Goal: Information Seeking & Learning: Learn about a topic

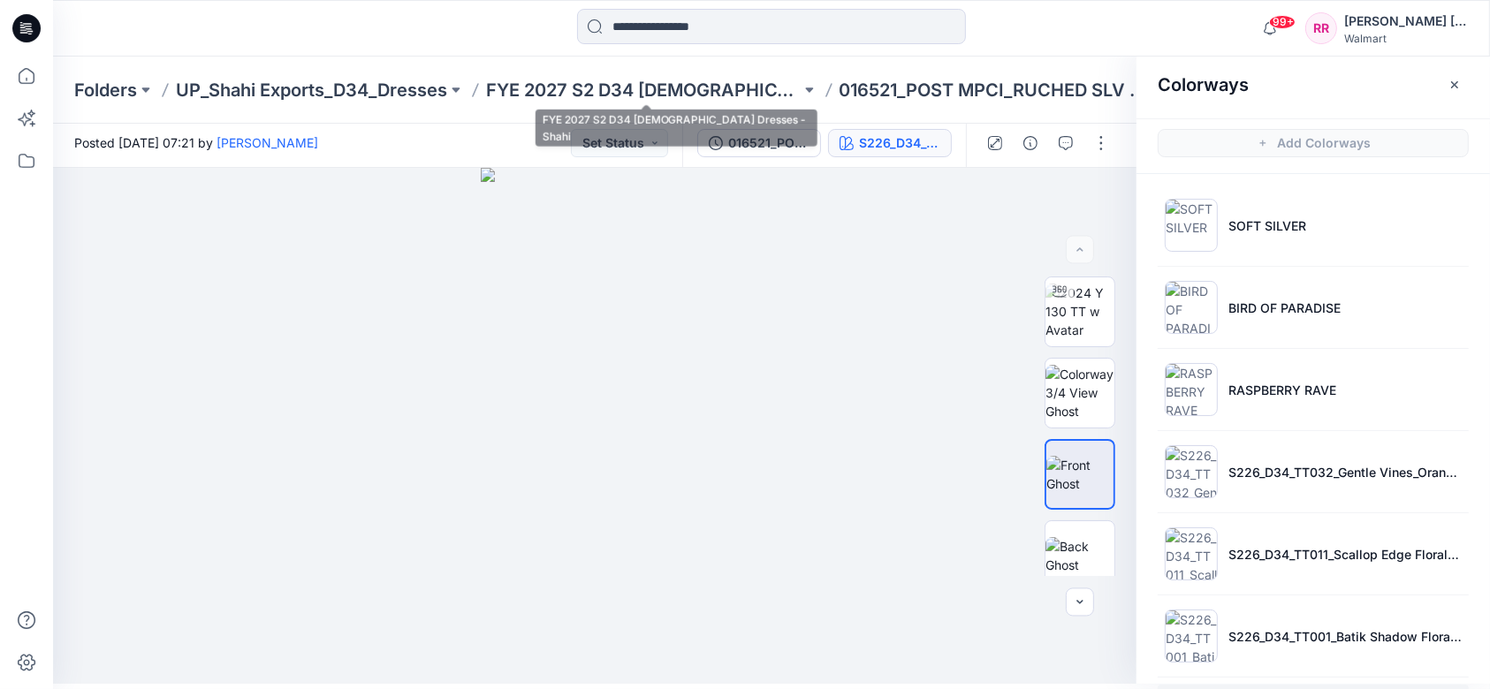
scroll to position [93, 0]
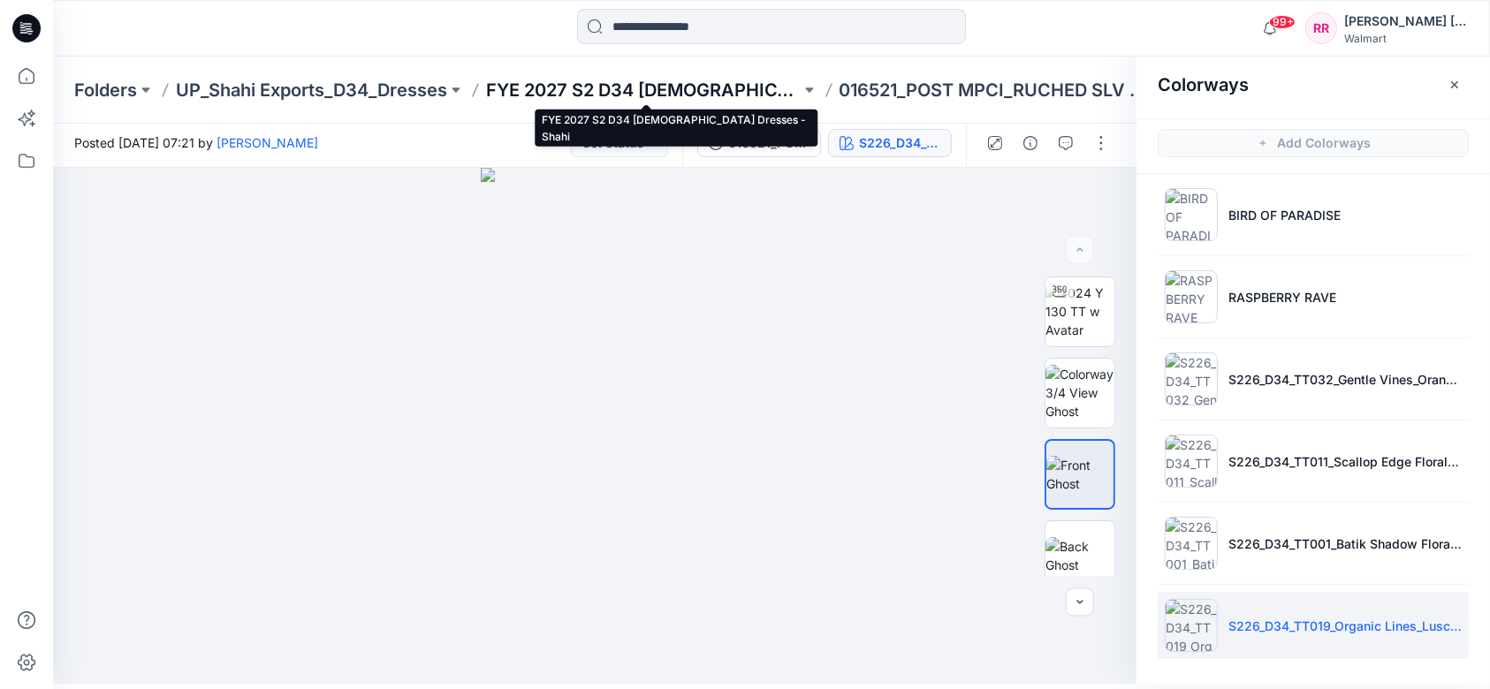
click at [655, 87] on p "FYE 2027 S2 D34 [DEMOGRAPHIC_DATA] Dresses - Shahi" at bounding box center [643, 90] width 315 height 25
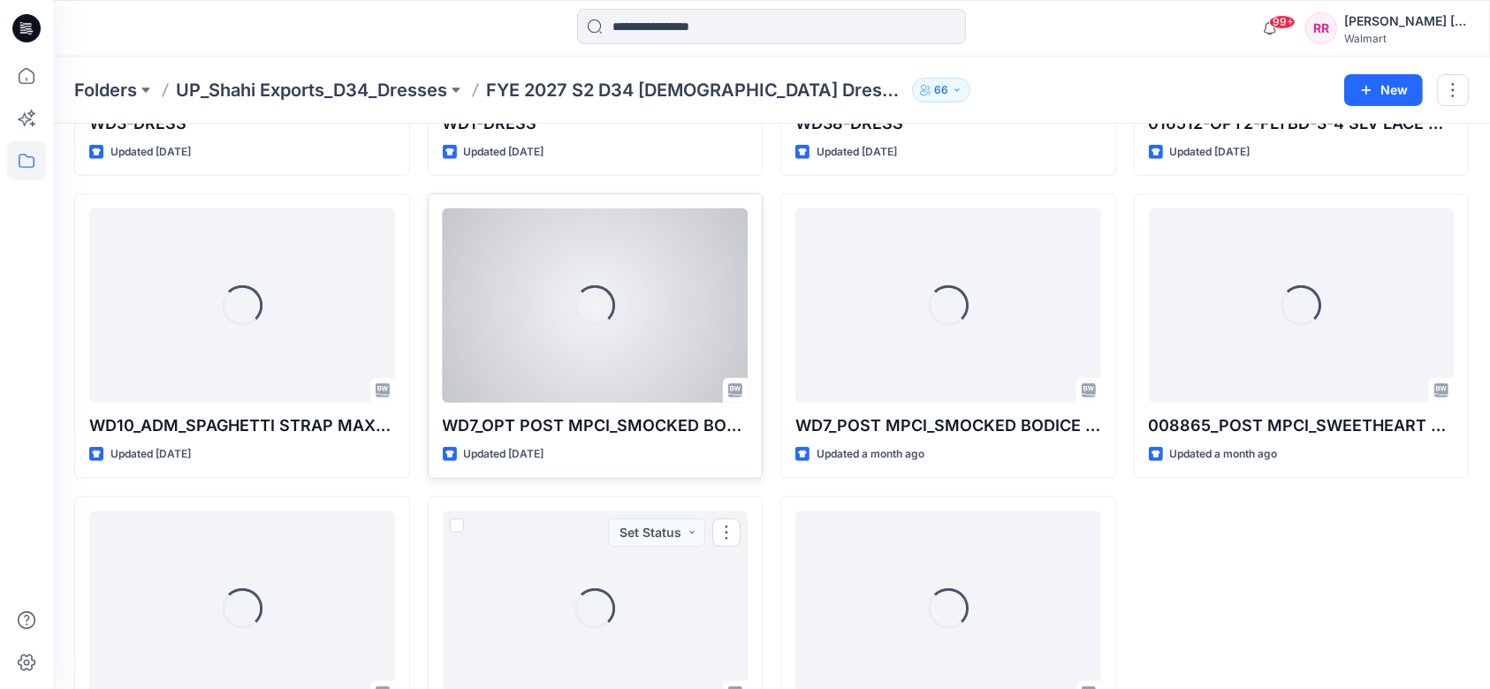
scroll to position [1327, 0]
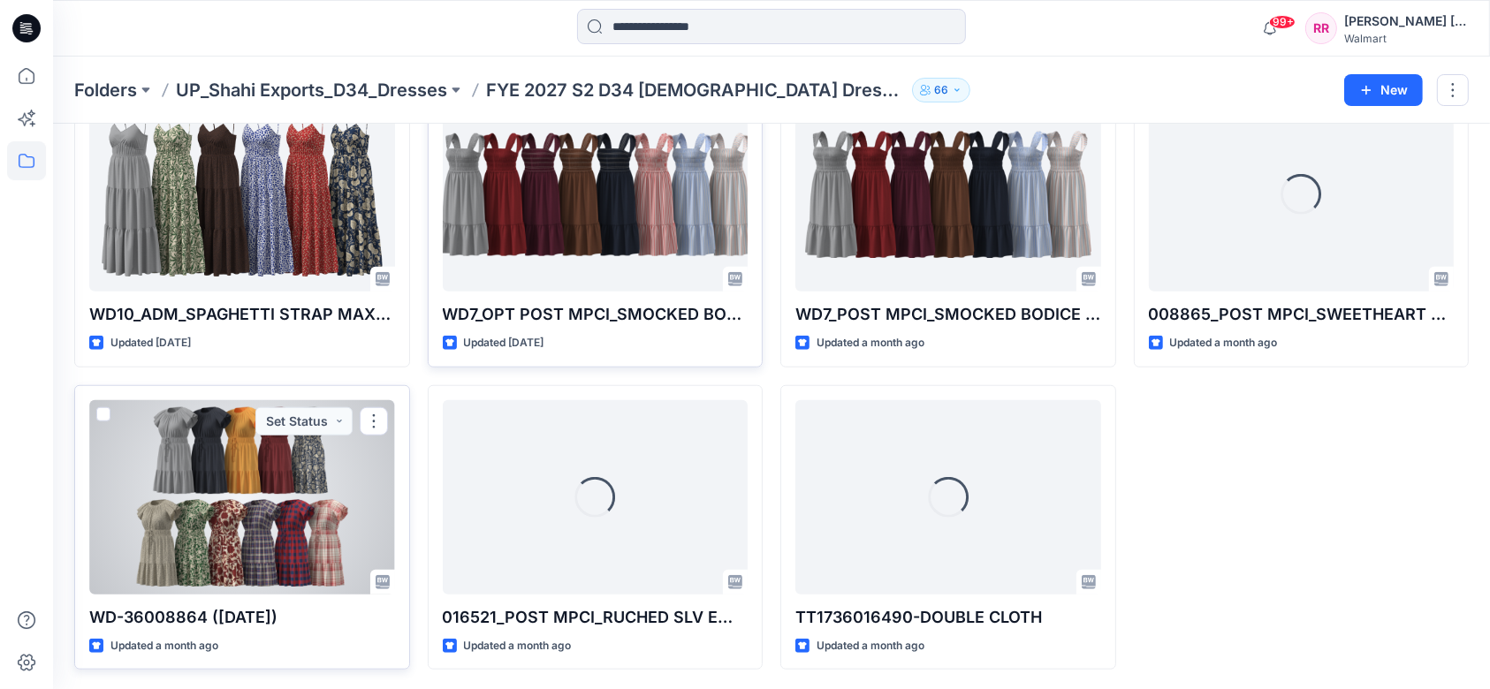
click at [306, 472] on div at bounding box center [242, 497] width 306 height 194
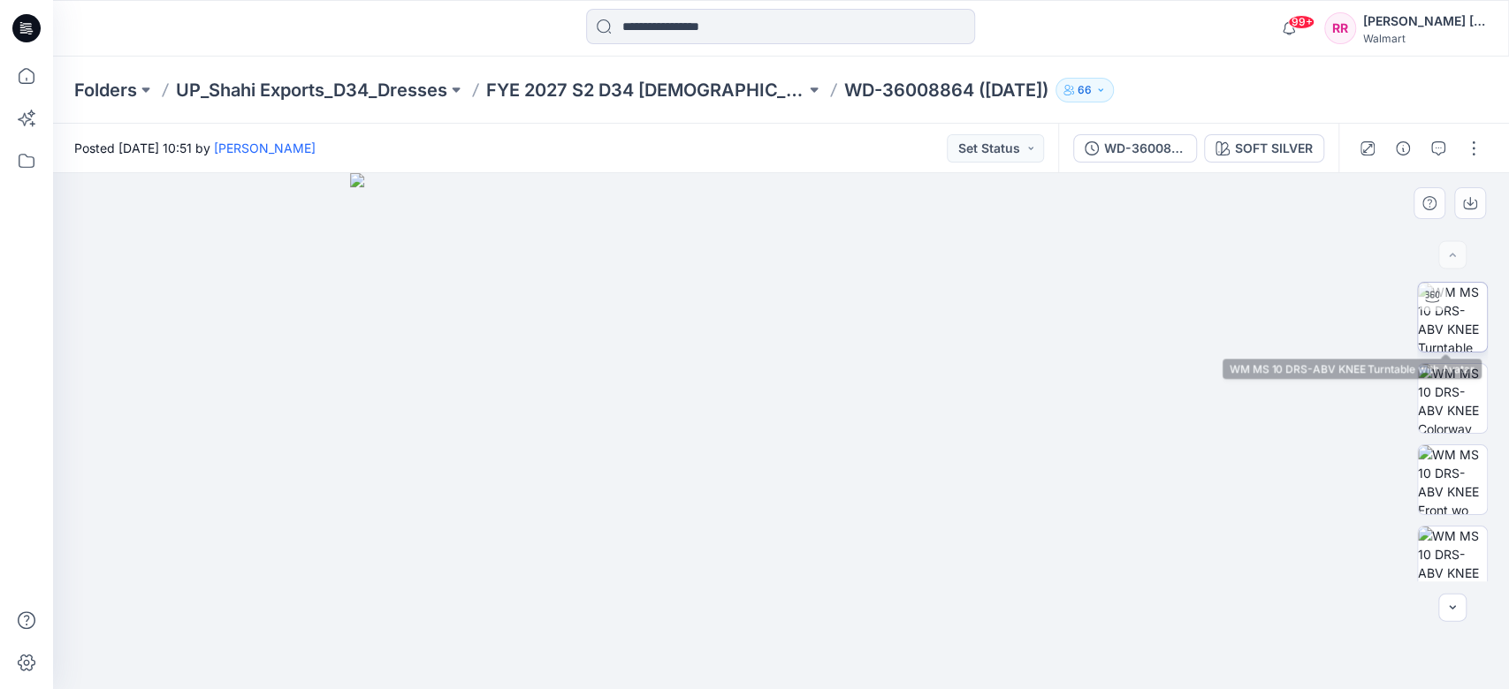
click at [1450, 343] on img at bounding box center [1452, 317] width 69 height 69
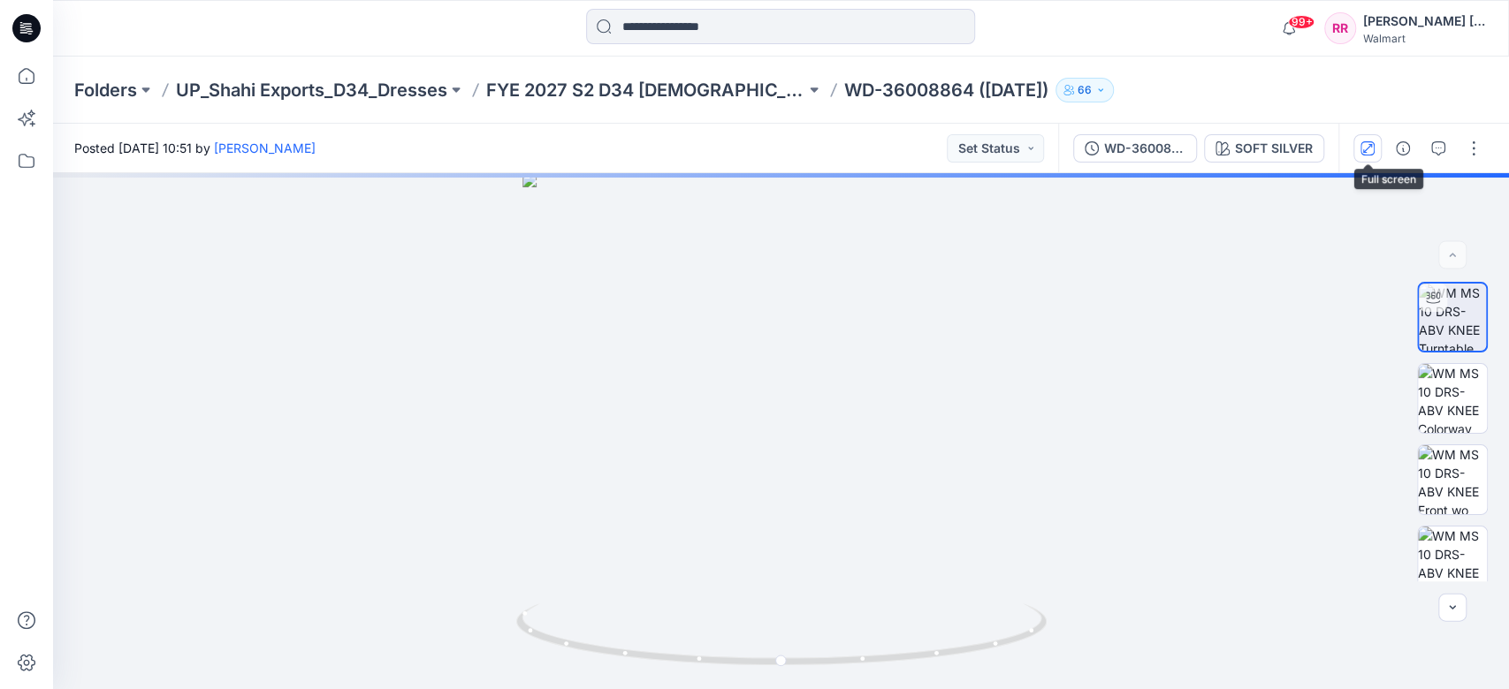
click at [1365, 156] on button "button" at bounding box center [1367, 148] width 28 height 28
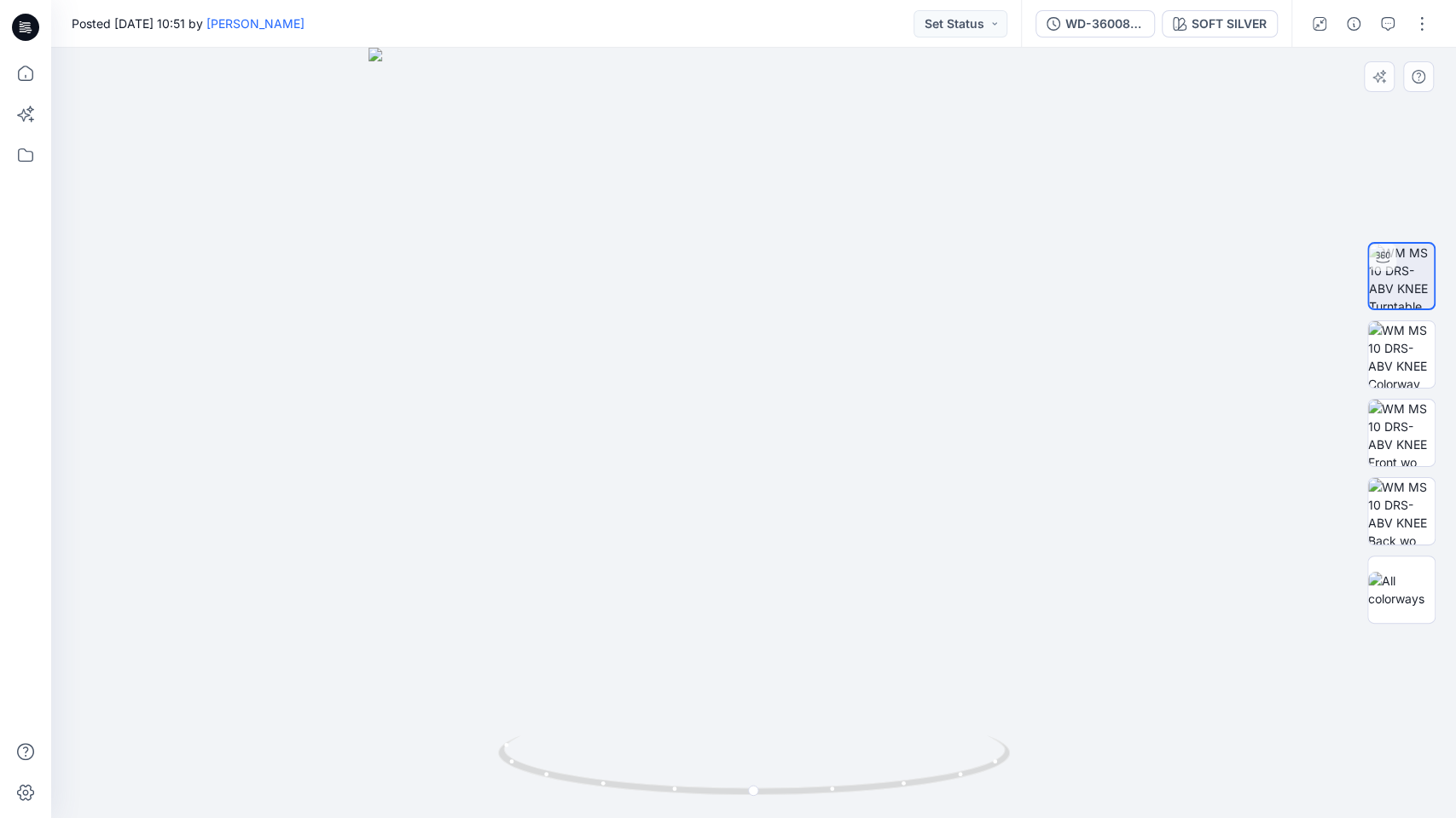
click at [1243, 588] on div at bounding box center [754, 432] width 1405 height 771
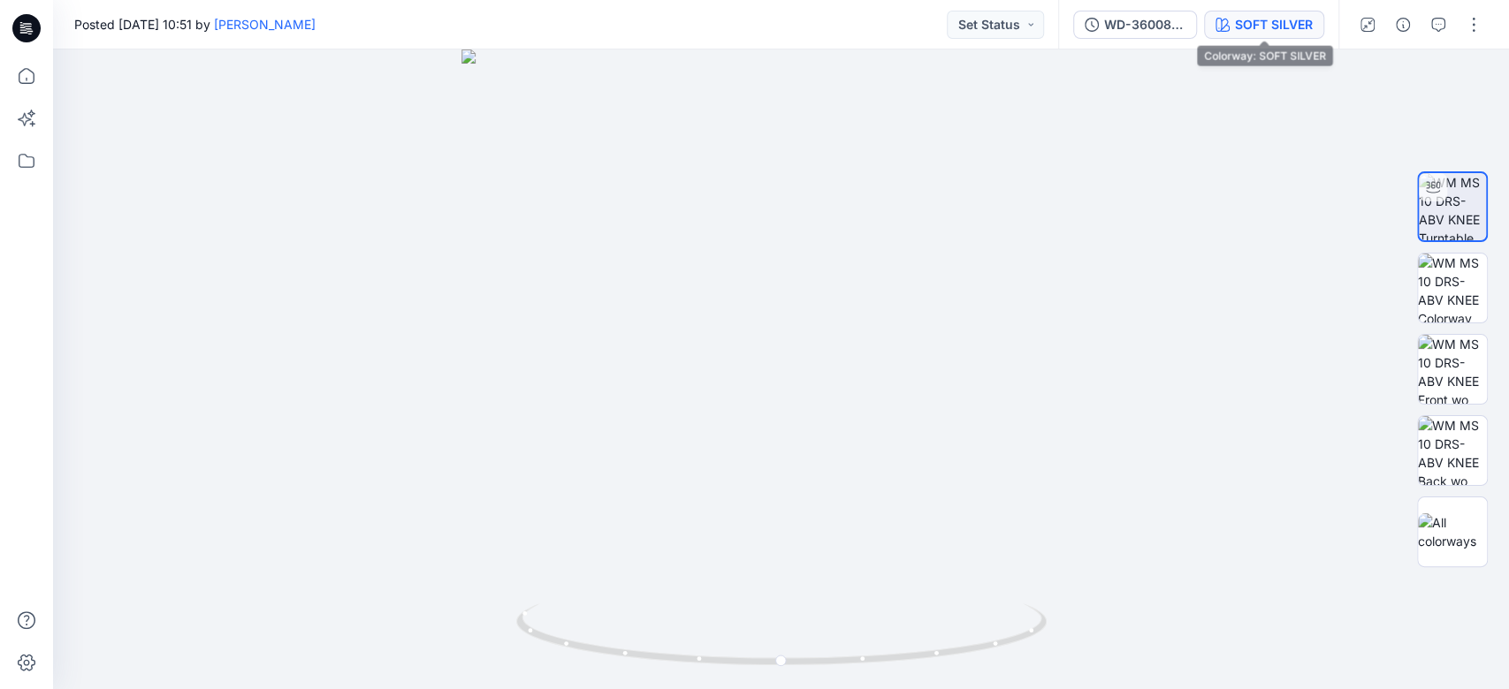
click at [1301, 36] on button "SOFT SILVER" at bounding box center [1264, 25] width 120 height 28
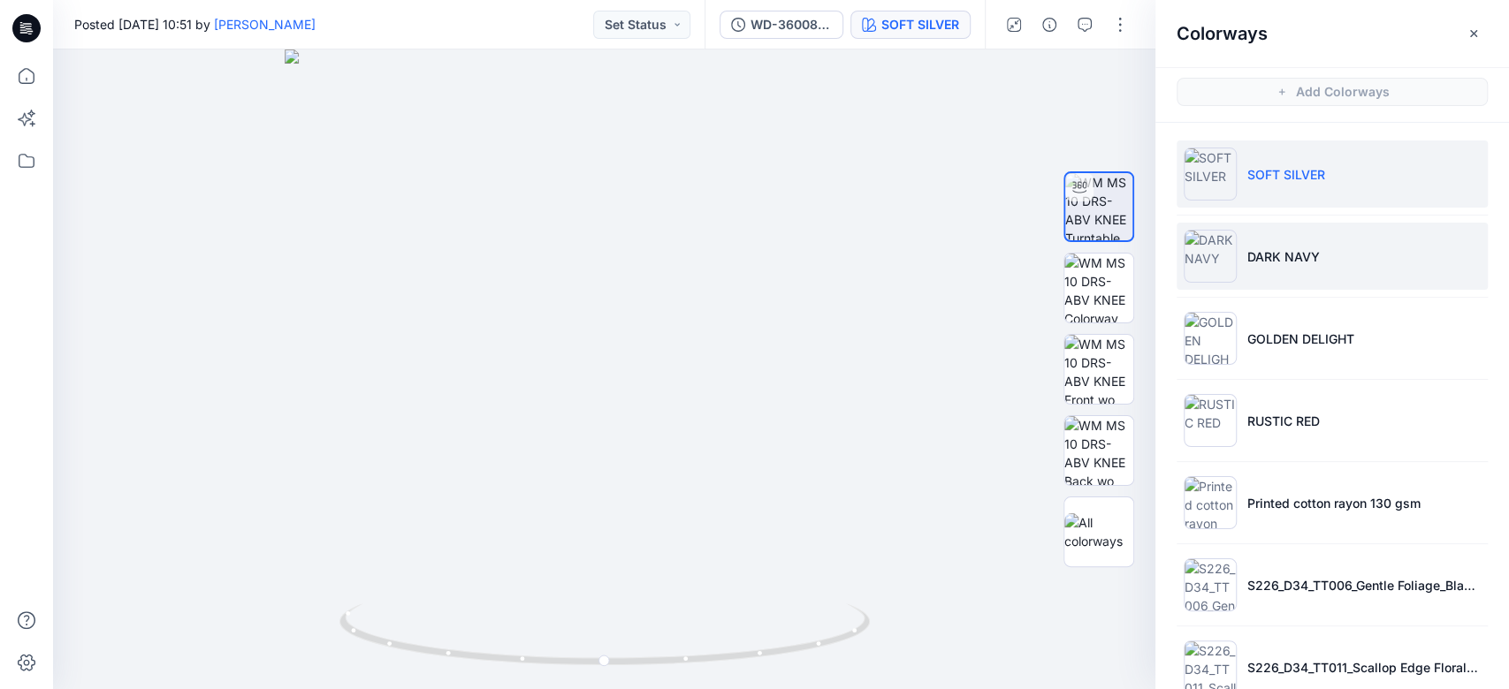
click at [1339, 241] on li "DARK NAVY" at bounding box center [1331, 256] width 311 height 67
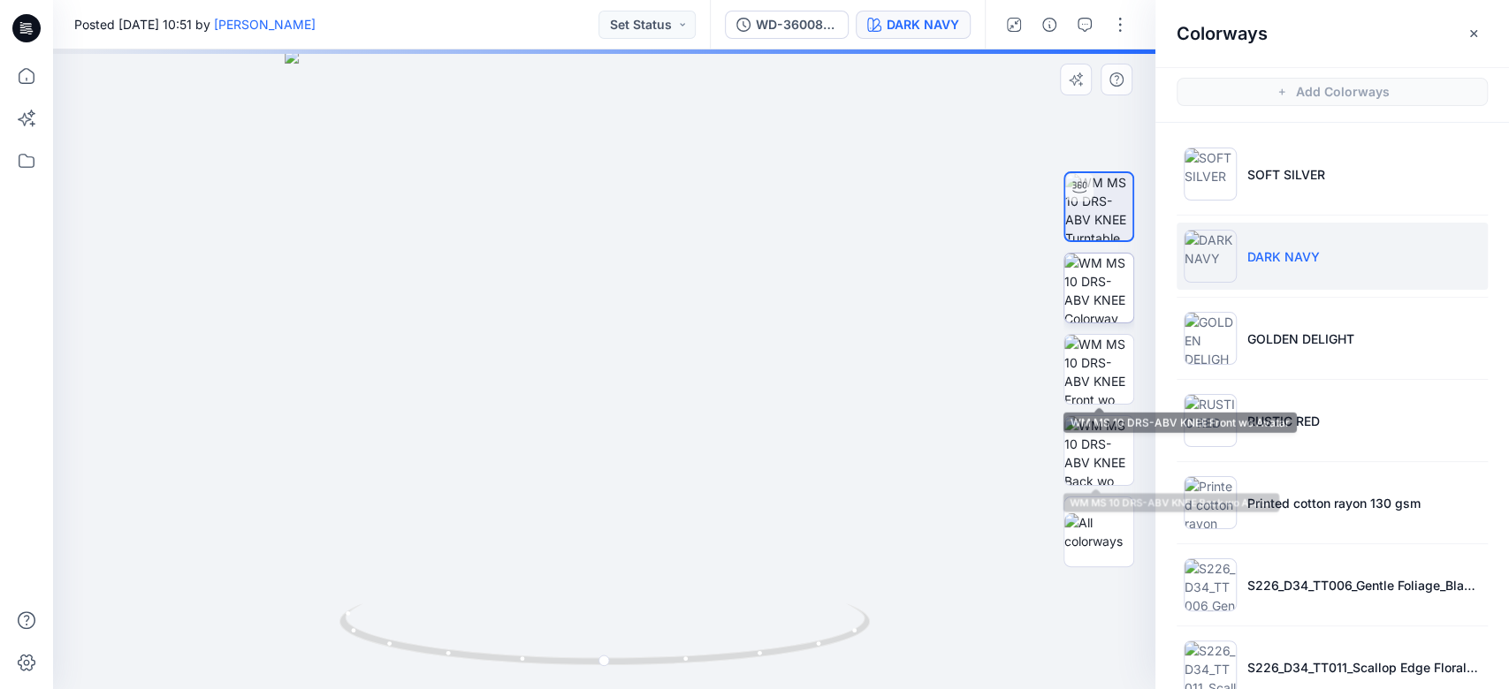
click at [1106, 369] on img at bounding box center [1098, 369] width 69 height 69
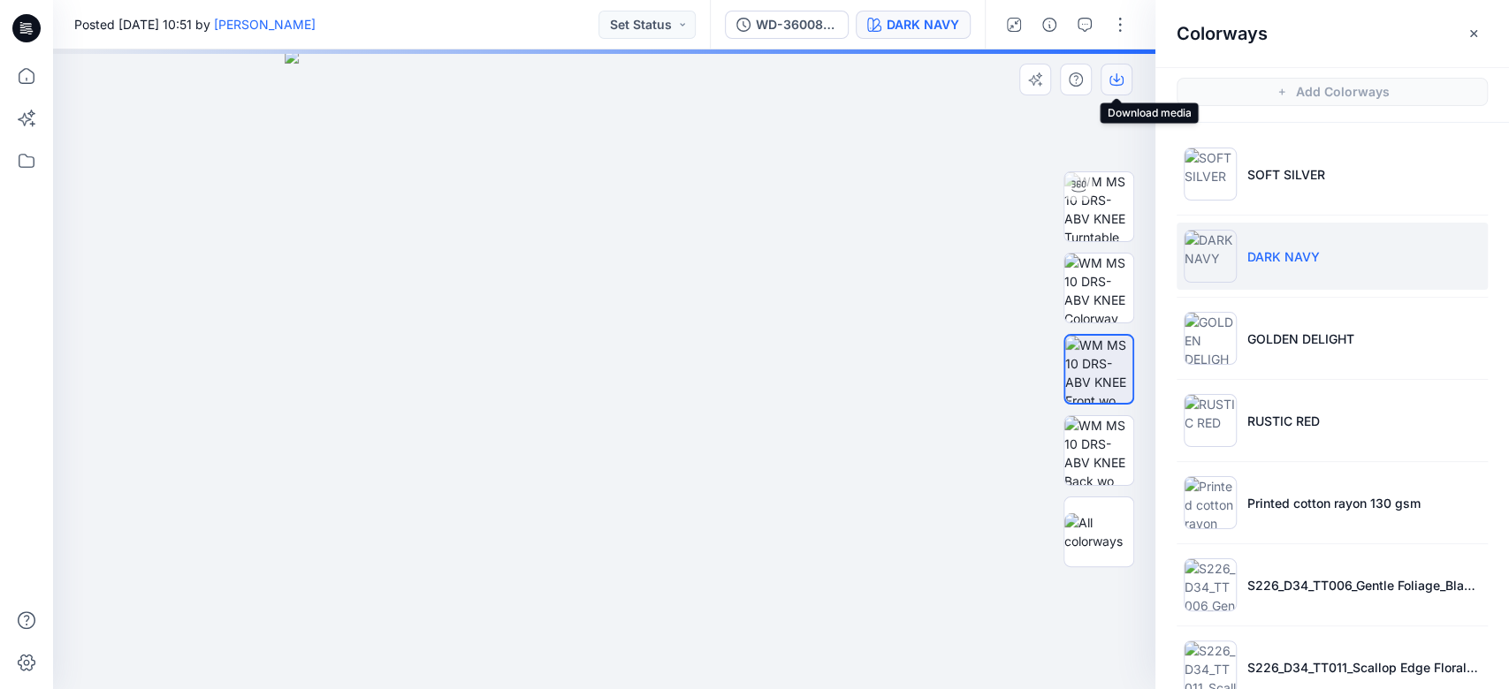
click at [1112, 84] on icon "button" at bounding box center [1116, 79] width 14 height 14
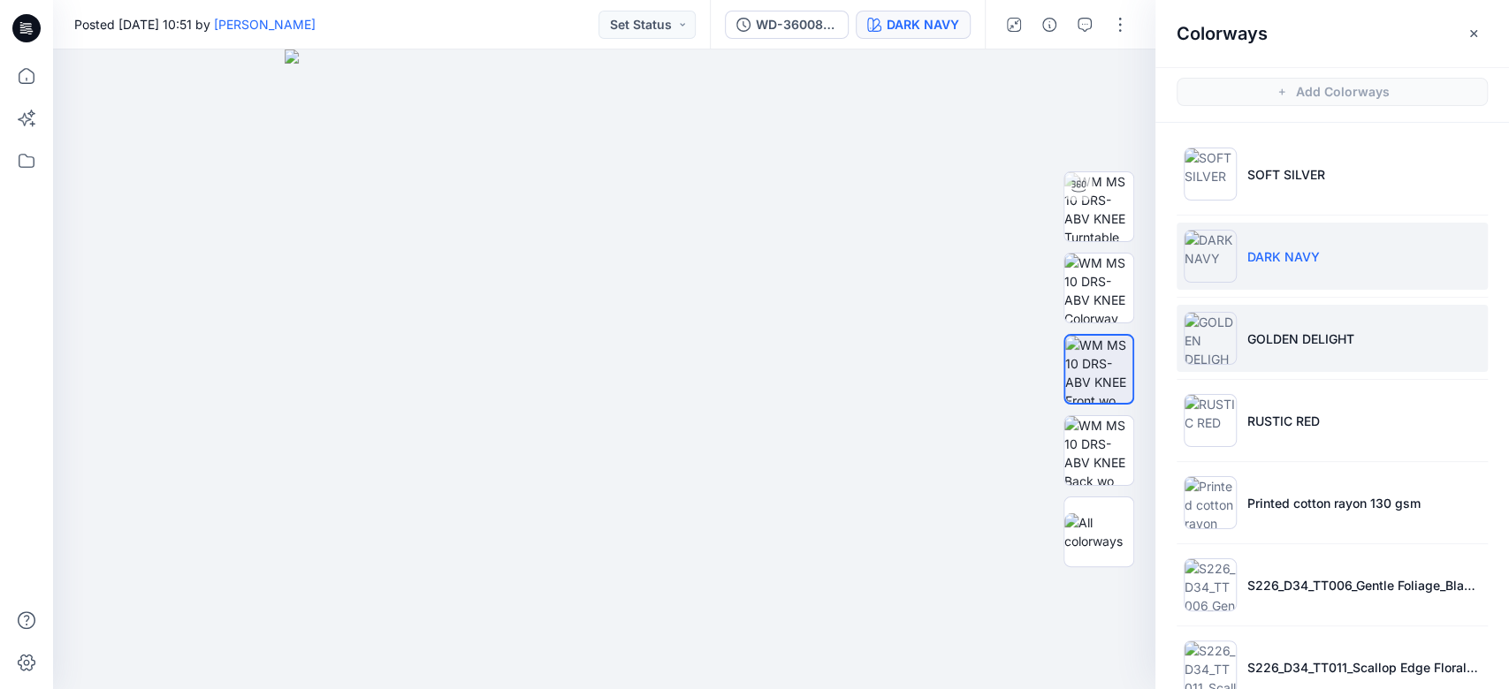
click at [1280, 347] on li "GOLDEN DELIGHT" at bounding box center [1331, 338] width 311 height 67
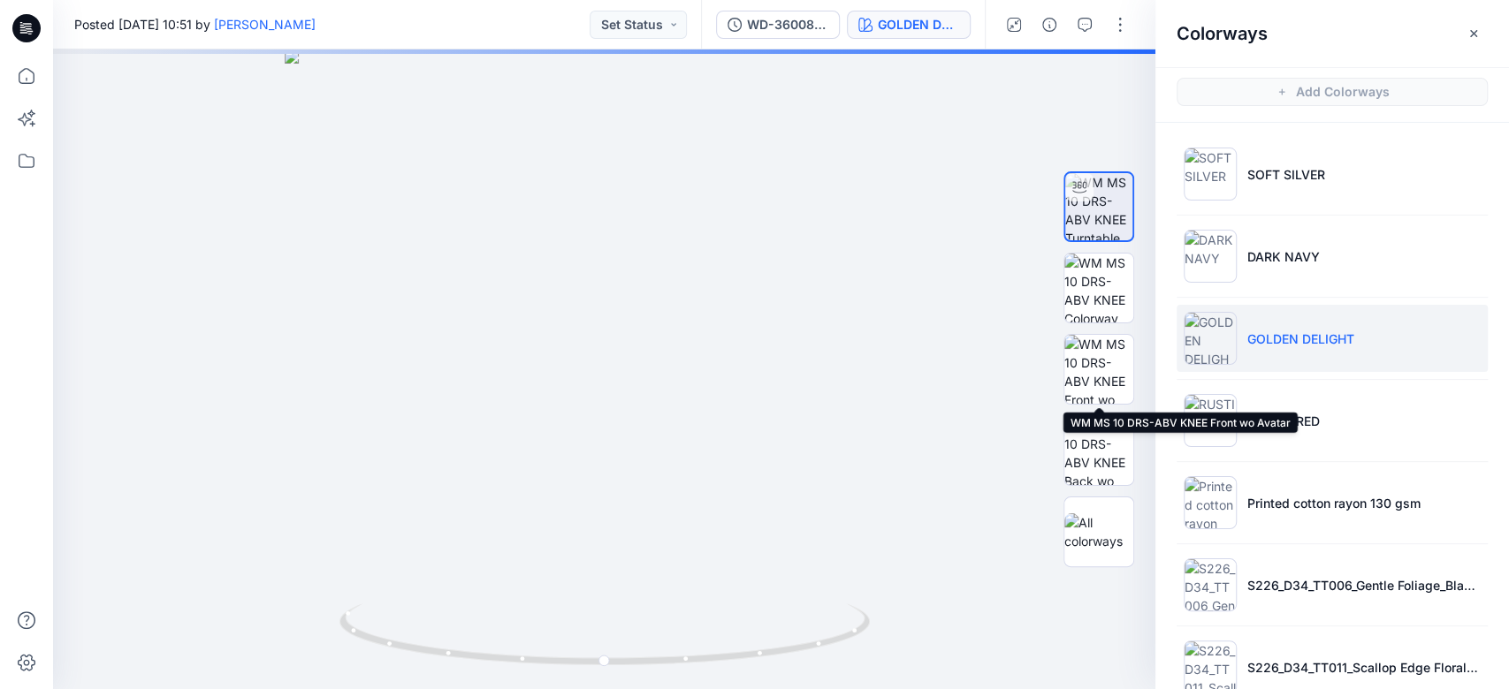
click at [1093, 368] on img at bounding box center [1098, 369] width 69 height 69
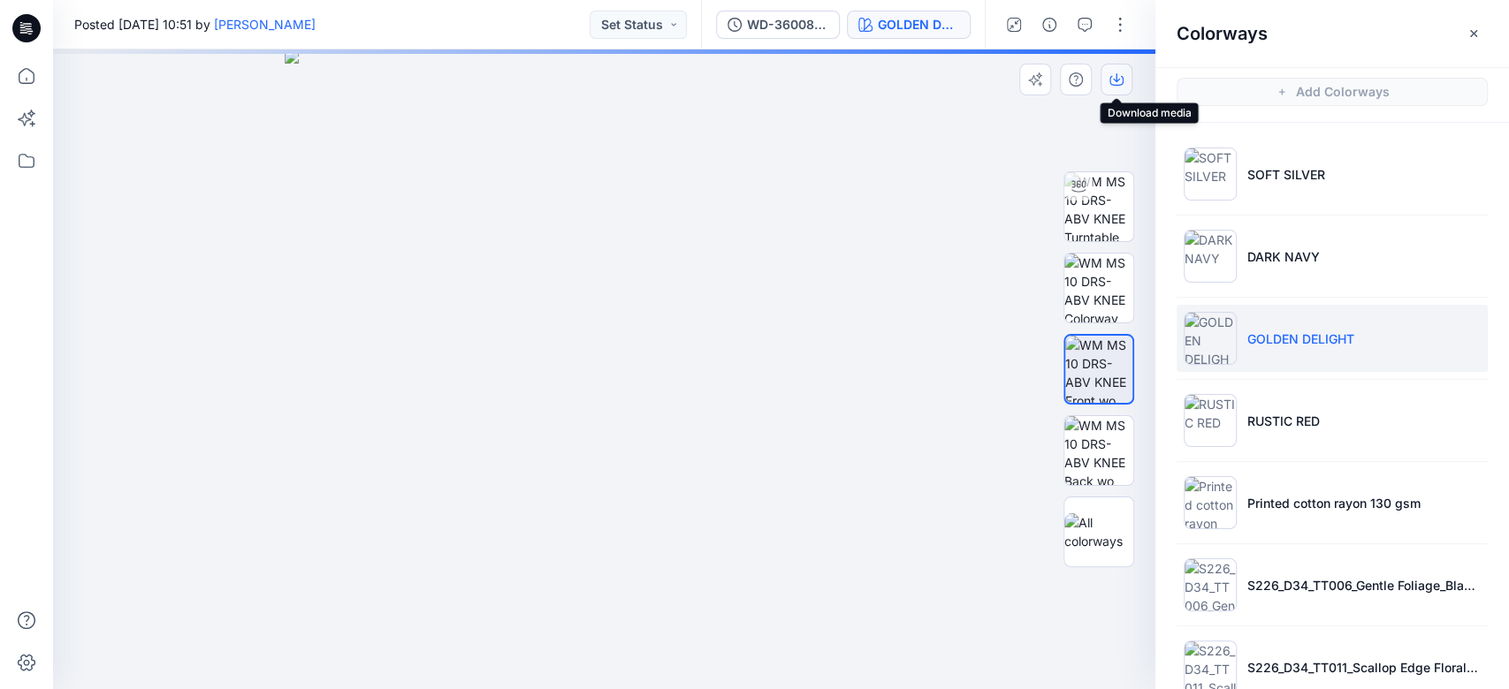
click at [1114, 80] on icon "button" at bounding box center [1116, 79] width 14 height 14
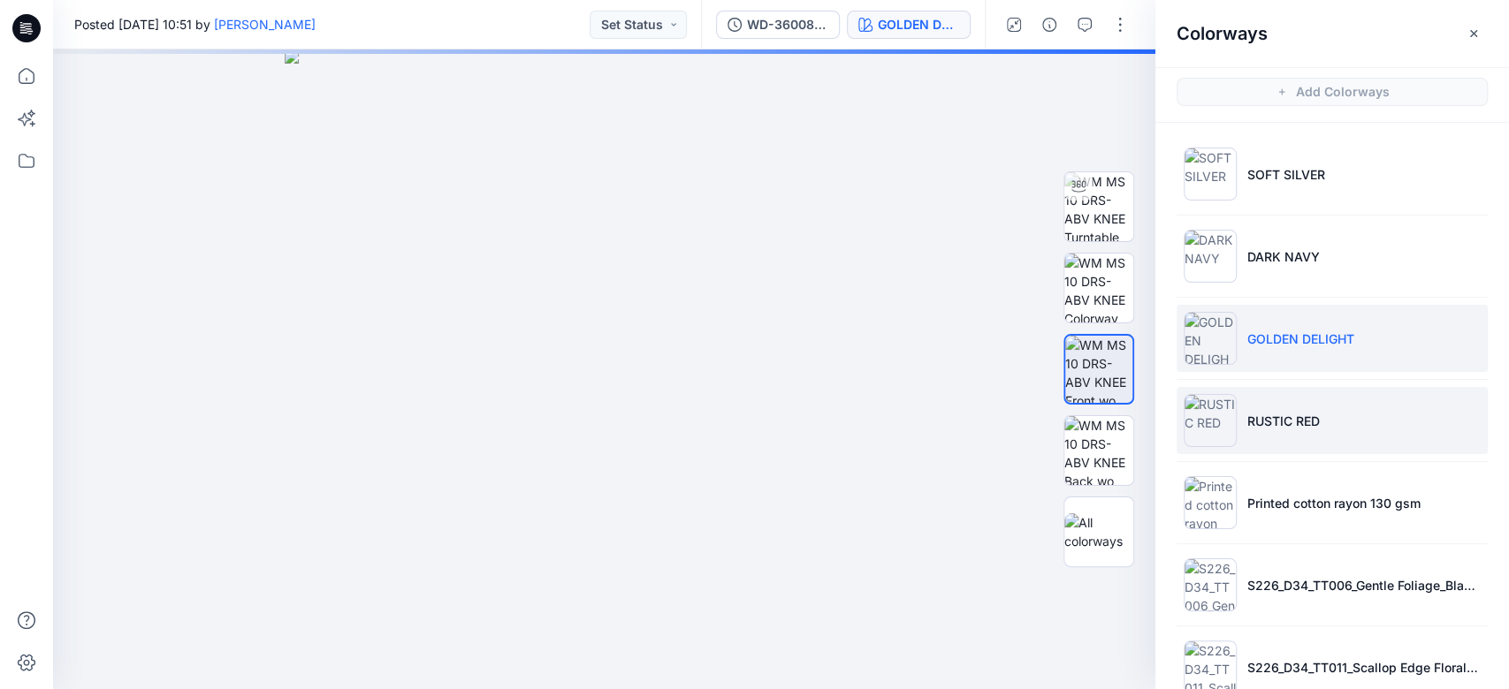
click at [1403, 414] on li "RUSTIC RED" at bounding box center [1331, 420] width 311 height 67
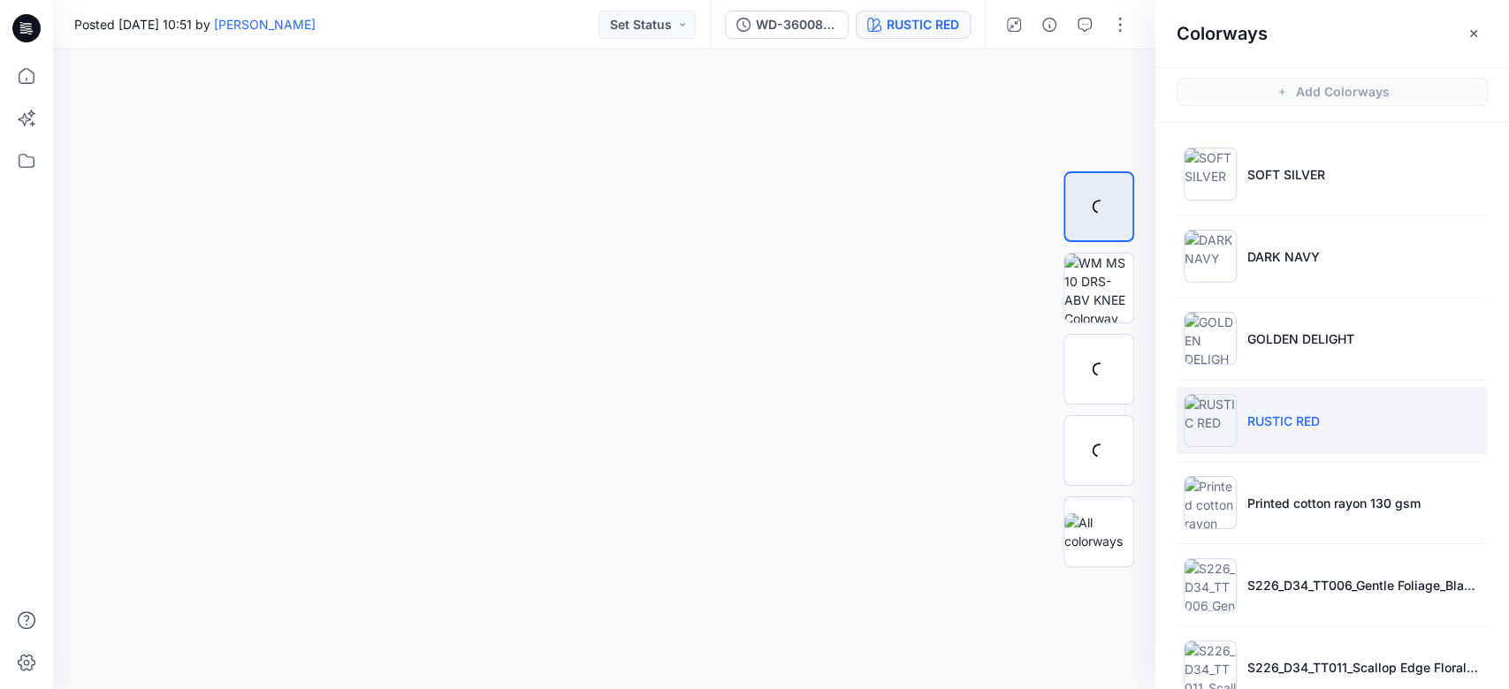
click at [1302, 412] on p "RUSTIC RED" at bounding box center [1283, 421] width 72 height 19
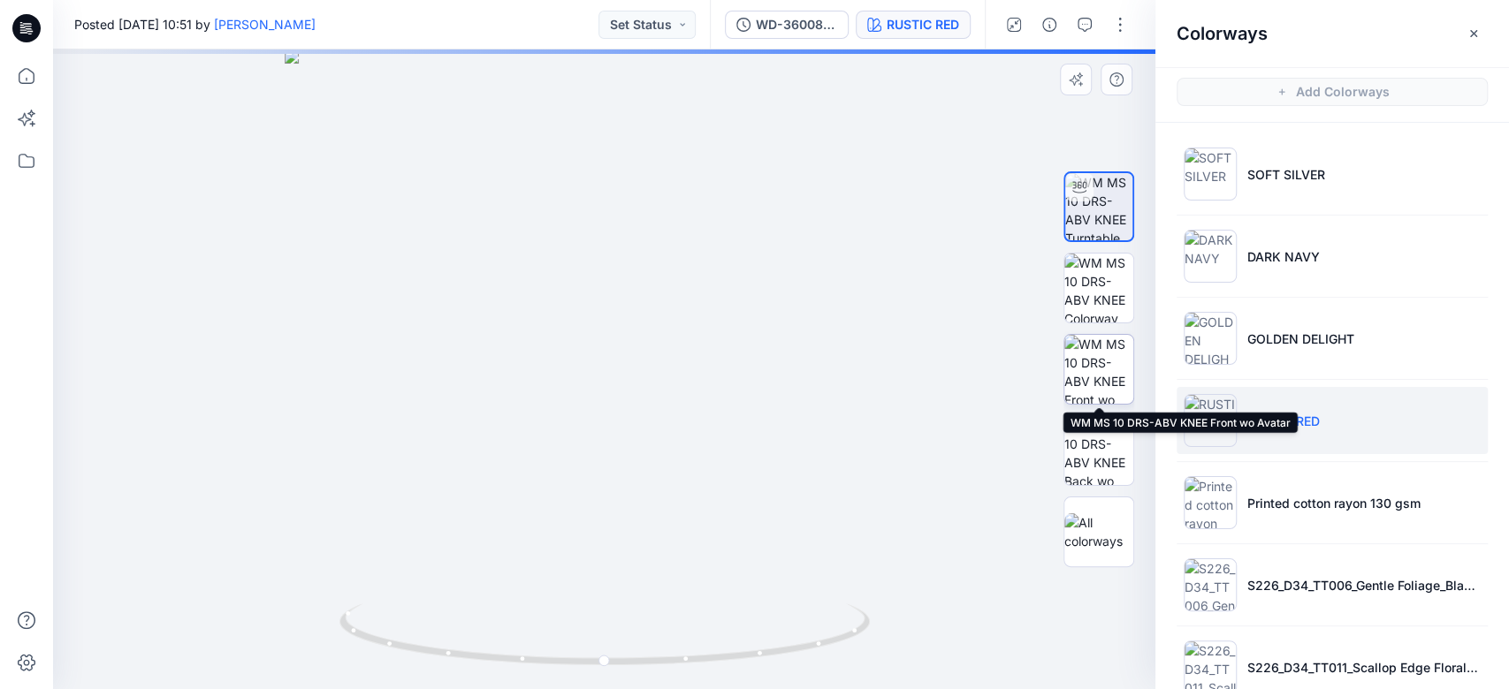
click at [1104, 379] on img at bounding box center [1098, 369] width 69 height 69
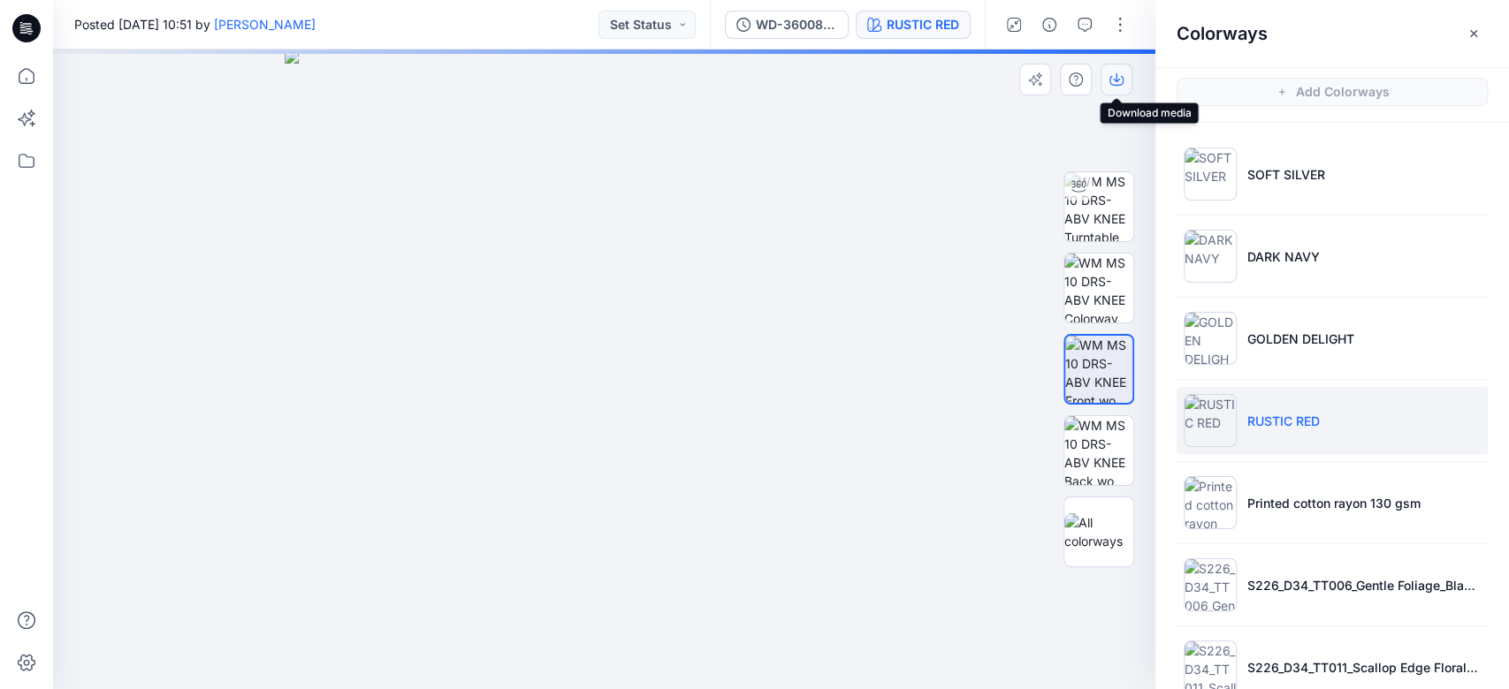
click at [1125, 79] on button "button" at bounding box center [1116, 80] width 32 height 32
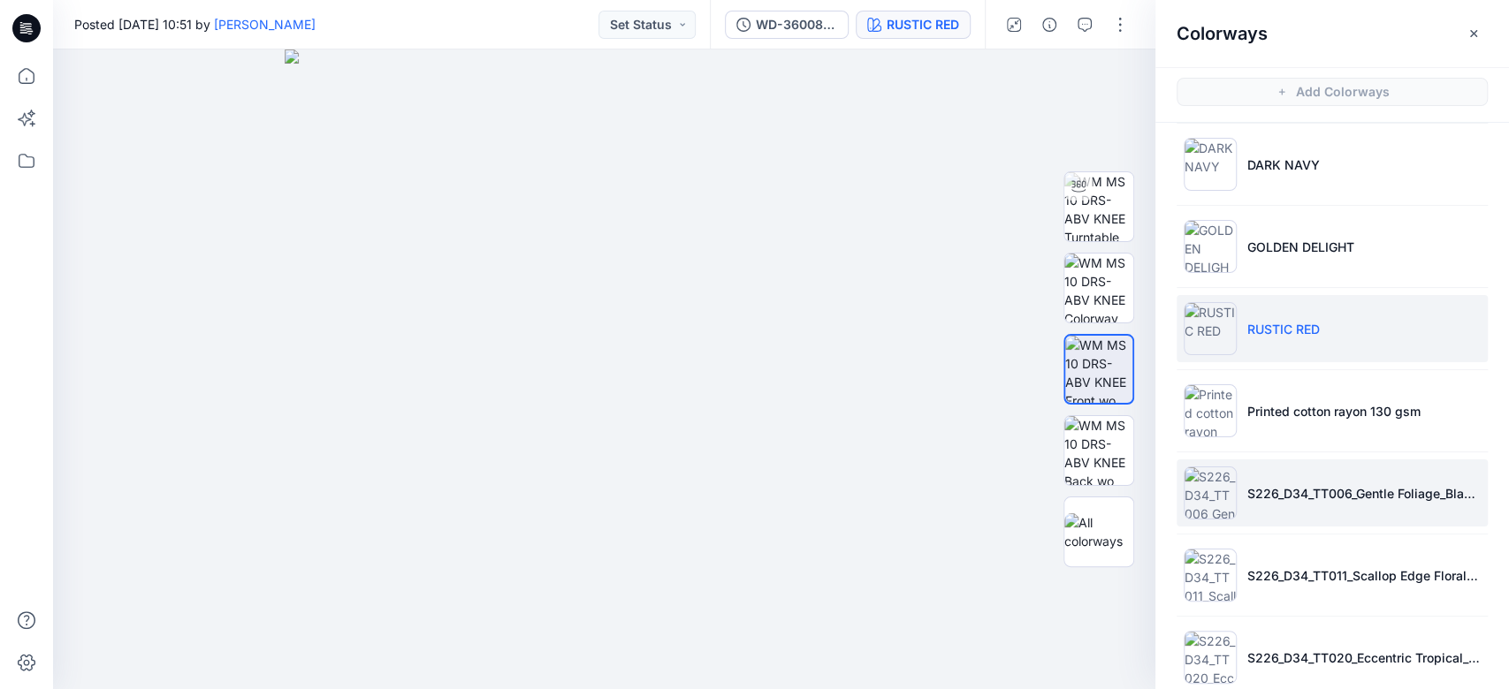
scroll to position [235, 0]
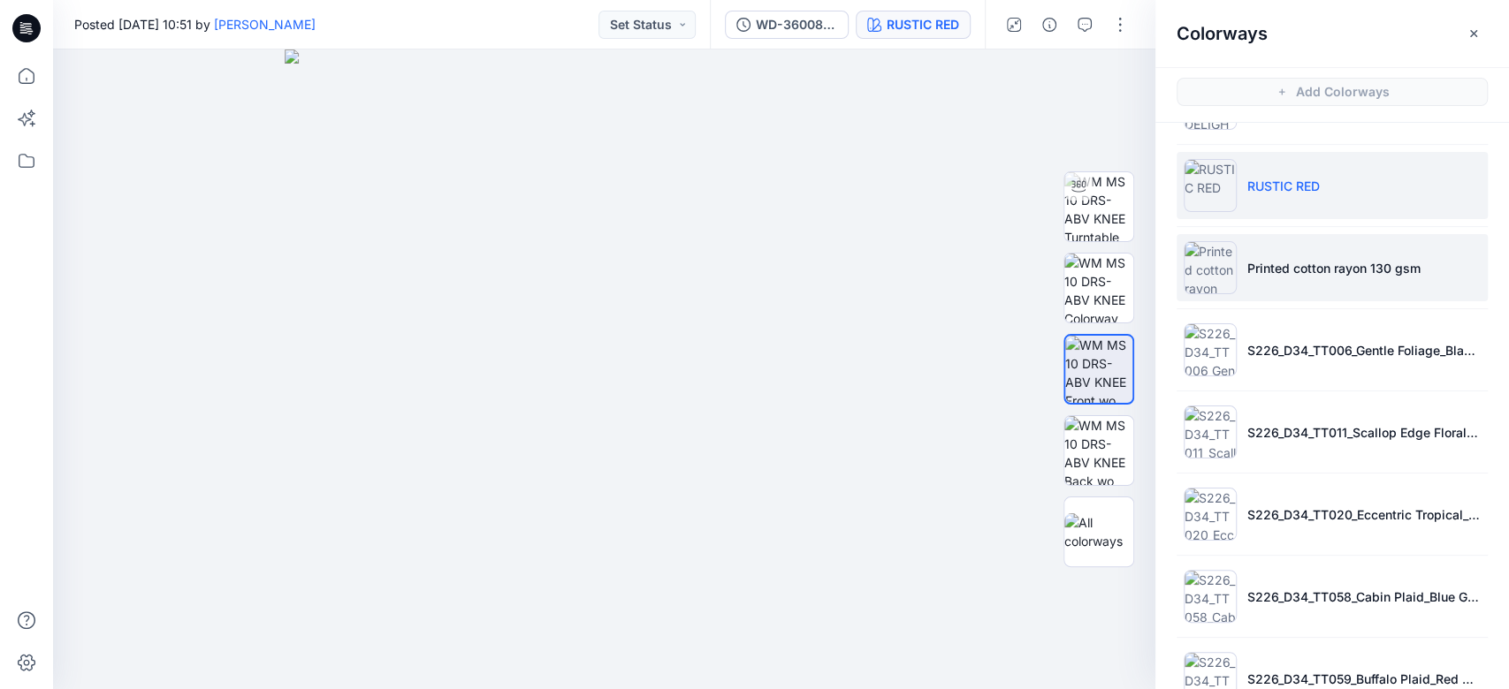
click at [1304, 286] on li "Printed cotton rayon 130 gsm" at bounding box center [1331, 267] width 311 height 67
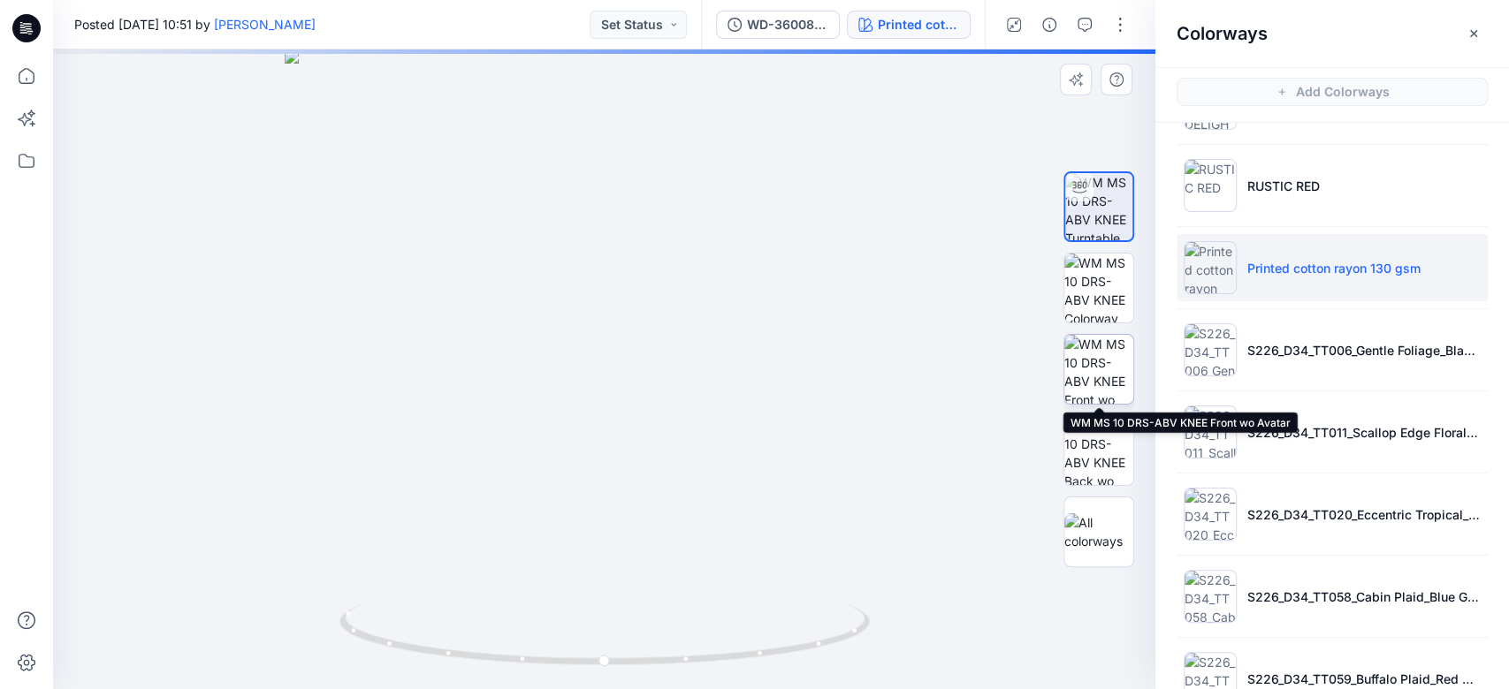
click at [1106, 367] on img at bounding box center [1098, 369] width 69 height 69
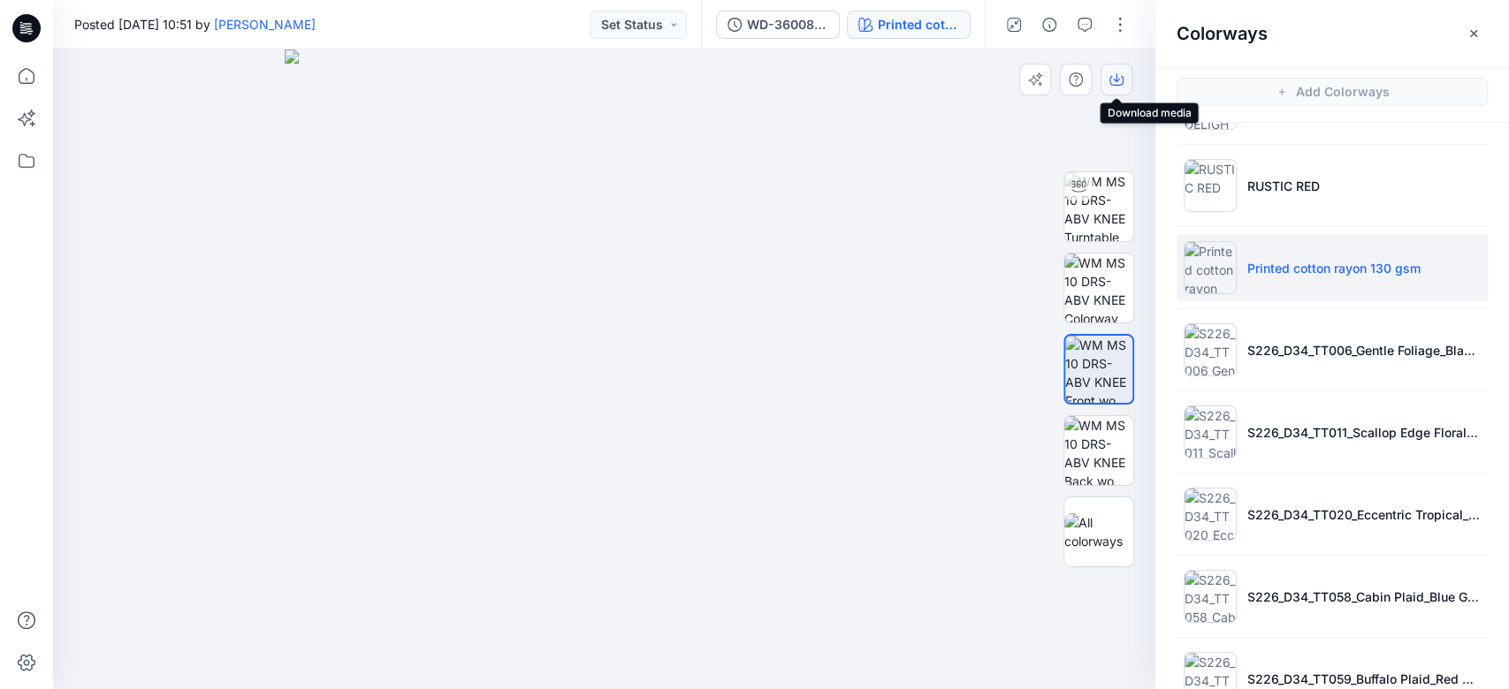
click at [1117, 75] on icon "button" at bounding box center [1116, 79] width 14 height 14
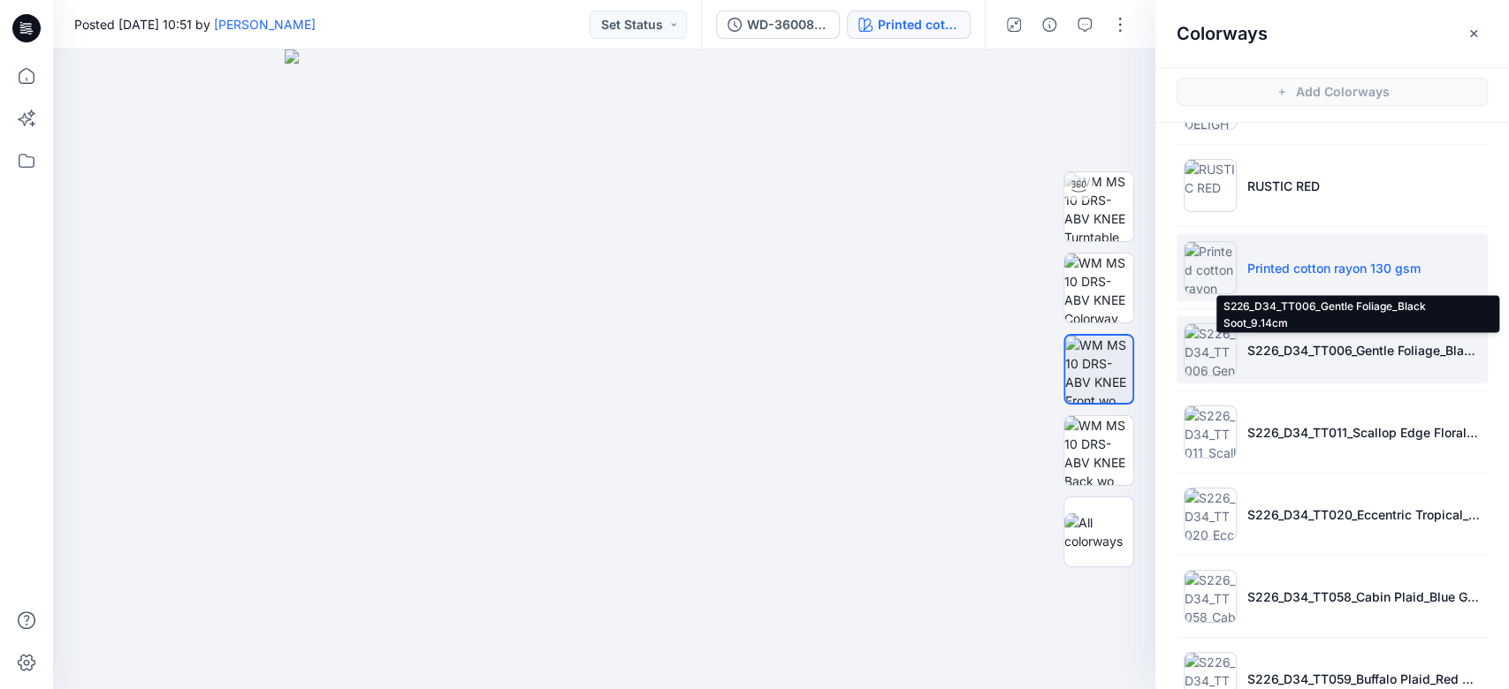
click at [1273, 341] on p "S226_D34_TT006_Gentle Foliage_Black Soot_9.14cm" at bounding box center [1363, 350] width 233 height 19
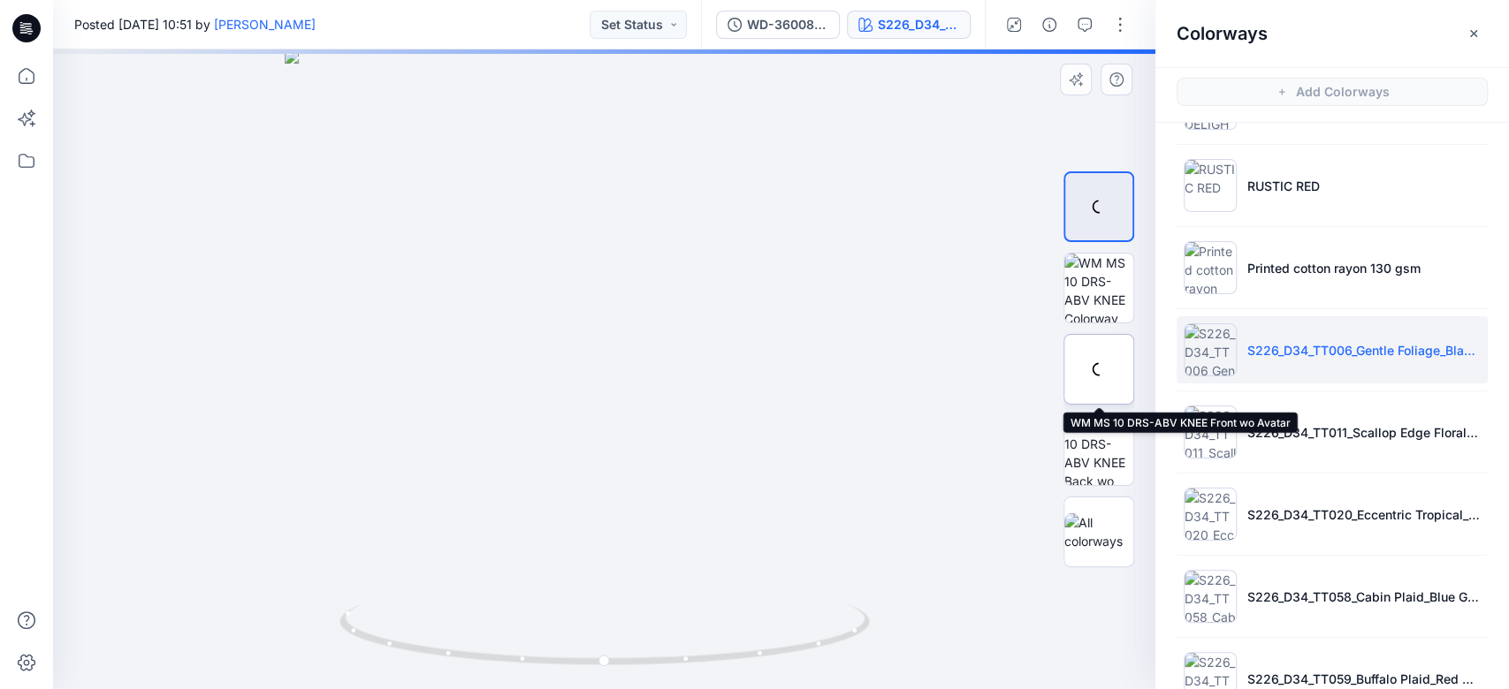
click at [1105, 374] on div at bounding box center [1098, 369] width 71 height 71
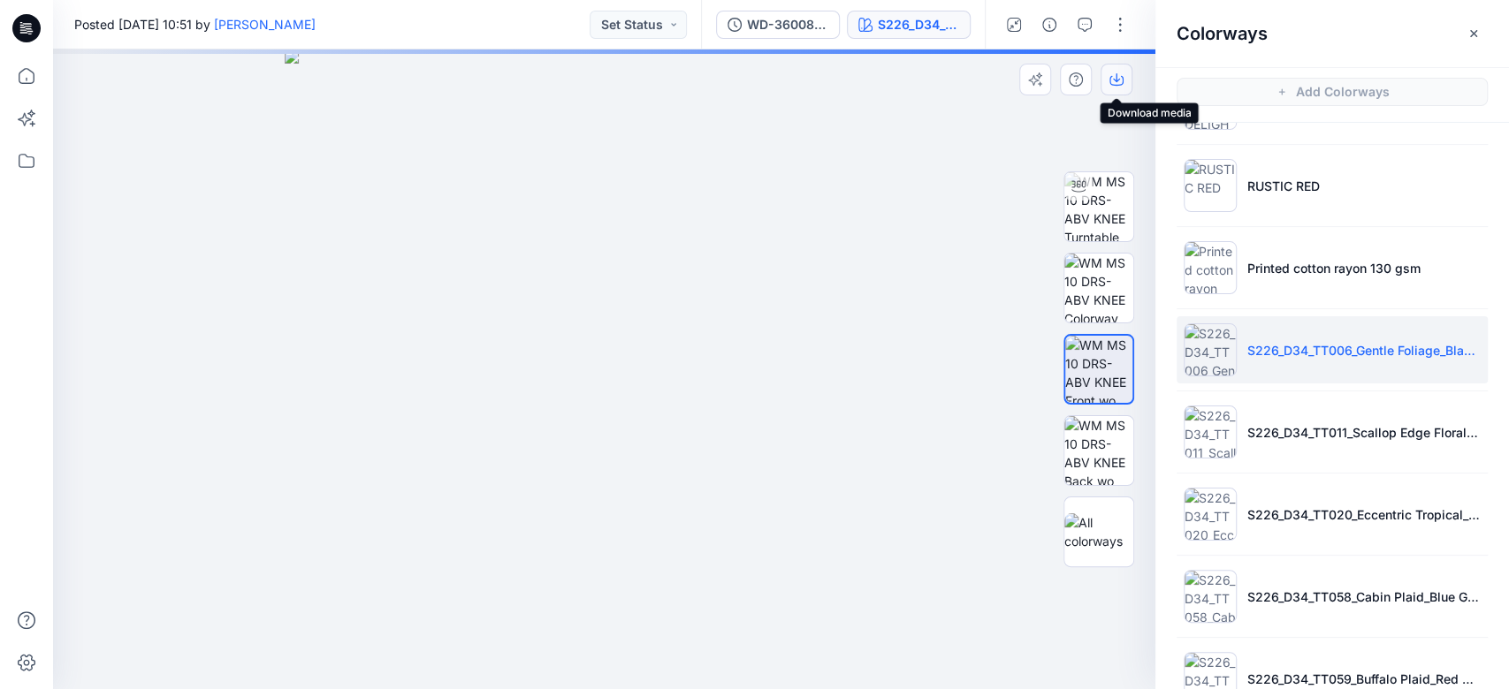
click at [1115, 80] on icon "button" at bounding box center [1116, 77] width 7 height 9
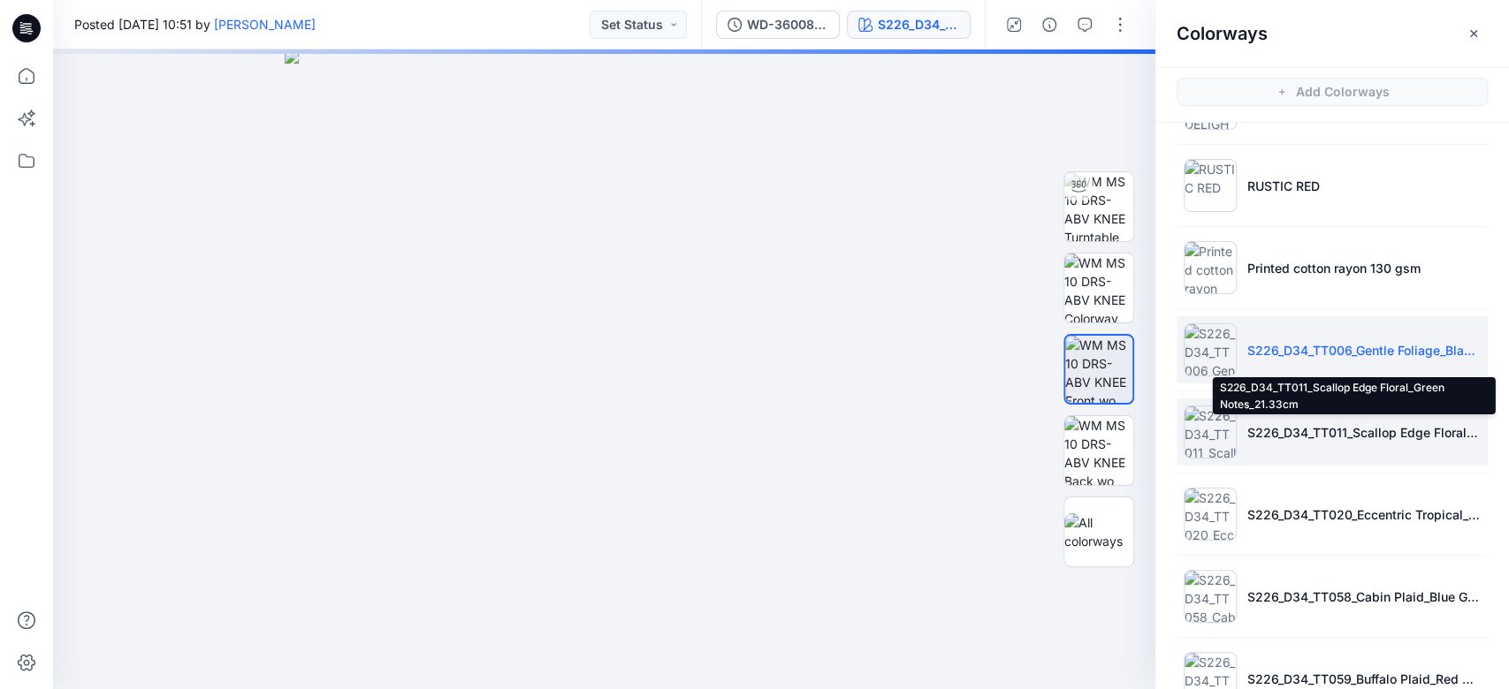
click at [1271, 426] on p "S226_D34_TT011_Scallop Edge Floral_Green Notes_21.33cm" at bounding box center [1363, 432] width 233 height 19
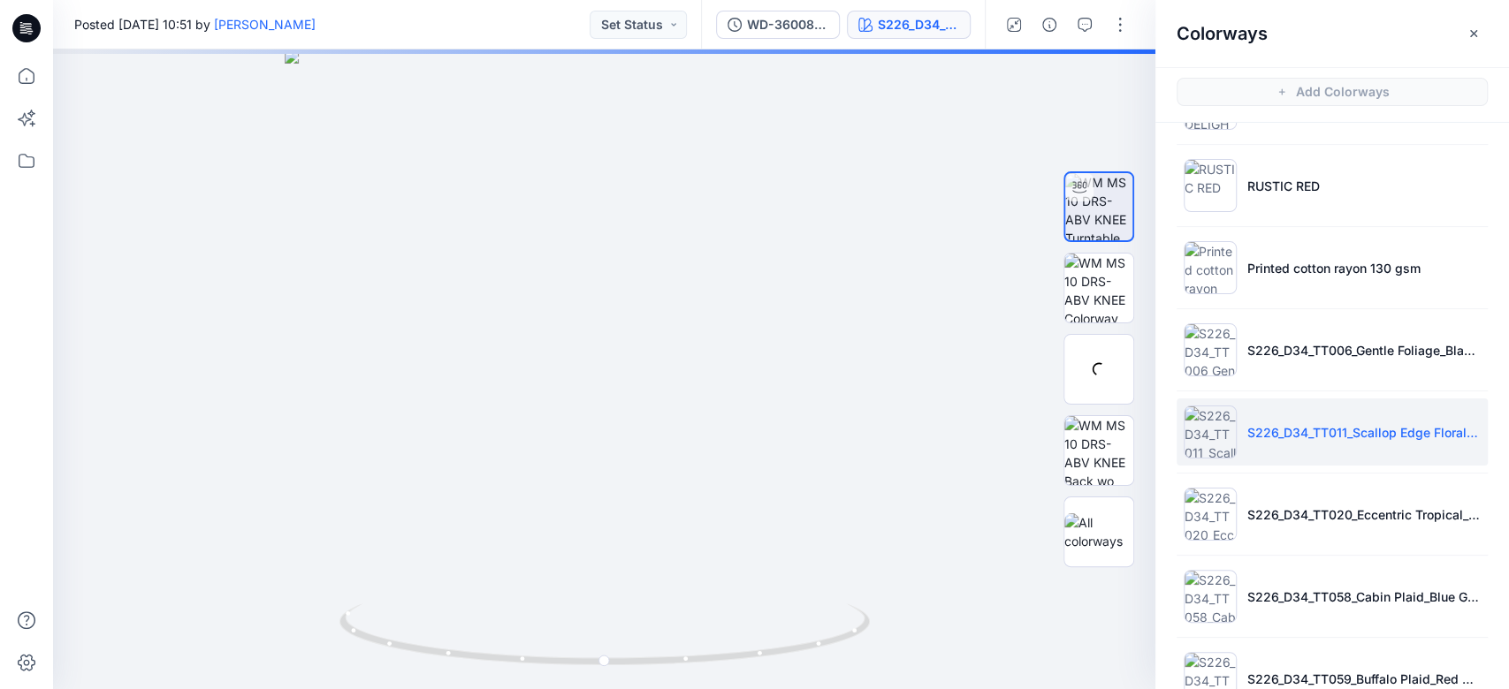
click at [1410, 439] on p "S226_D34_TT011_Scallop Edge Floral_Green Notes_21.33cm" at bounding box center [1363, 432] width 233 height 19
click at [1107, 357] on img at bounding box center [1098, 369] width 69 height 69
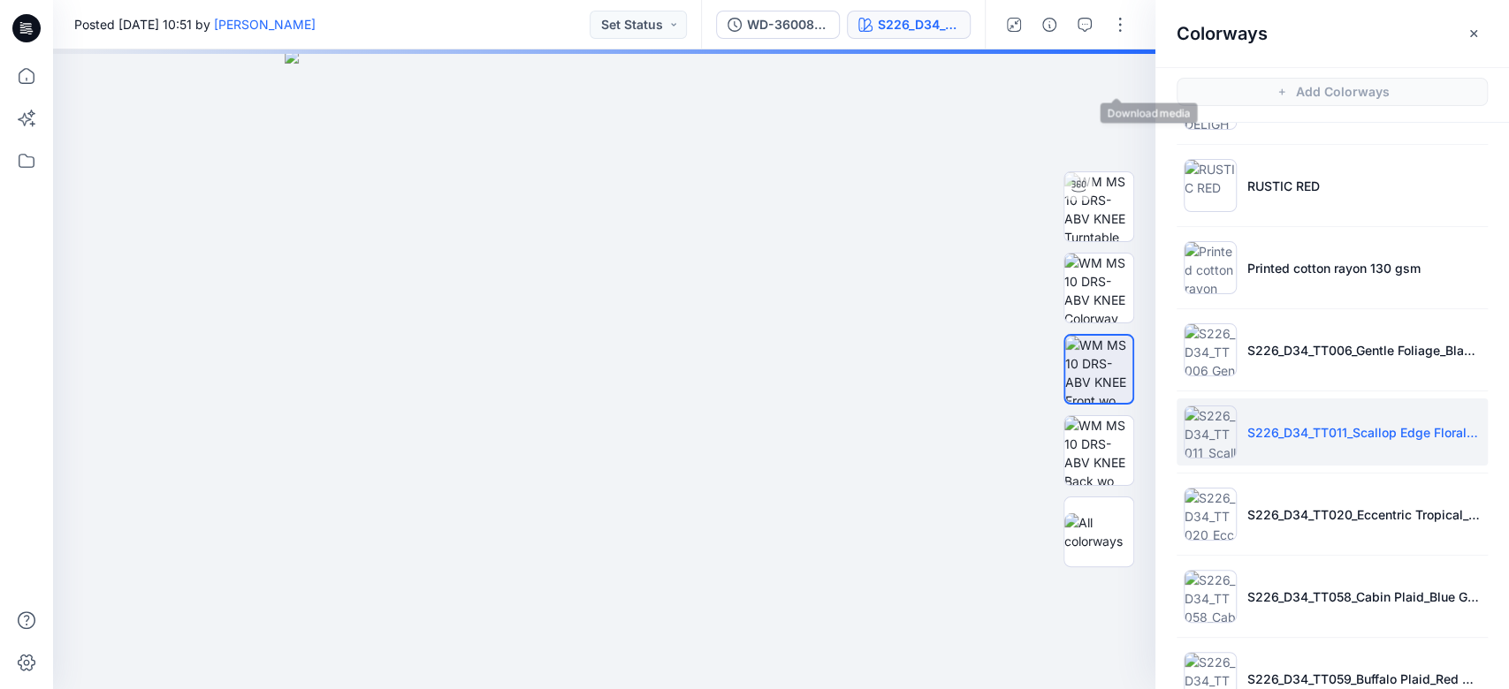
drag, startPoint x: 1118, startPoint y: 78, endPoint x: 1195, endPoint y: 307, distance: 241.5
click at [0, 0] on icon "button" at bounding box center [0, 0] width 0 height 0
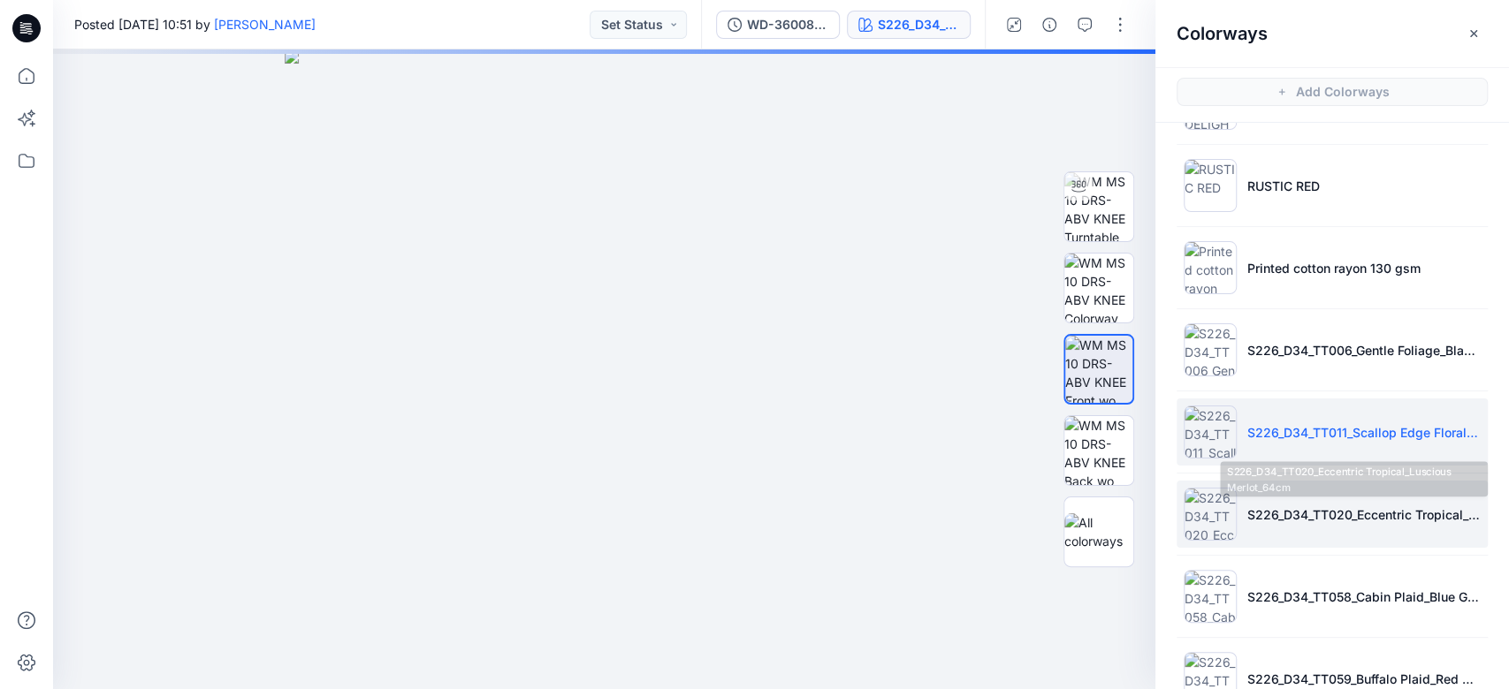
click at [1307, 527] on li "S226_D34_TT020_Eccentric Tropical_Luscious Merlot_64cm" at bounding box center [1331, 514] width 311 height 67
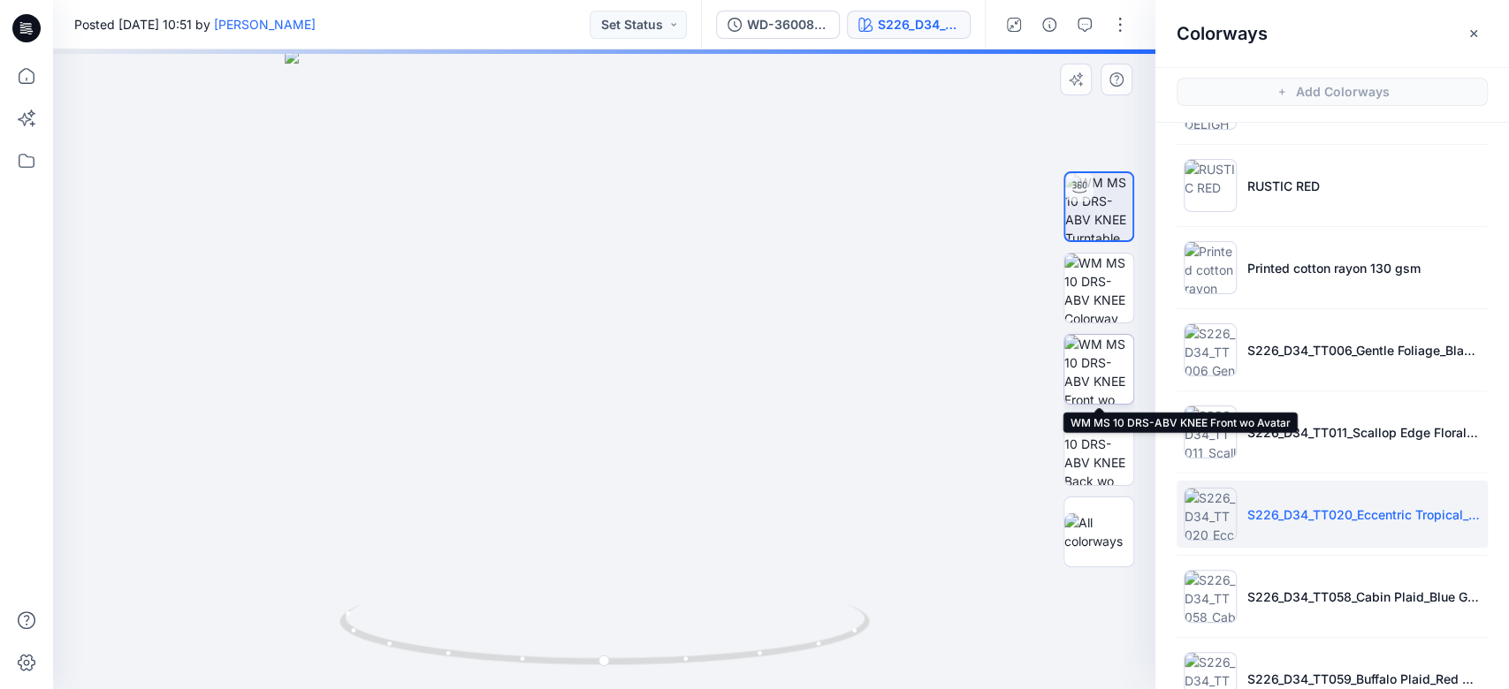
click at [1110, 385] on img at bounding box center [1098, 369] width 69 height 69
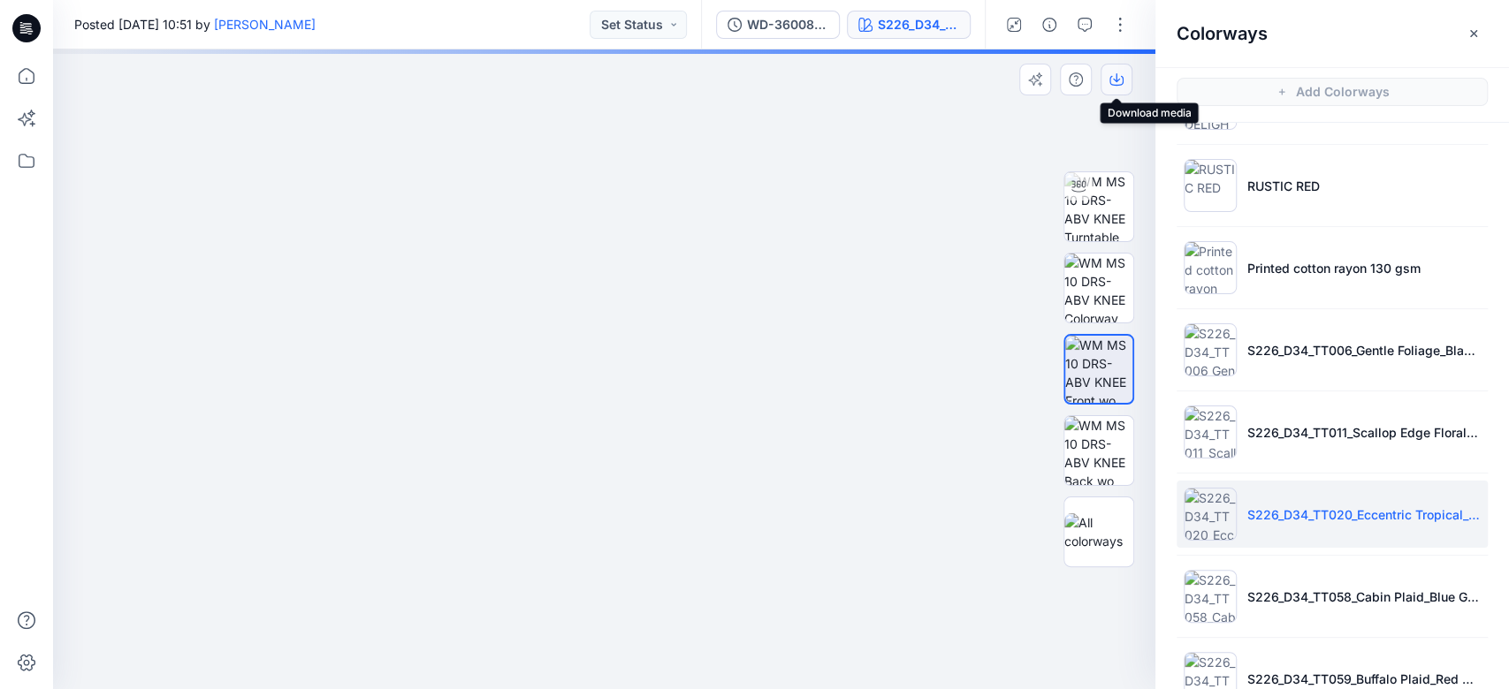
click at [1117, 82] on icon "button" at bounding box center [1116, 79] width 14 height 14
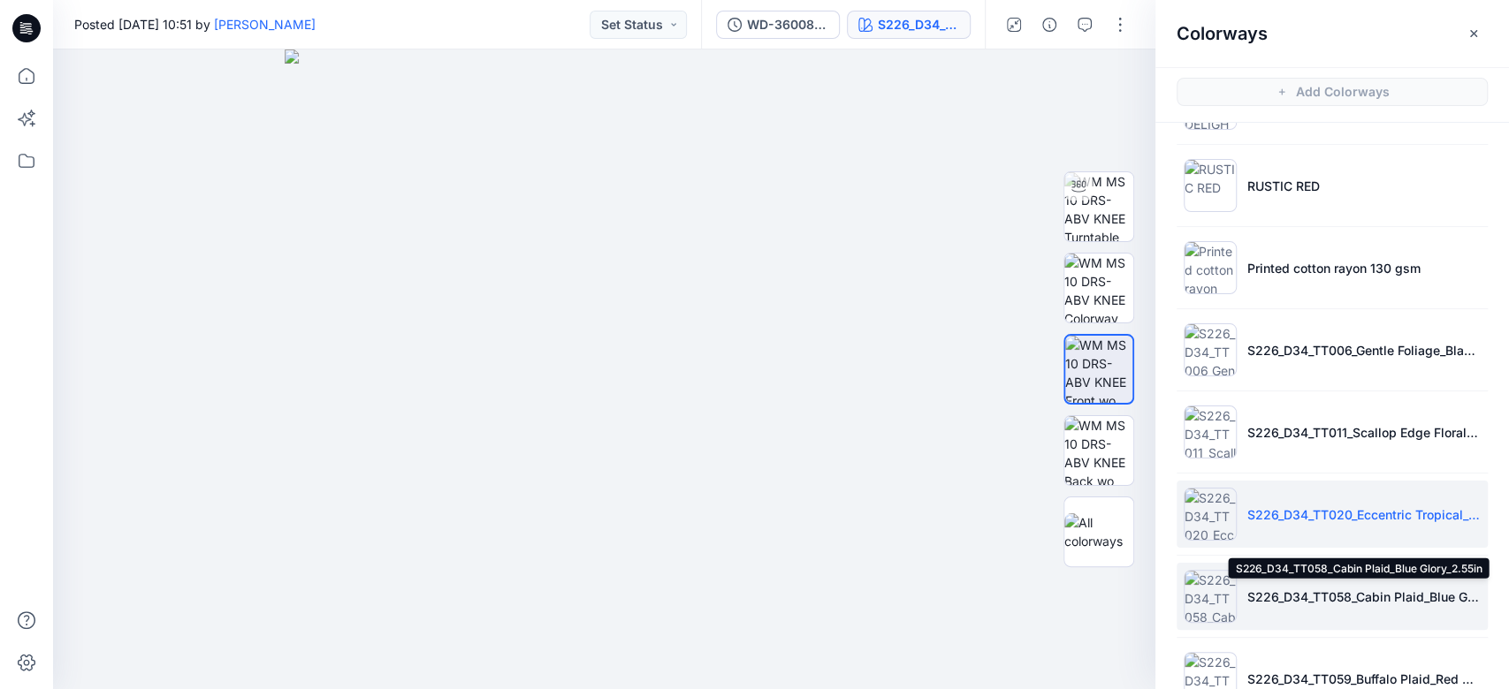
click at [1290, 597] on p "S226_D34_TT058_Cabin Plaid_Blue Glory_2.55in" at bounding box center [1363, 597] width 233 height 19
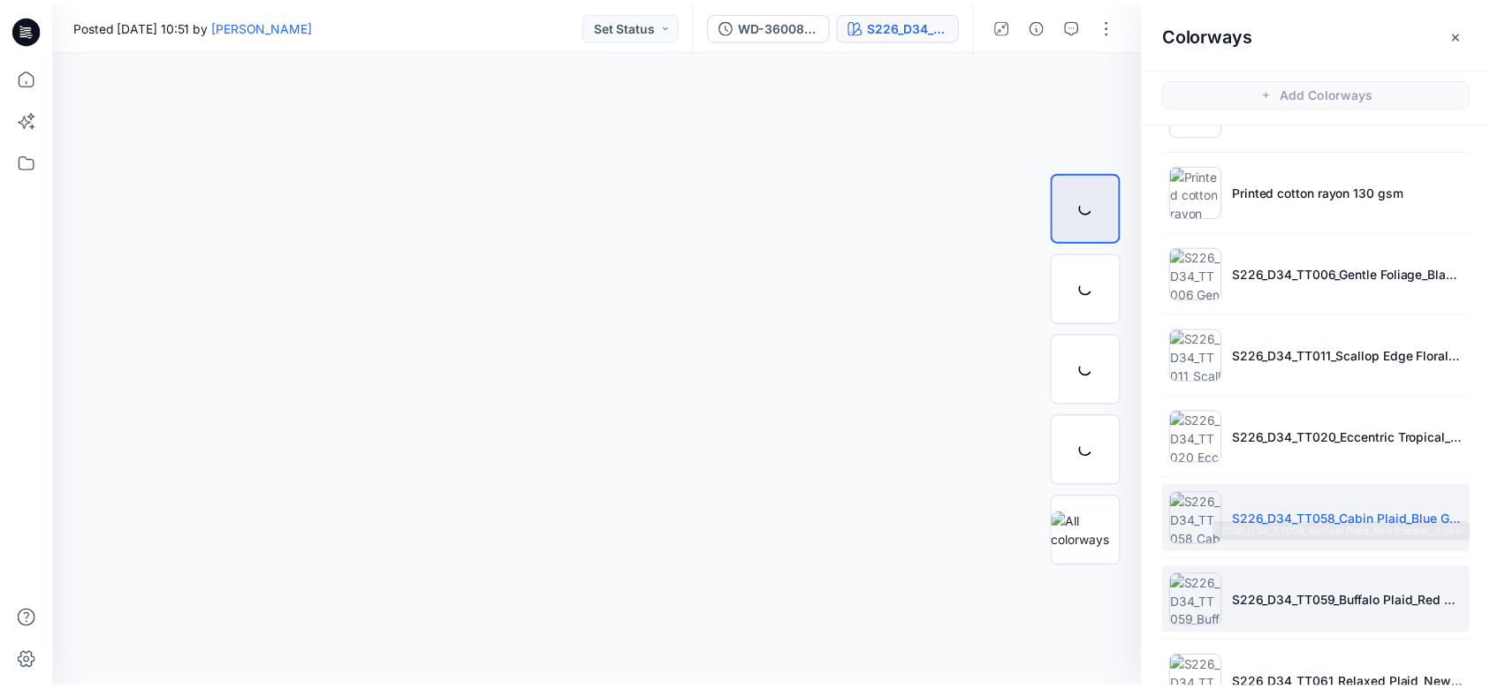
scroll to position [365, 0]
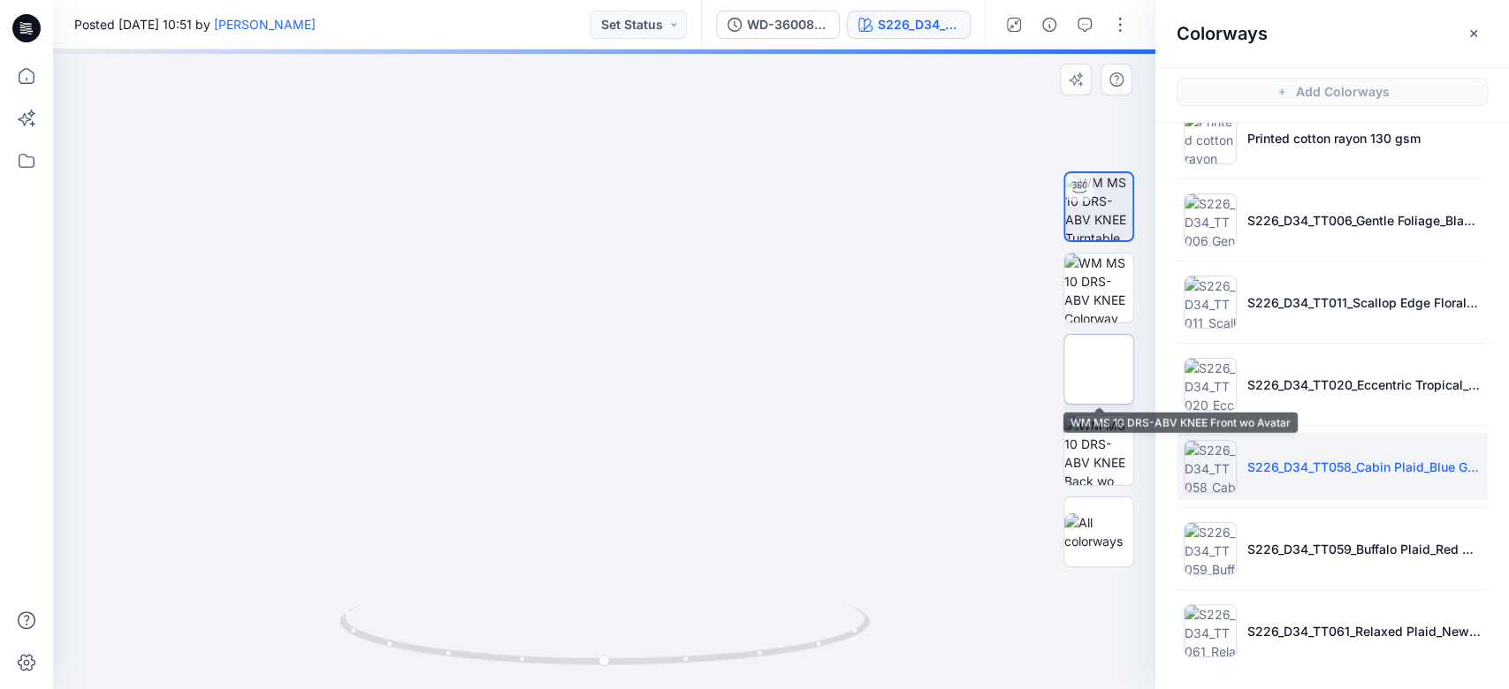
click at [1099, 369] on img at bounding box center [1099, 369] width 0 height 0
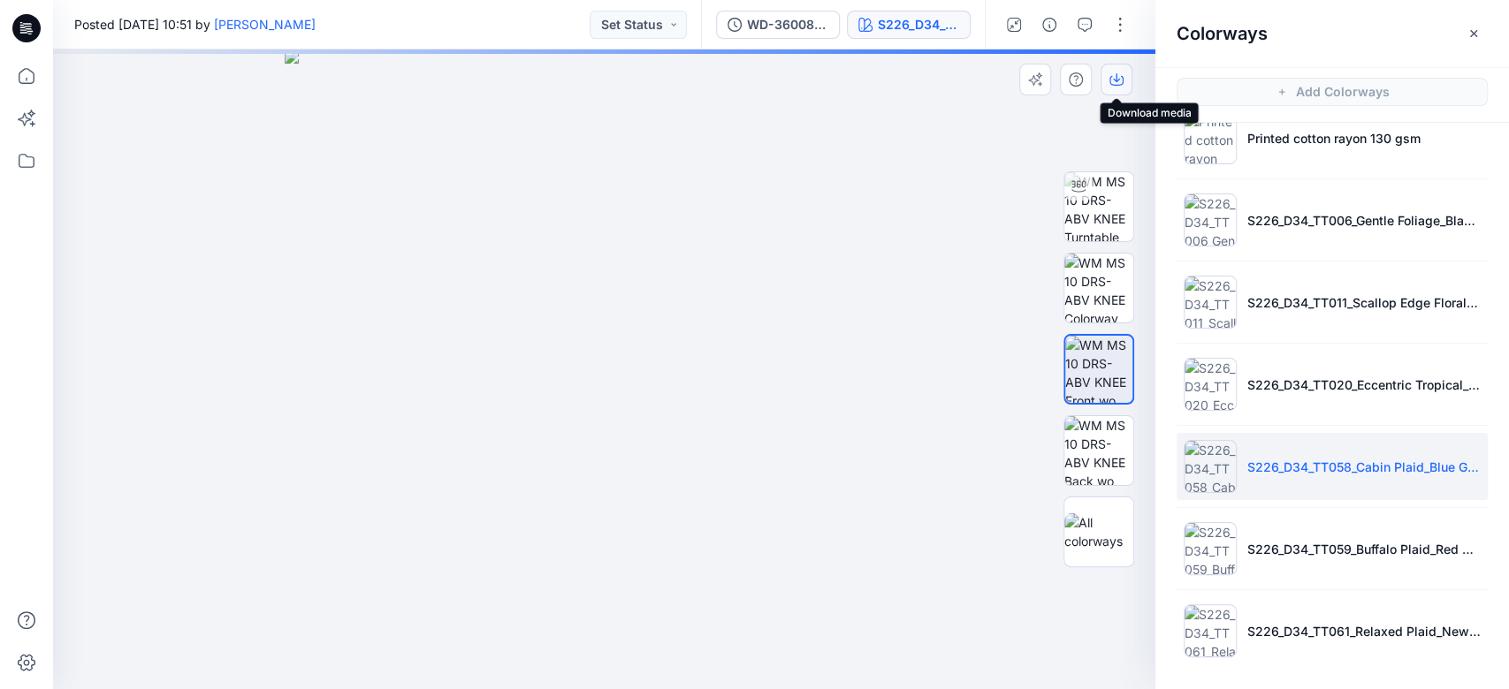
click at [1115, 84] on icon "button" at bounding box center [1116, 79] width 14 height 14
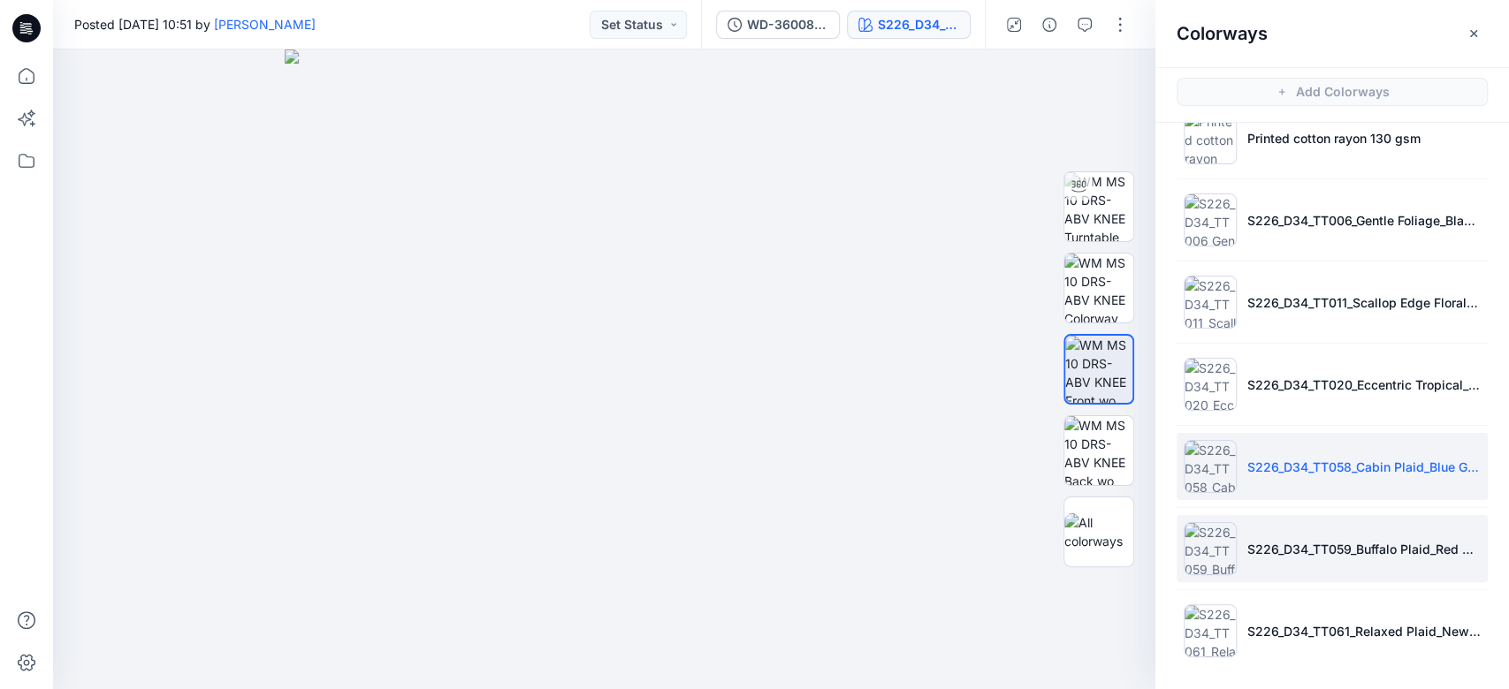
click at [1275, 531] on li "S226_D34_TT059_Buffalo Plaid_Red Rooster_7.56in" at bounding box center [1331, 548] width 311 height 67
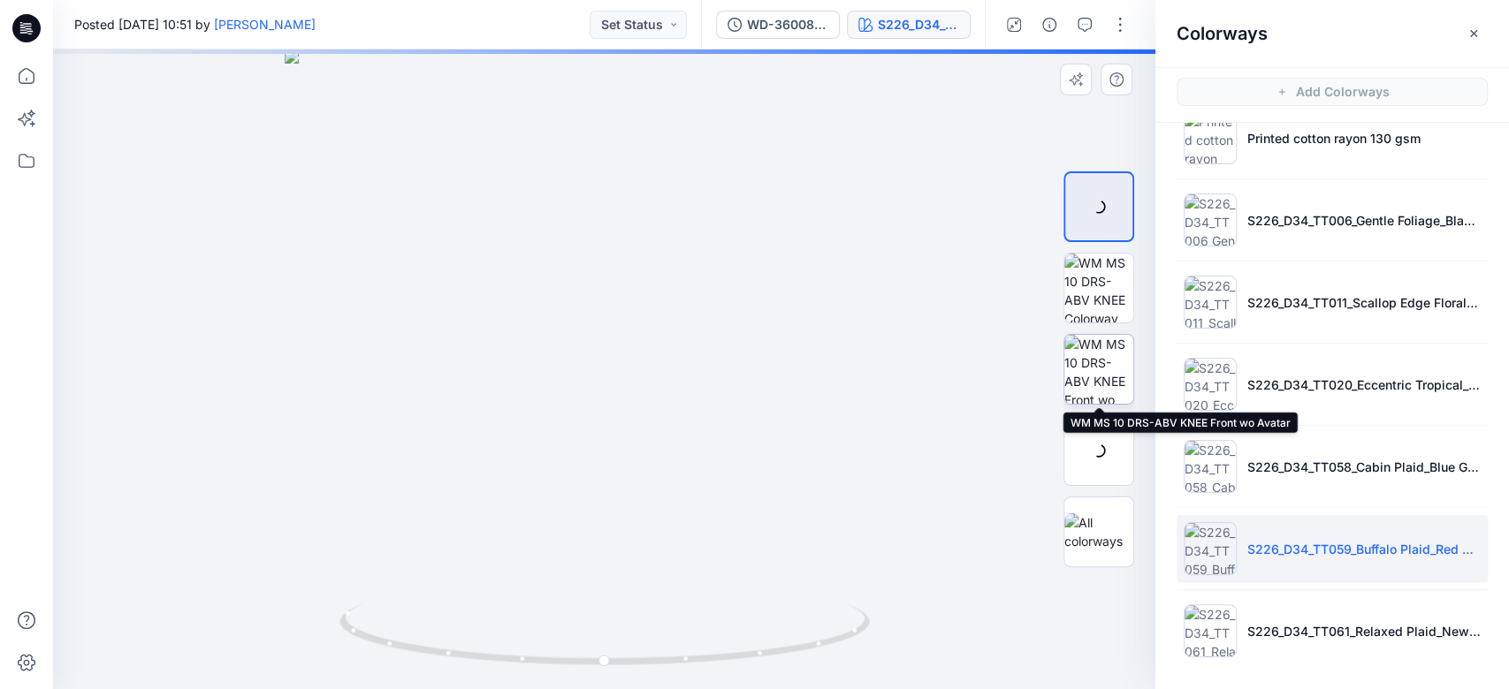
click at [1106, 379] on img at bounding box center [1098, 369] width 69 height 69
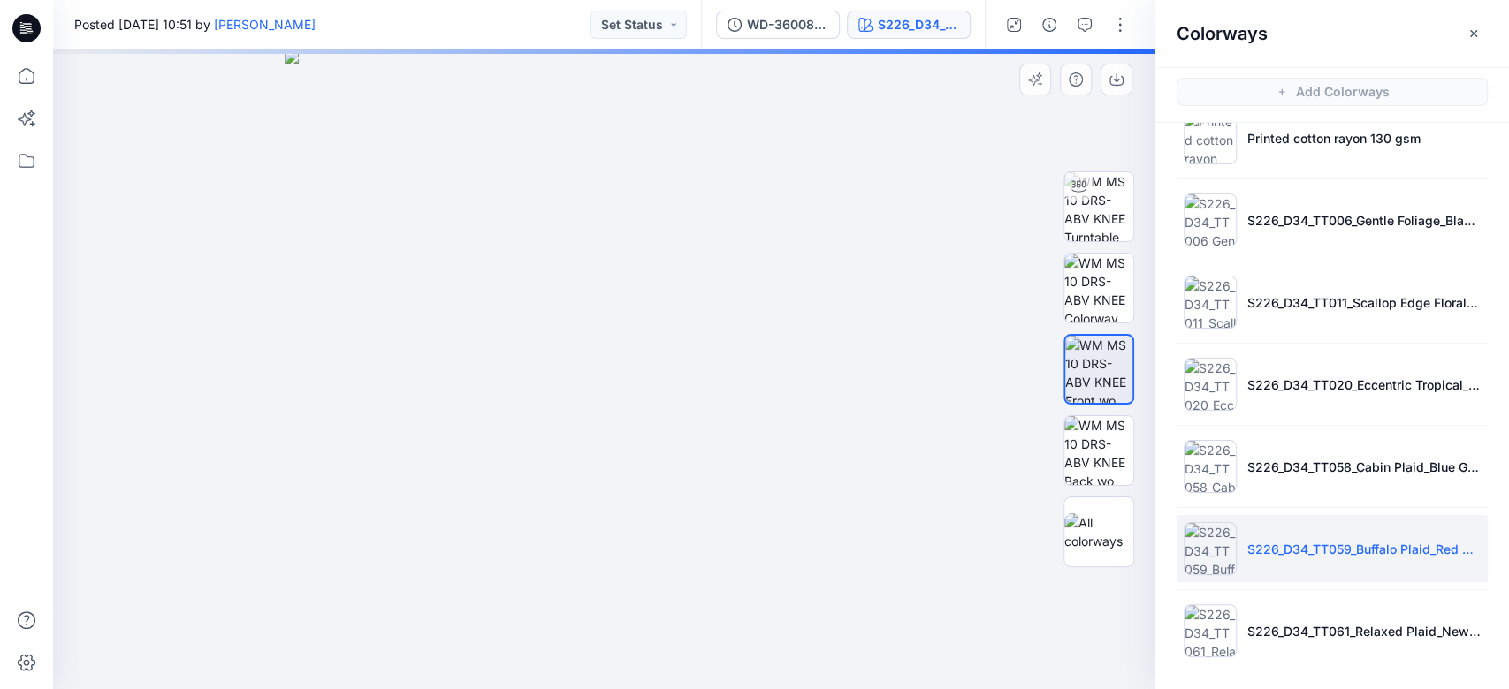
click at [824, 376] on img at bounding box center [605, 369] width 640 height 640
click at [1110, 79] on icon "button" at bounding box center [1116, 81] width 14 height 10
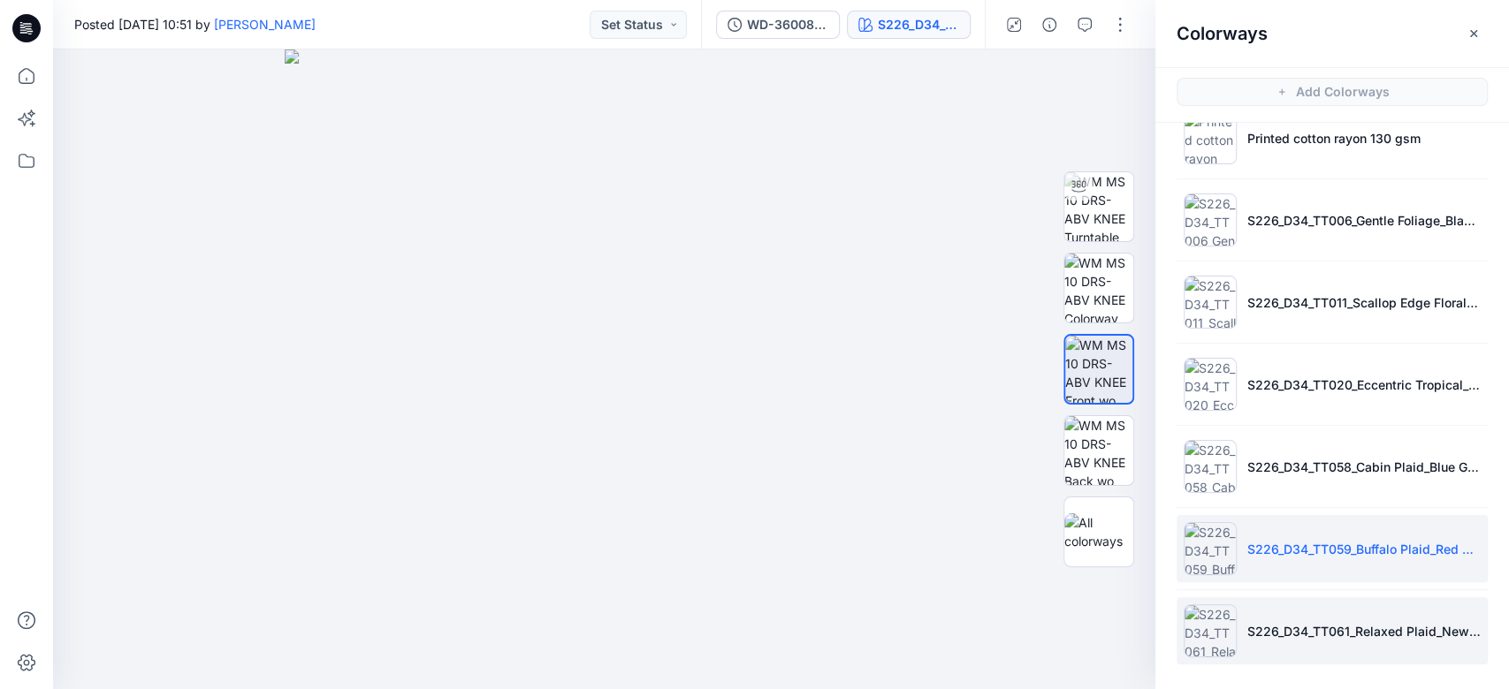
click at [1297, 614] on li "S226_D34_TT061_Relaxed Plaid_New Ivory_5.87in" at bounding box center [1331, 630] width 311 height 67
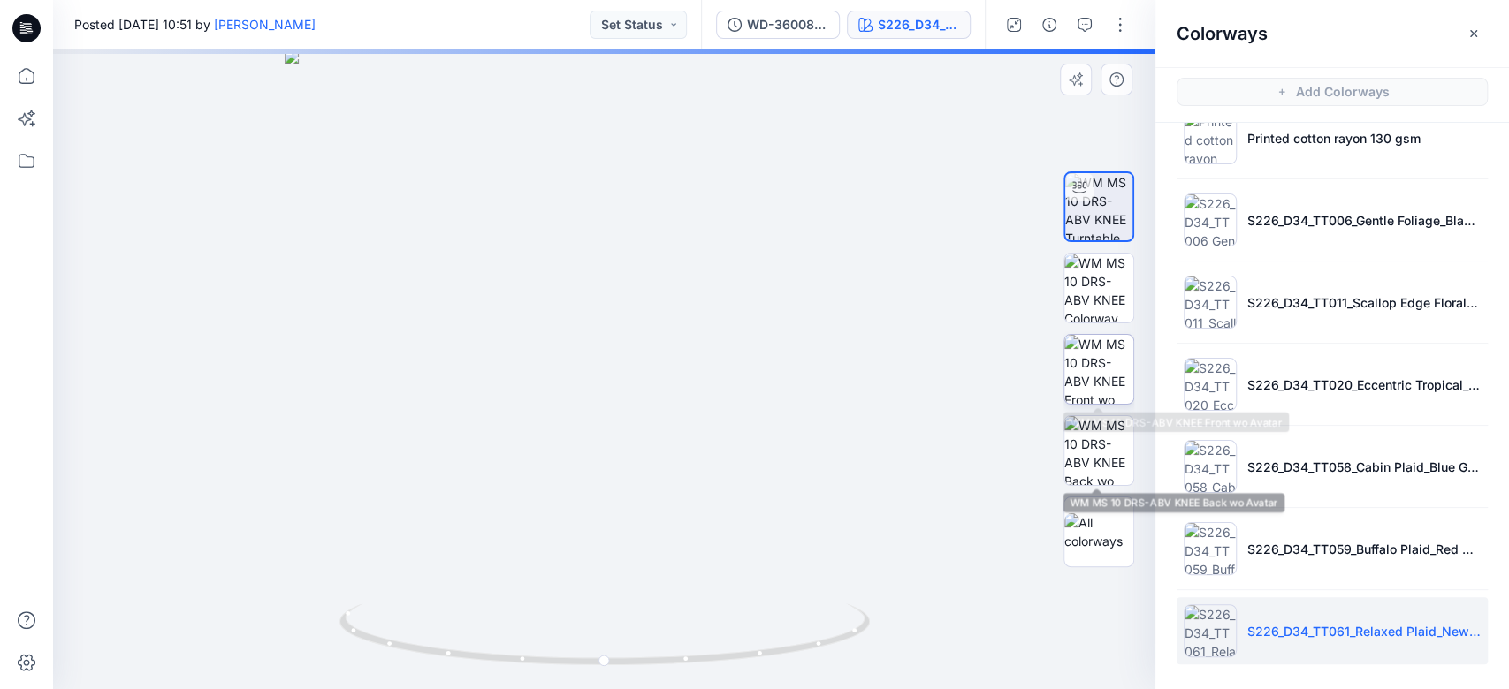
click at [1096, 377] on img at bounding box center [1098, 369] width 69 height 69
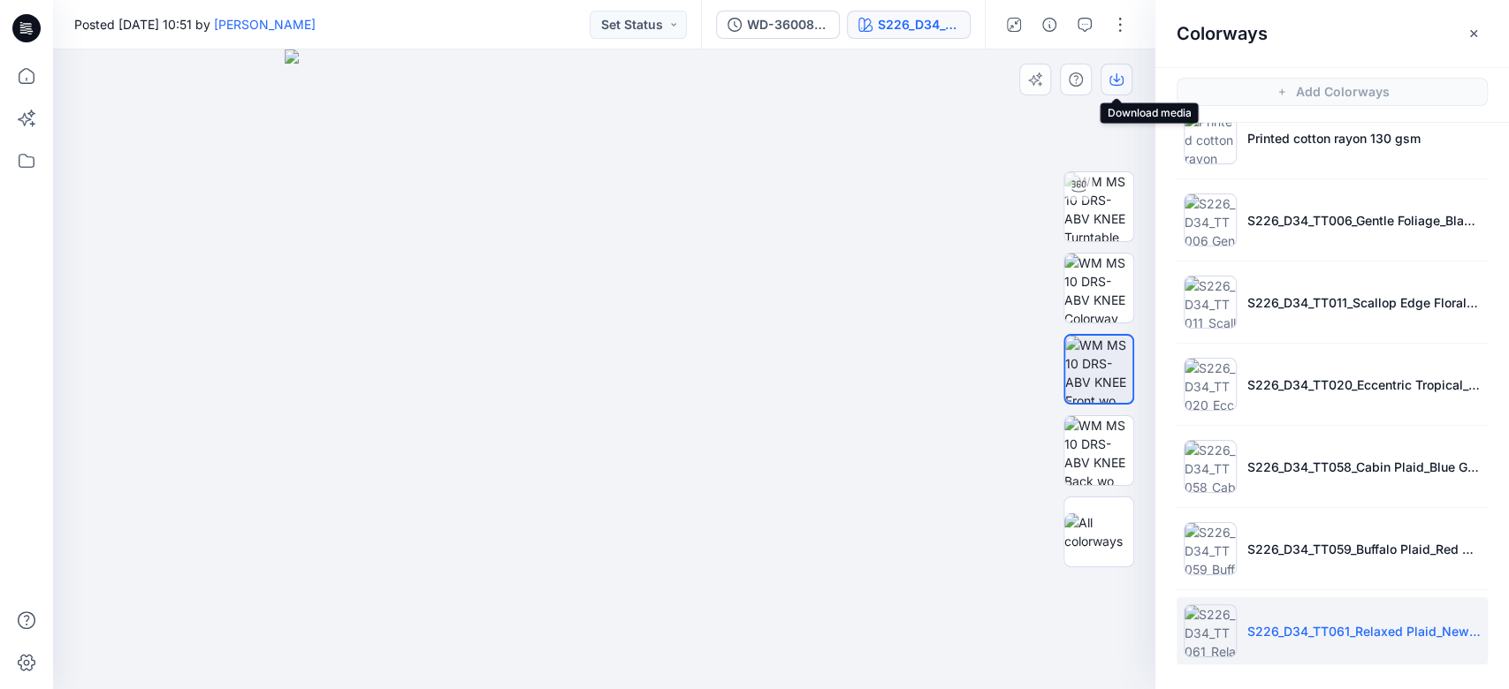
click at [1123, 88] on button "button" at bounding box center [1116, 80] width 32 height 32
click at [1015, 24] on icon "button" at bounding box center [1014, 25] width 14 height 14
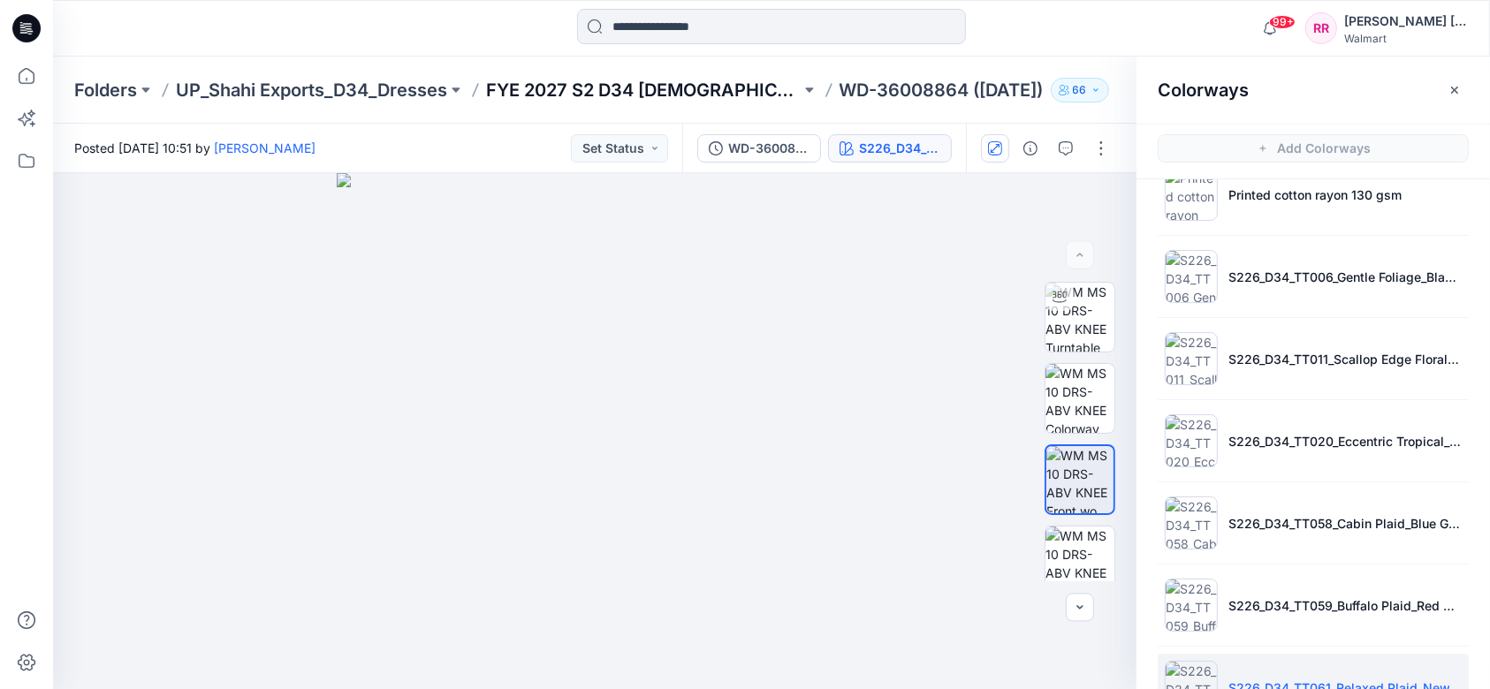
click at [572, 97] on p "FYE 2027 S2 D34 [DEMOGRAPHIC_DATA] Dresses - Shahi" at bounding box center [643, 90] width 315 height 25
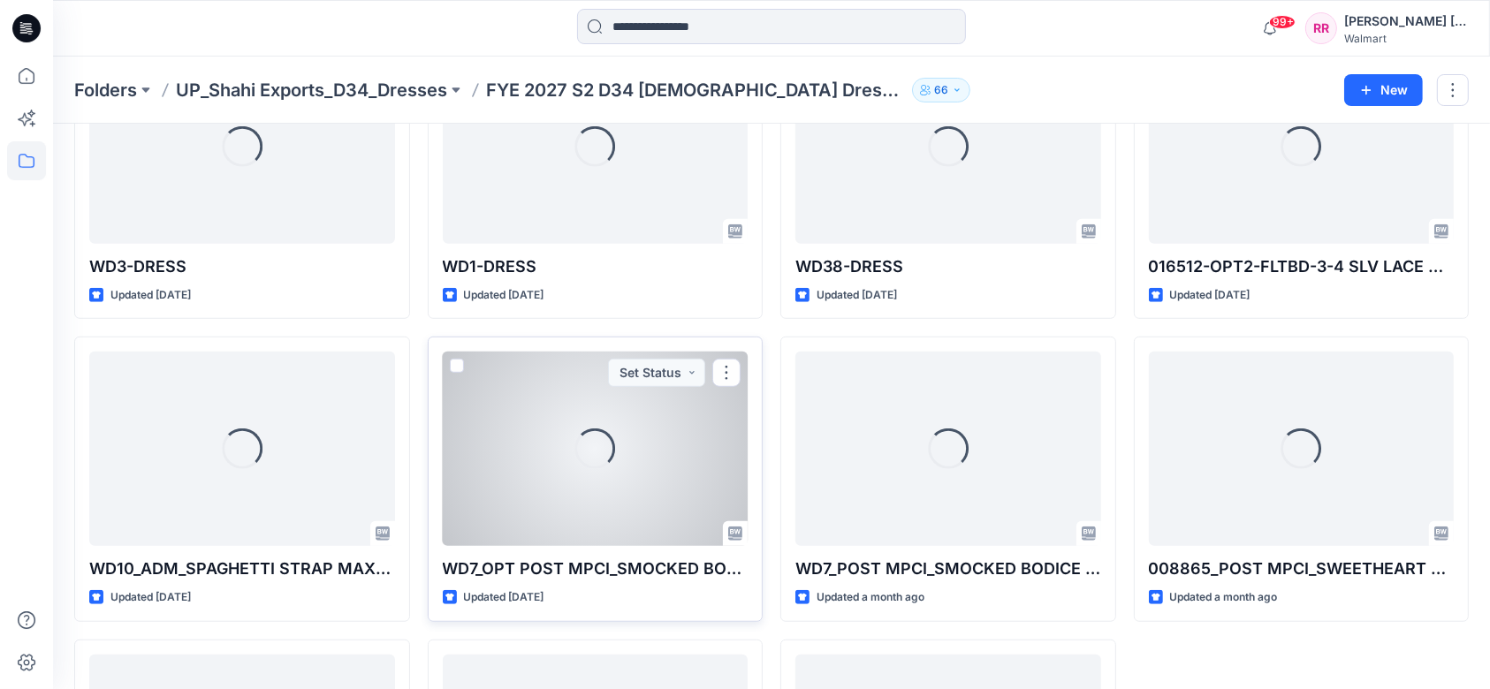
scroll to position [1327, 0]
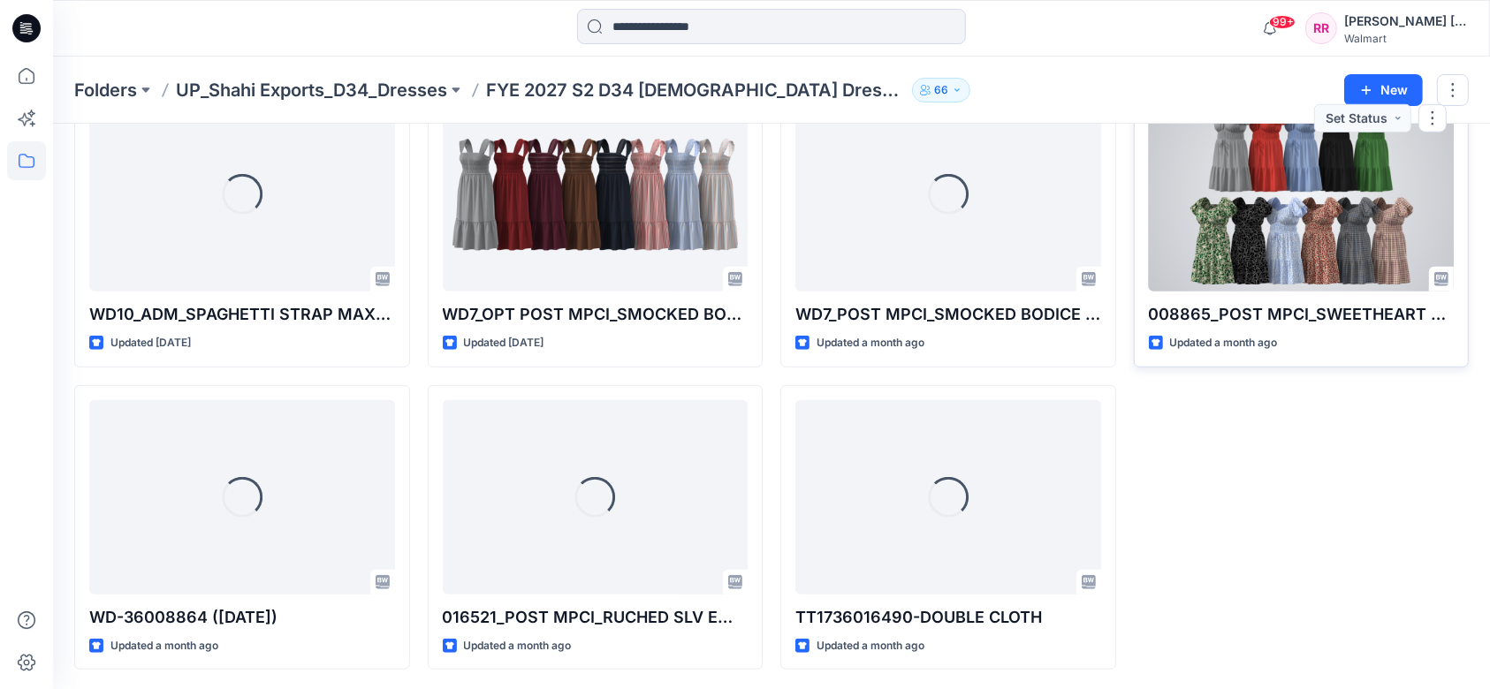
click at [1340, 225] on div at bounding box center [1302, 194] width 306 height 194
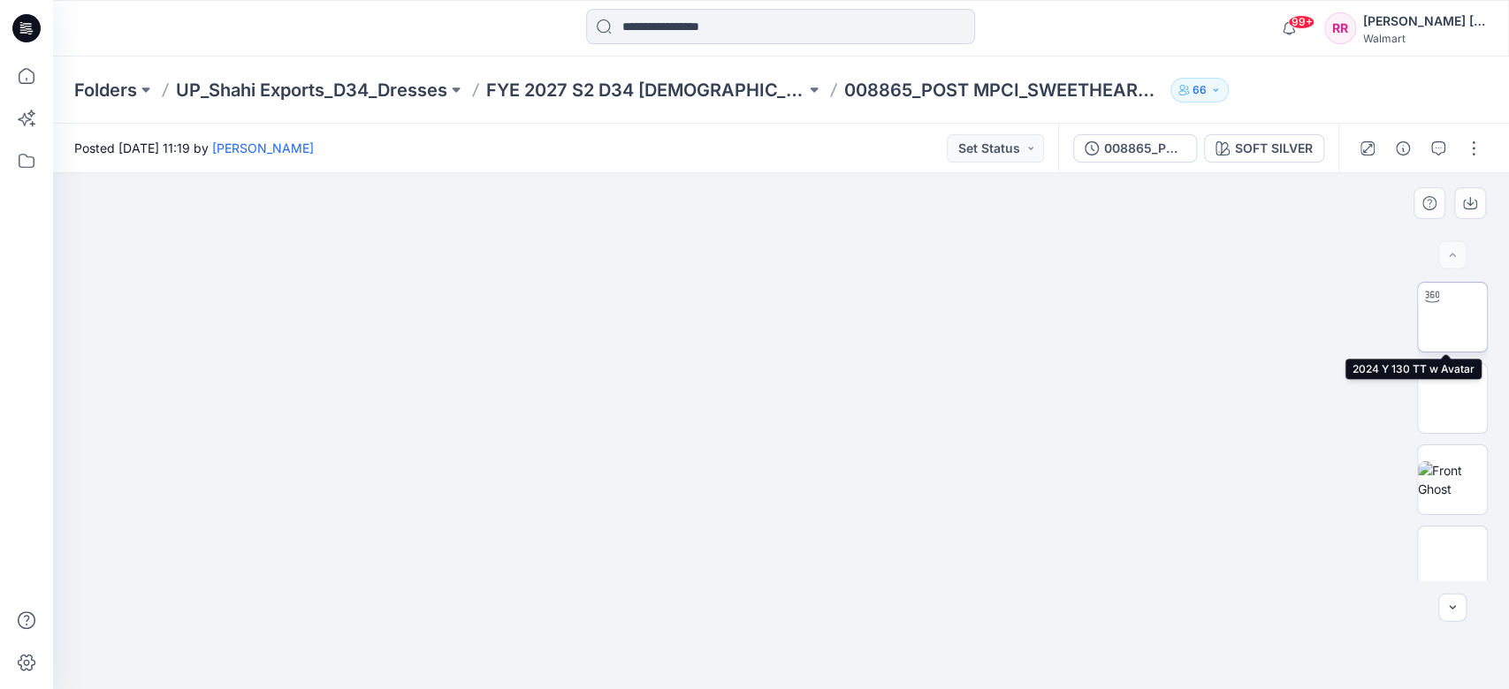
click at [1452, 317] on img at bounding box center [1452, 317] width 0 height 0
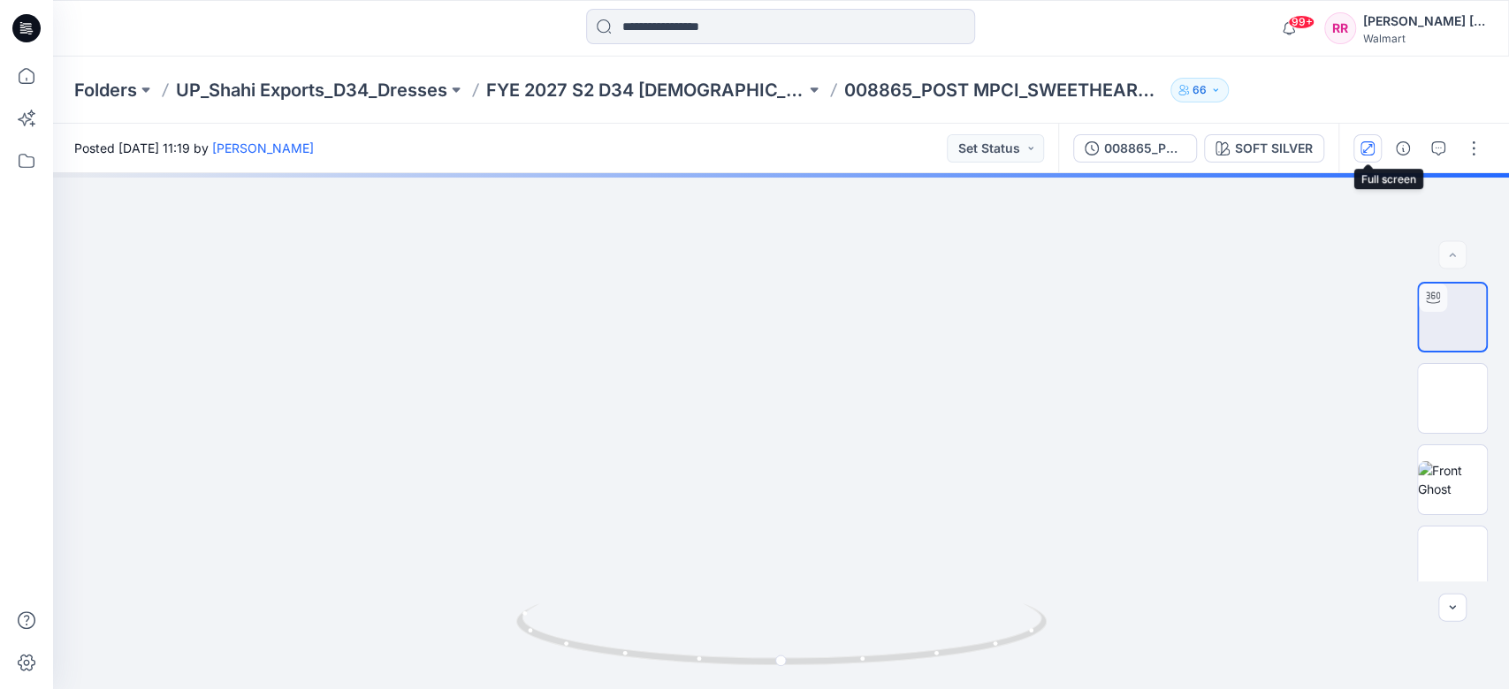
click at [1366, 154] on icon "button" at bounding box center [1367, 148] width 14 height 14
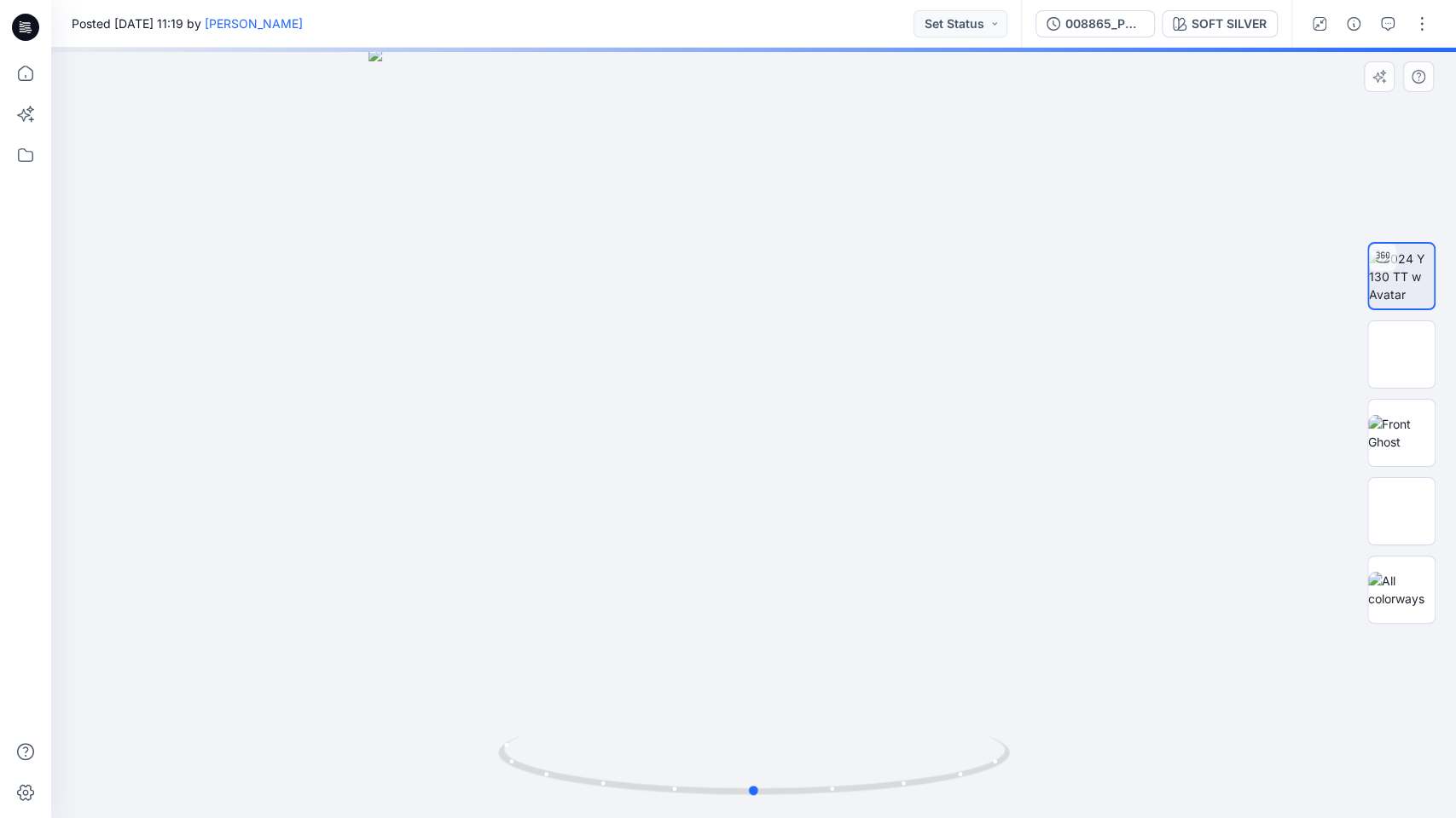
drag, startPoint x: 751, startPoint y: 444, endPoint x: 754, endPoint y: 356, distance: 88.1
click at [754, 356] on div at bounding box center [754, 432] width 1405 height 771
drag, startPoint x: 800, startPoint y: 511, endPoint x: 796, endPoint y: 270, distance: 241.0
click at [796, 270] on img at bounding box center [754, 322] width 994 height 994
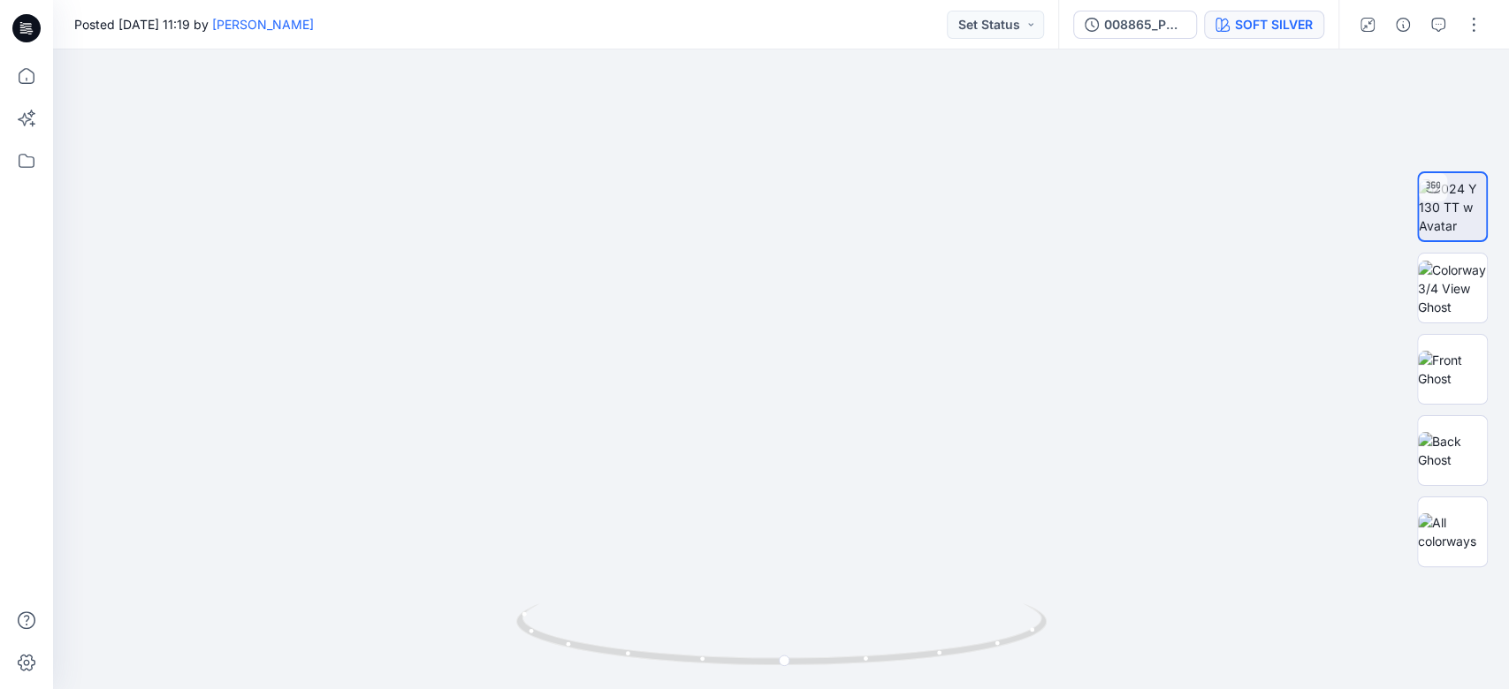
click at [1289, 34] on button "SOFT SILVER" at bounding box center [1264, 25] width 120 height 28
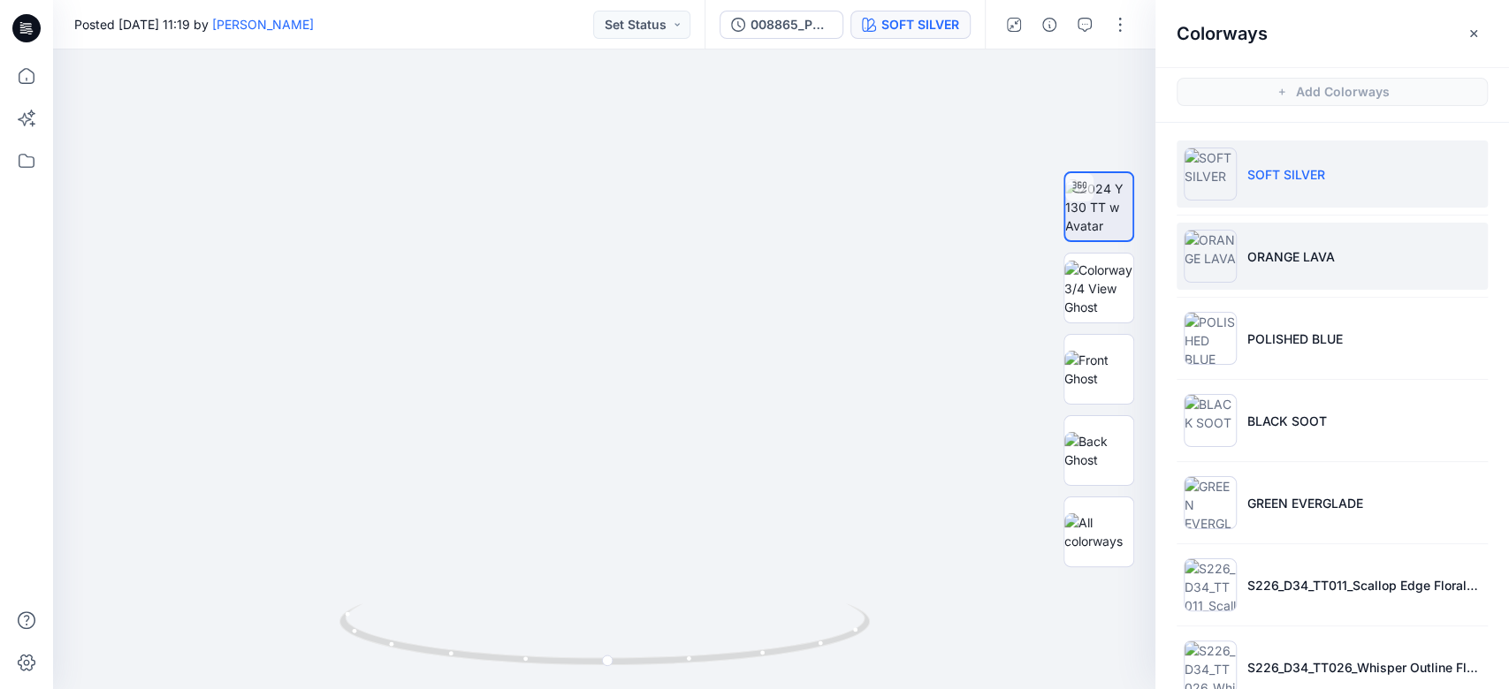
click at [1322, 244] on li "ORANGE LAVA" at bounding box center [1331, 256] width 311 height 67
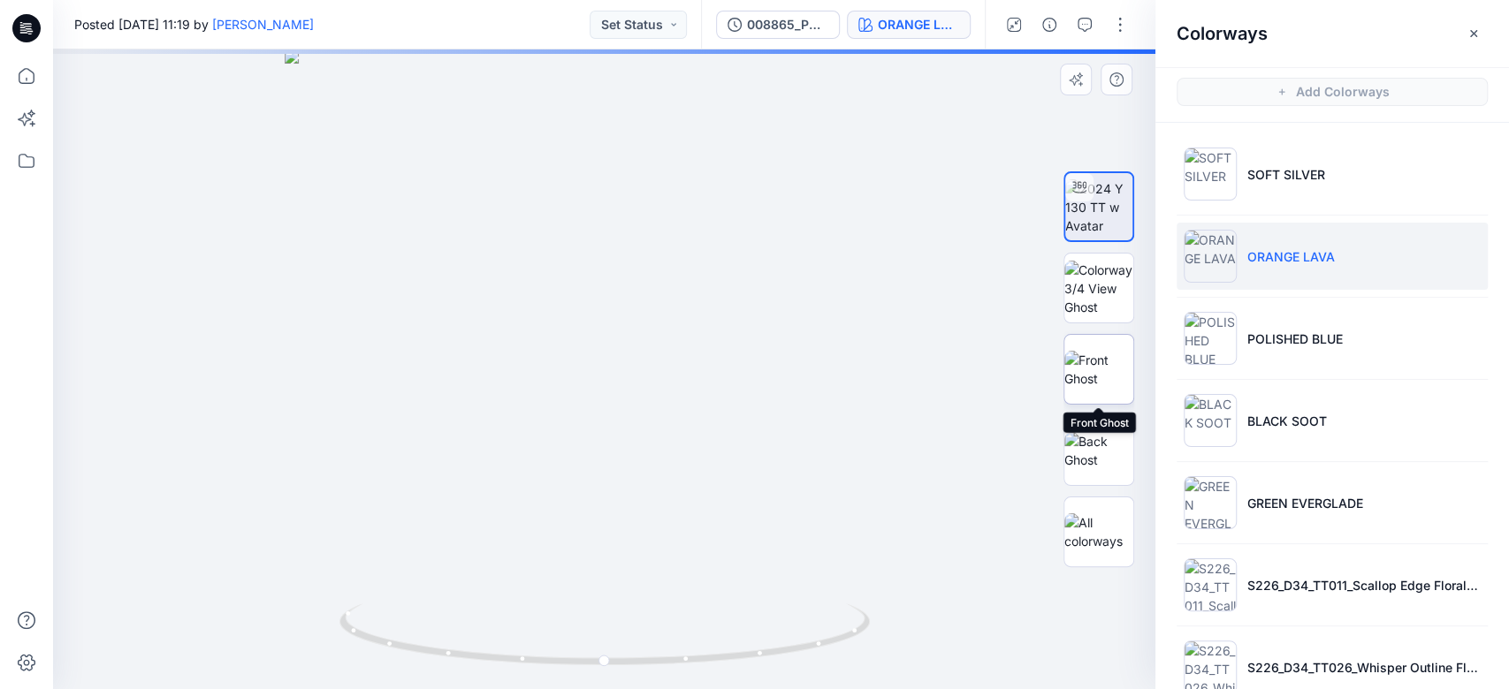
click at [1107, 373] on img at bounding box center [1098, 369] width 69 height 37
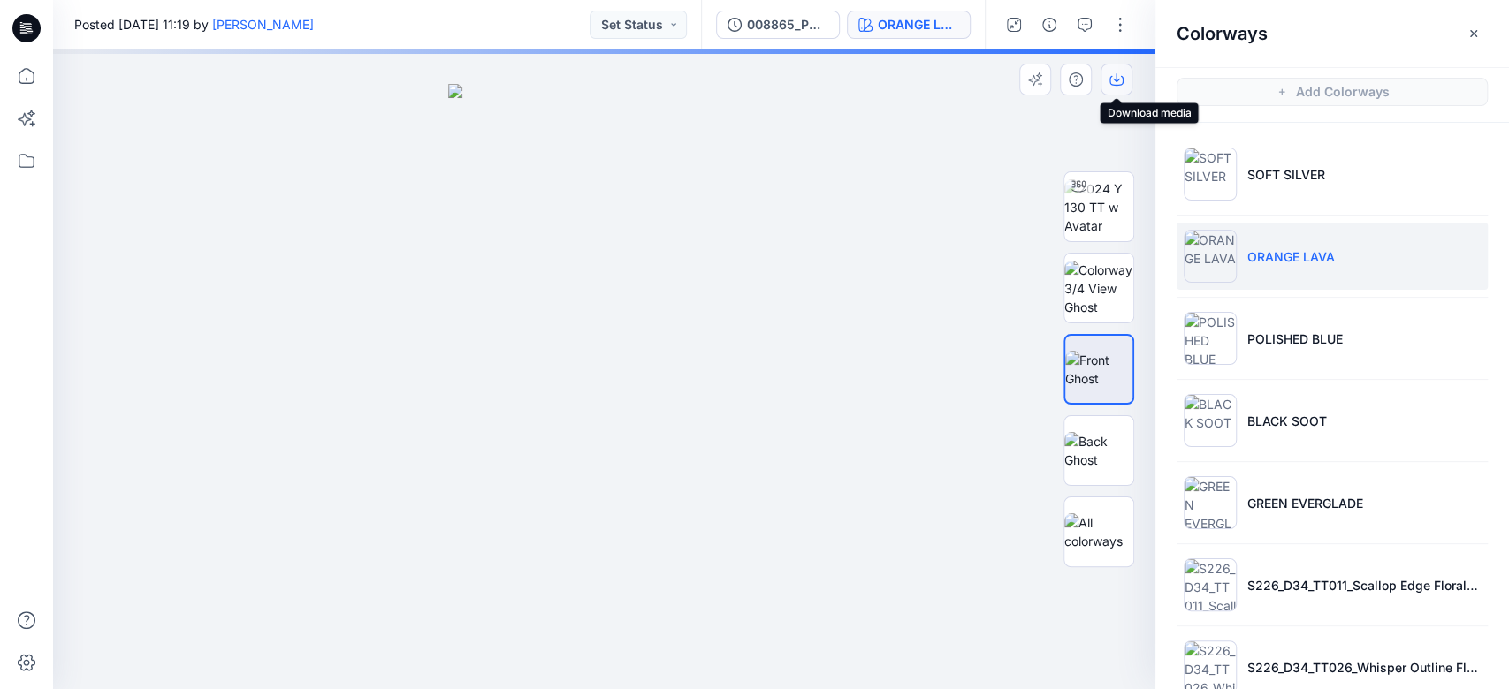
click at [1124, 78] on button "button" at bounding box center [1116, 80] width 32 height 32
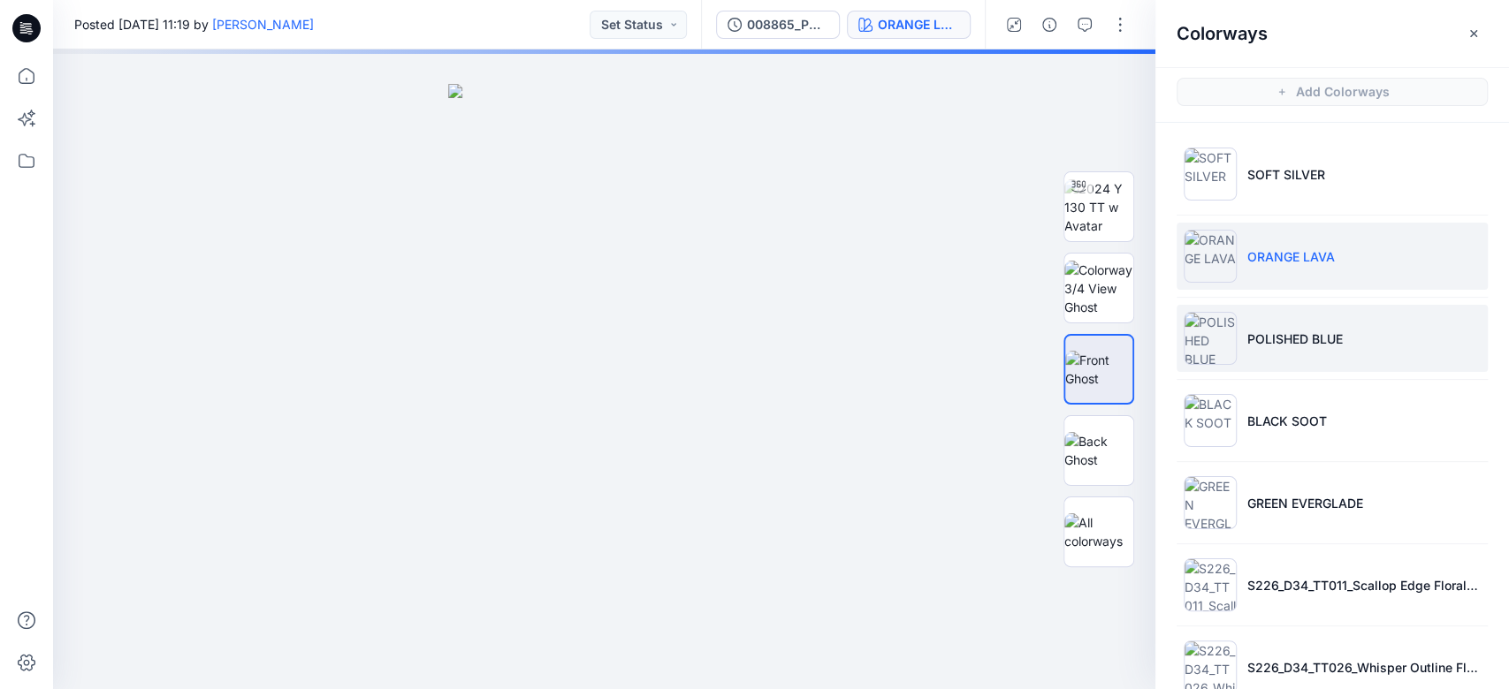
click at [1258, 317] on li "POLISHED BLUE" at bounding box center [1331, 338] width 311 height 67
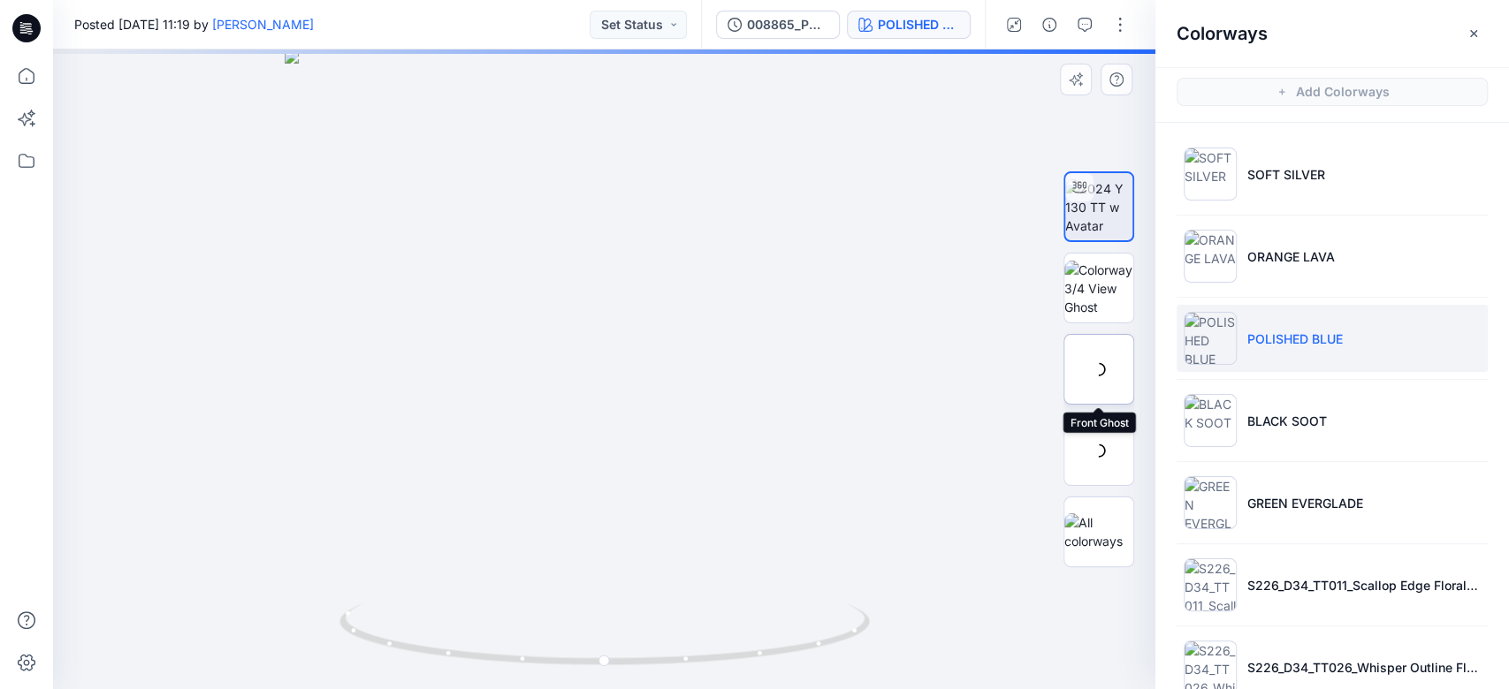
click at [1089, 364] on div at bounding box center [1098, 369] width 71 height 71
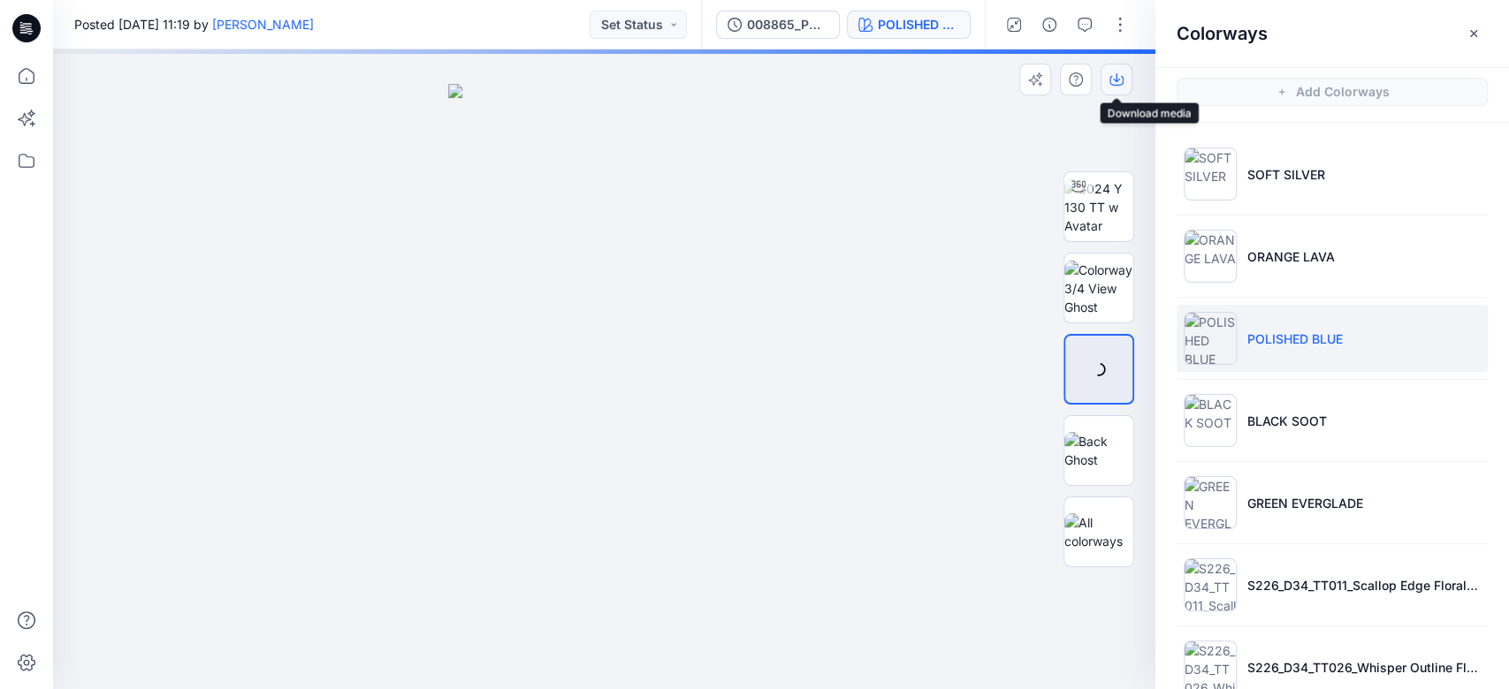
click at [1120, 80] on icon "button" at bounding box center [1116, 79] width 14 height 14
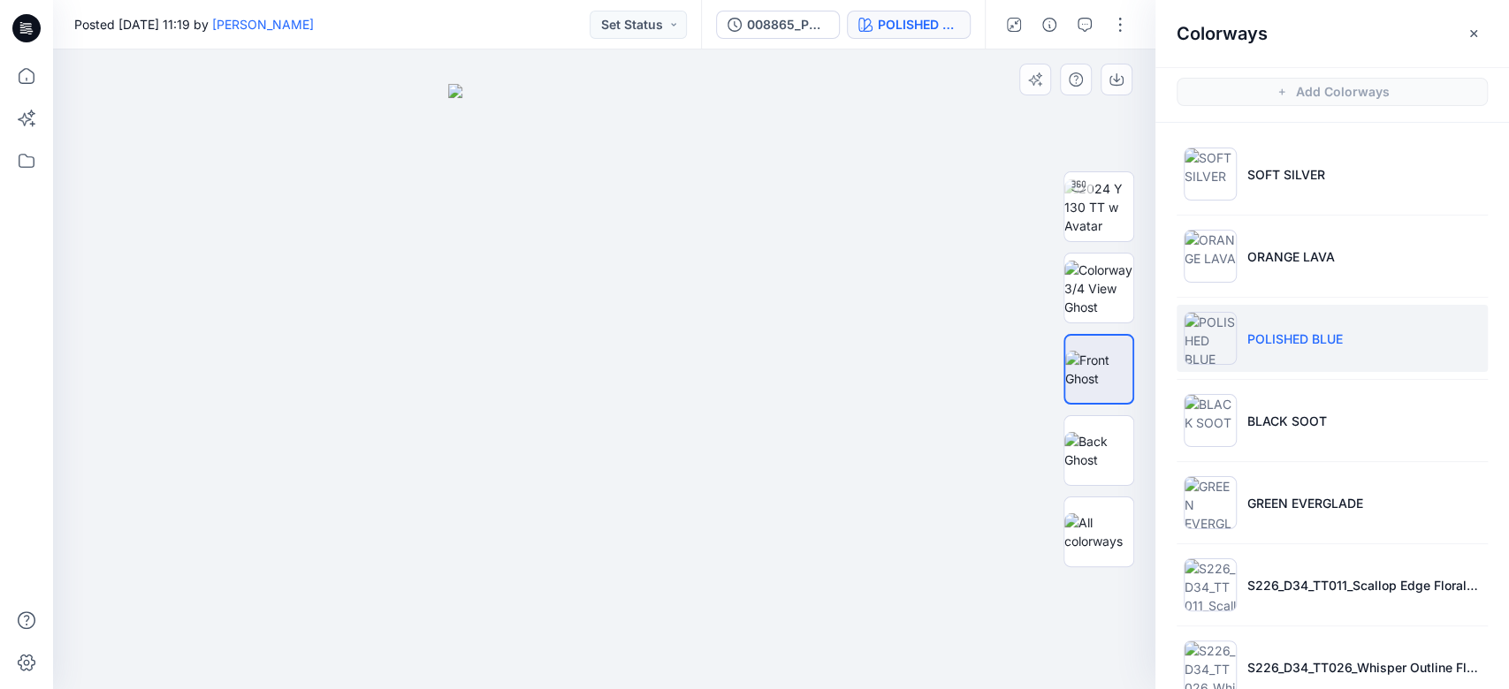
drag, startPoint x: 873, startPoint y: 360, endPoint x: 891, endPoint y: 380, distance: 26.9
click at [873, 360] on div at bounding box center [604, 369] width 1102 height 640
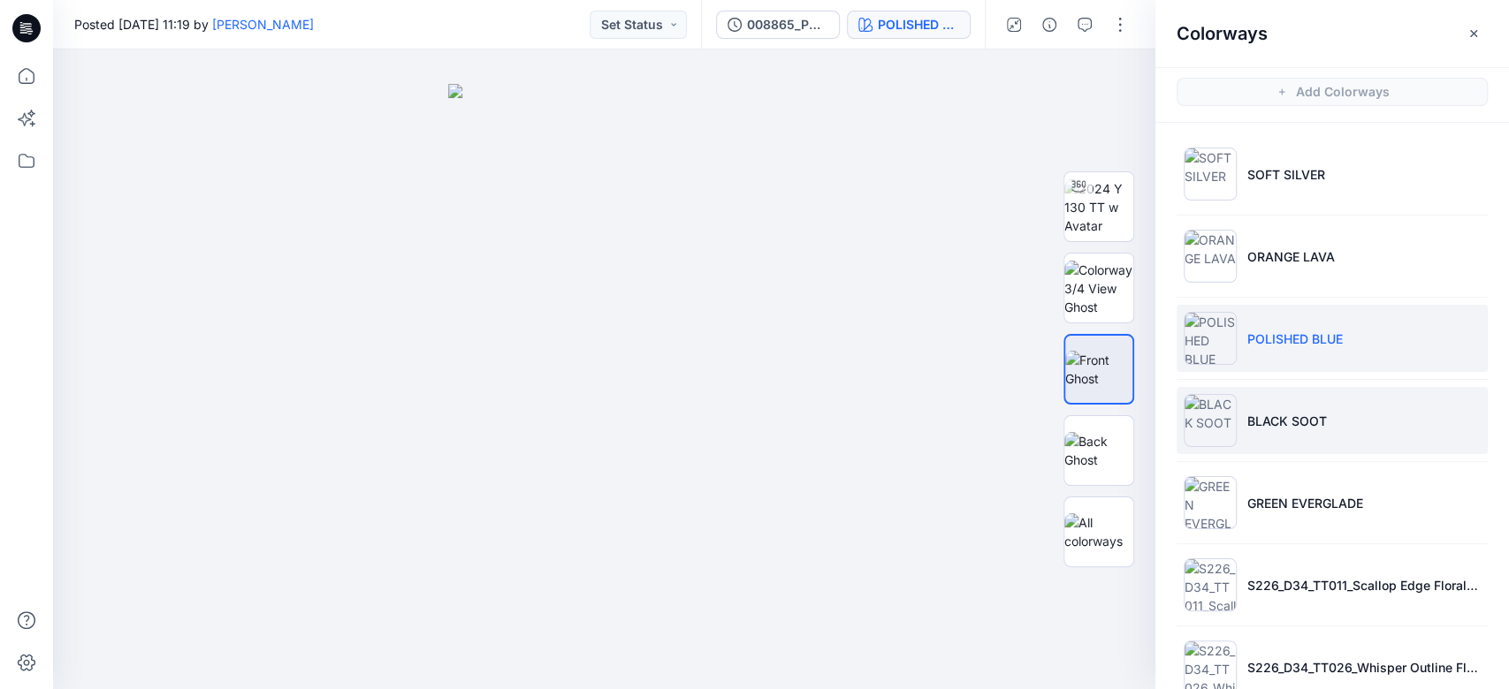
click at [1248, 405] on li "BLACK SOOT" at bounding box center [1331, 420] width 311 height 67
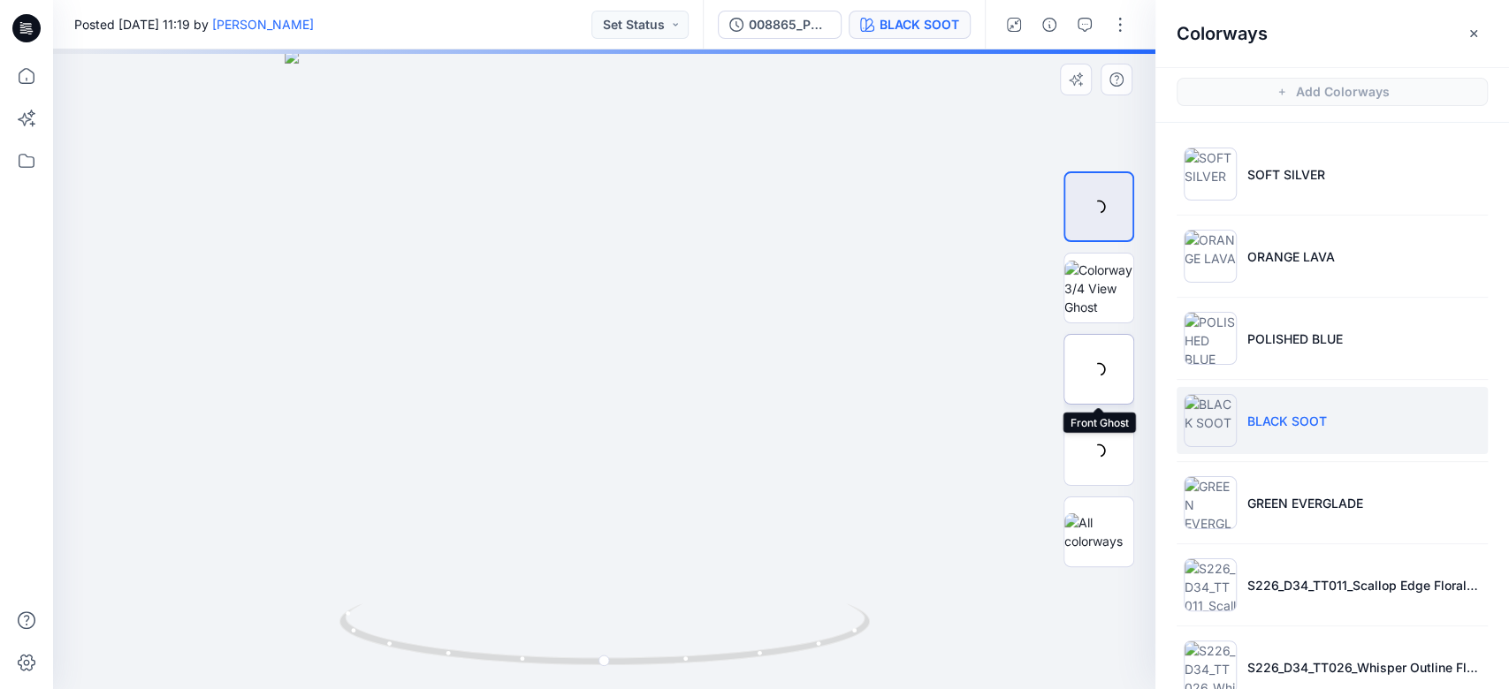
click at [1106, 360] on div at bounding box center [1098, 369] width 71 height 71
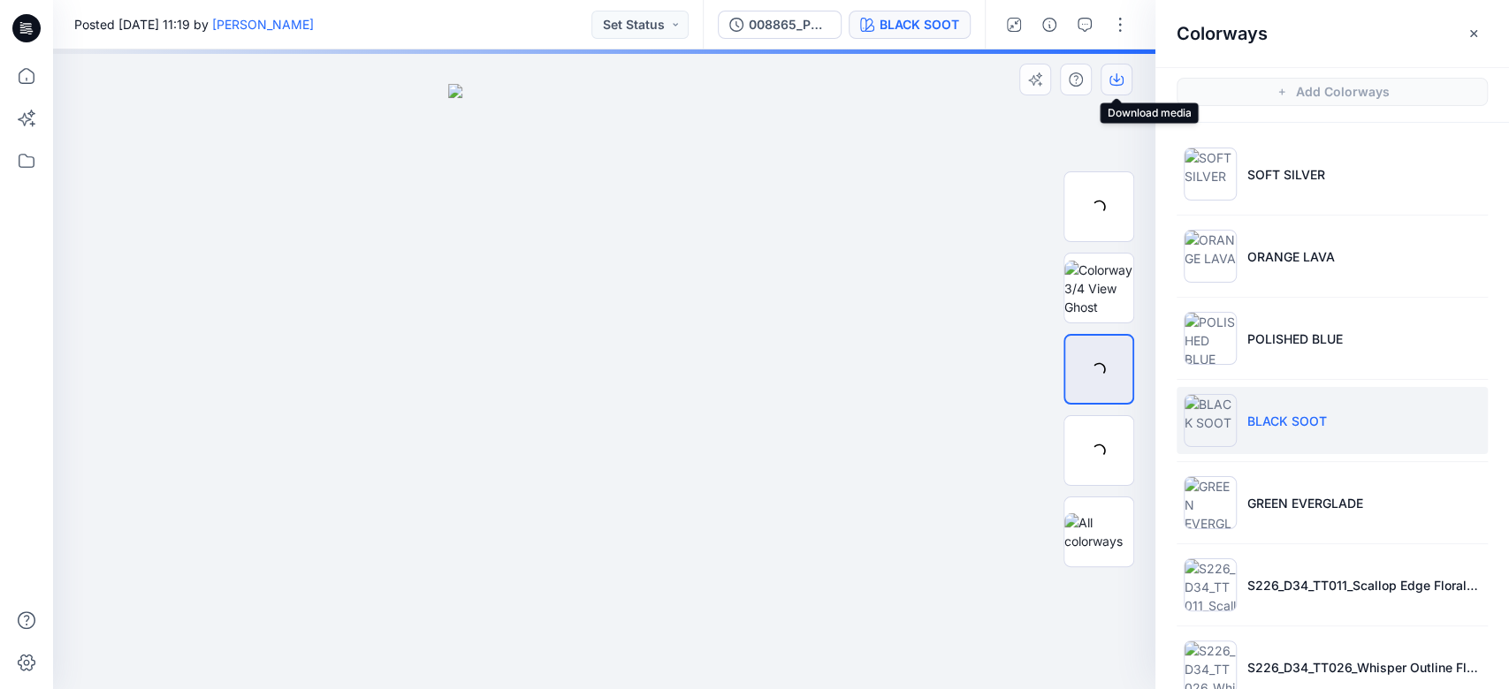
click at [1115, 86] on icon "button" at bounding box center [1116, 79] width 14 height 14
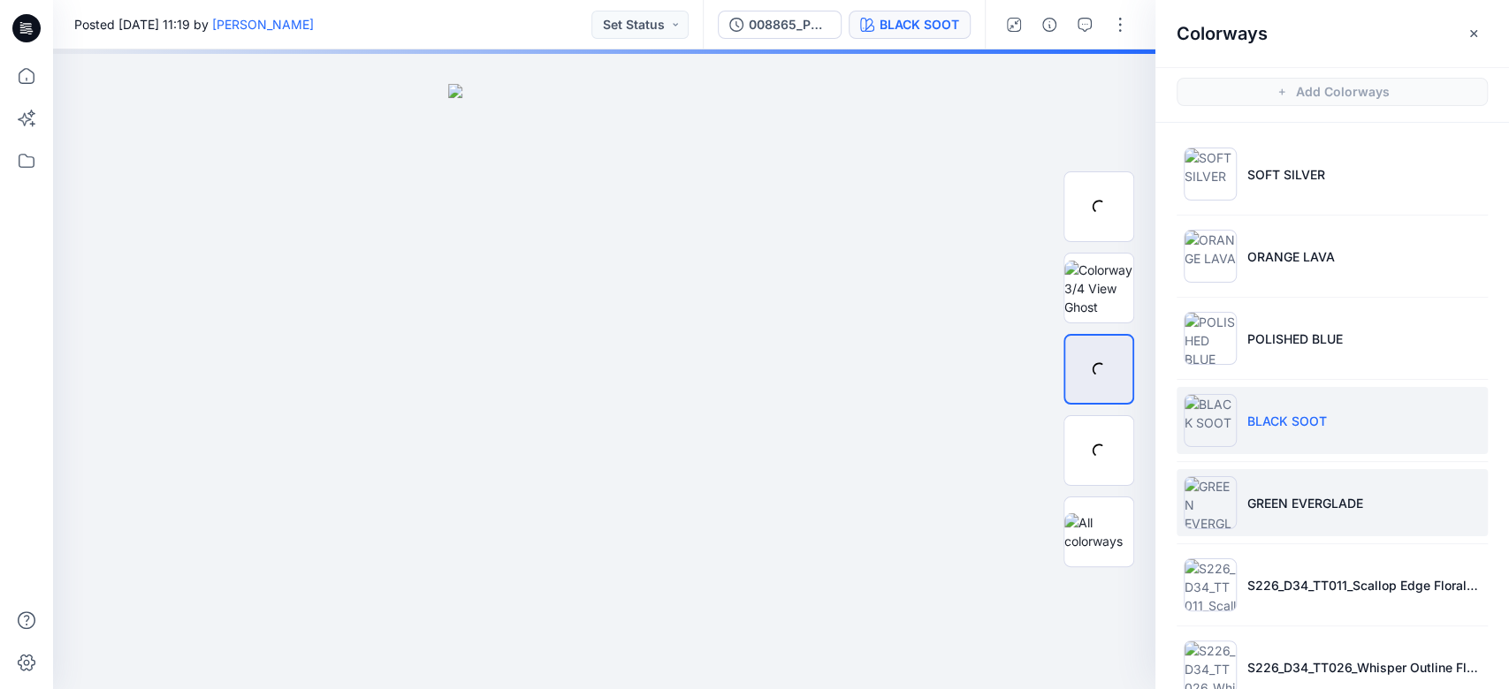
click at [1279, 506] on p "GREEN EVERGLADE" at bounding box center [1305, 503] width 116 height 19
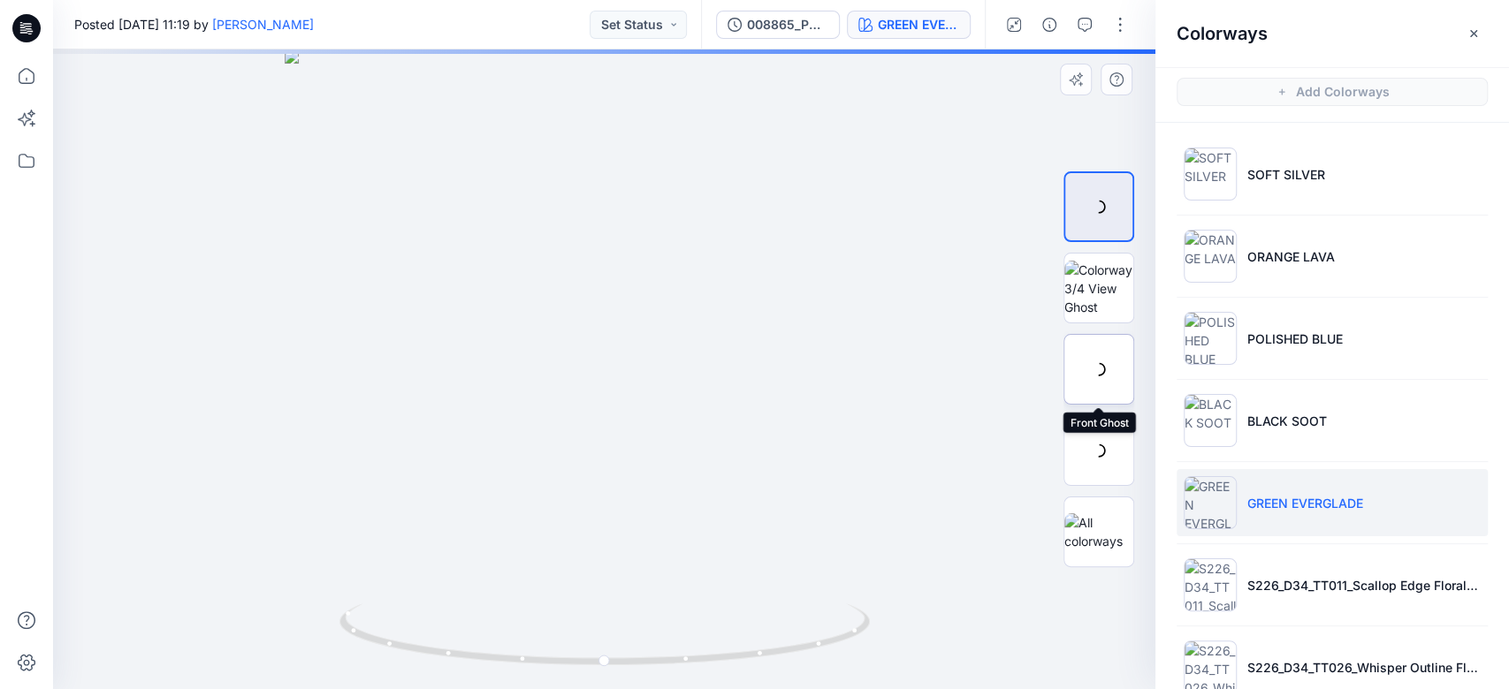
click at [1106, 374] on div at bounding box center [1098, 369] width 71 height 71
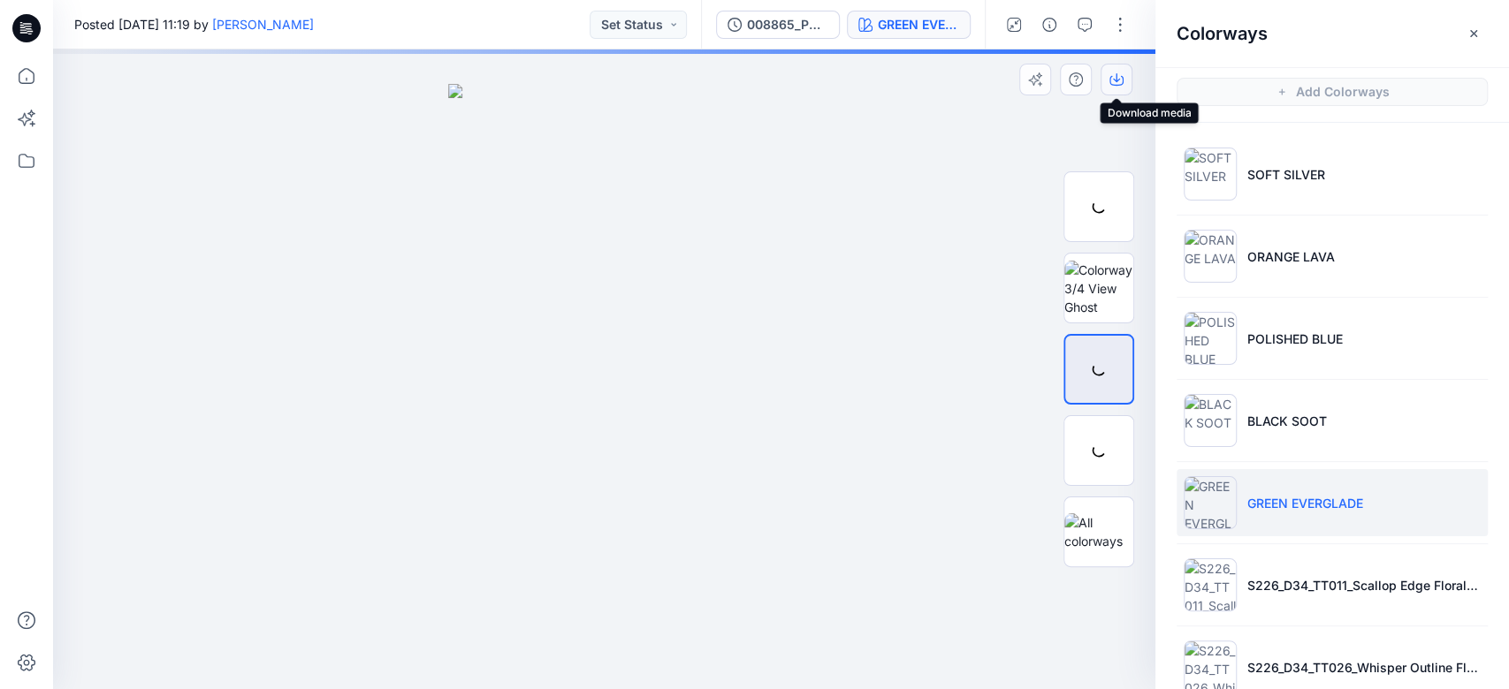
click at [1117, 84] on icon "button" at bounding box center [1116, 79] width 14 height 14
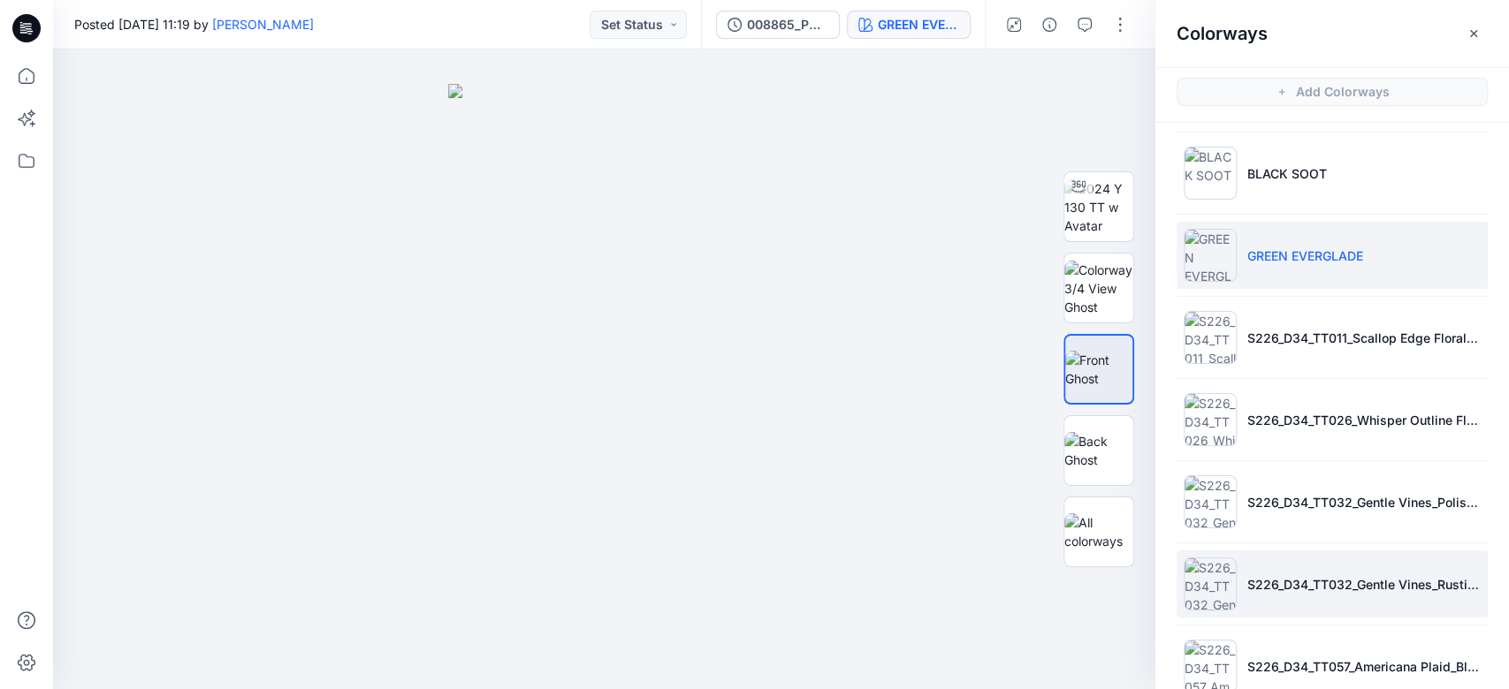
scroll to position [365, 0]
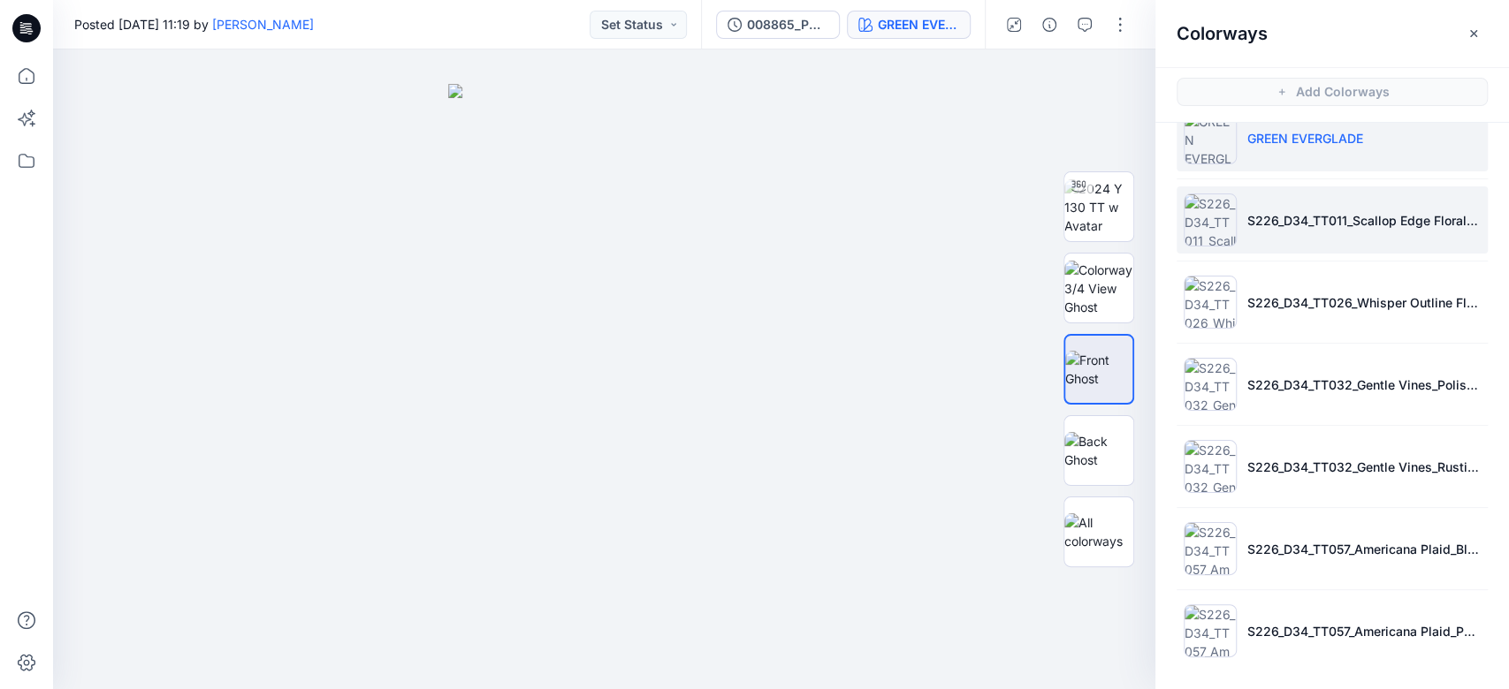
click at [1296, 237] on li "S226_D34_TT011_Scallop Edge Floral_Green Notes_21.33cm" at bounding box center [1331, 219] width 311 height 67
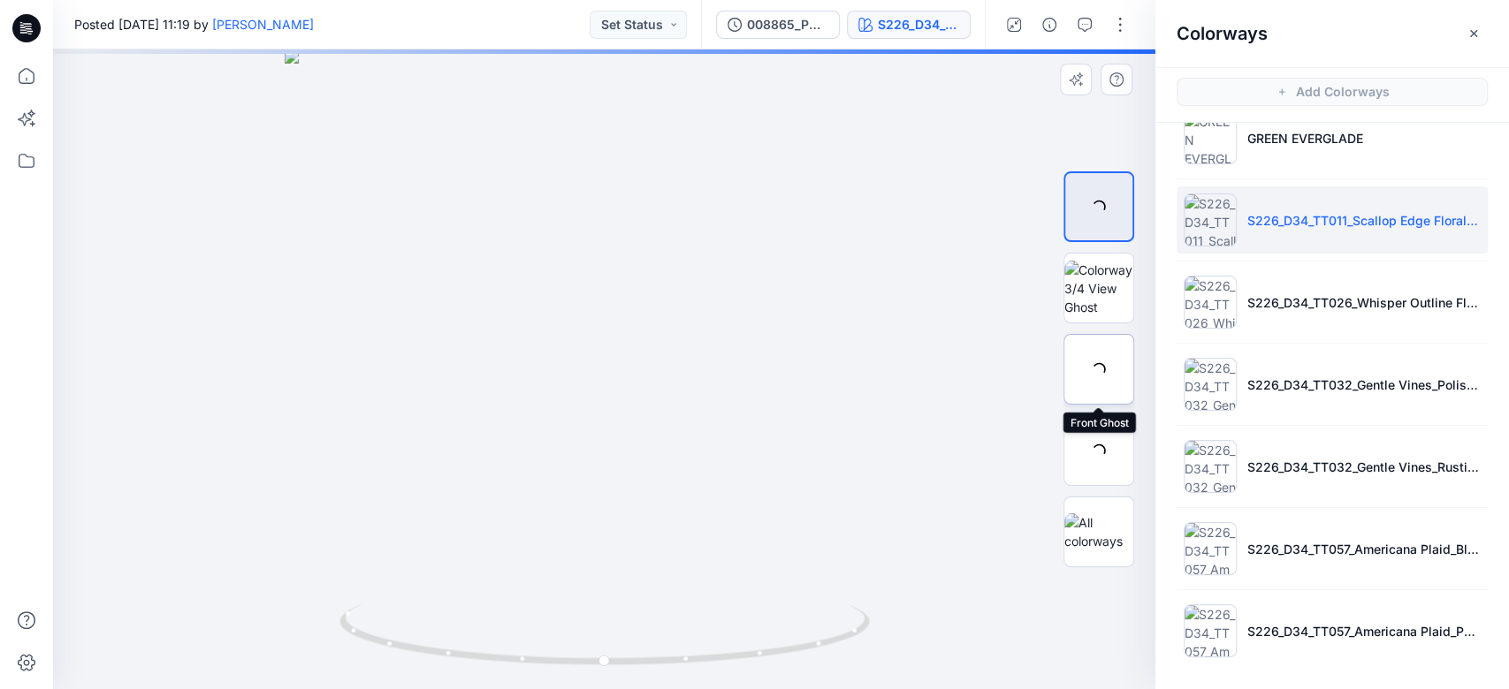
click at [1096, 377] on div at bounding box center [1098, 369] width 71 height 71
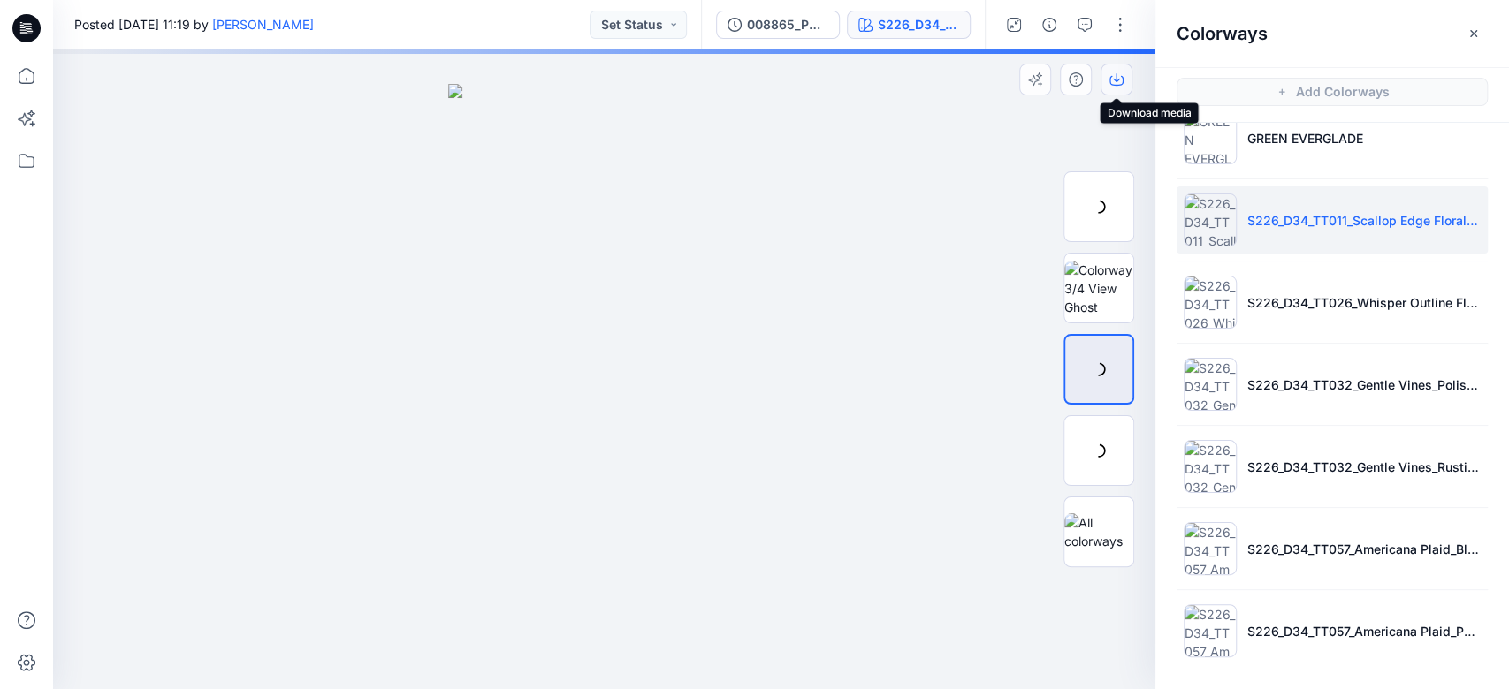
click at [1114, 74] on icon "button" at bounding box center [1116, 79] width 14 height 14
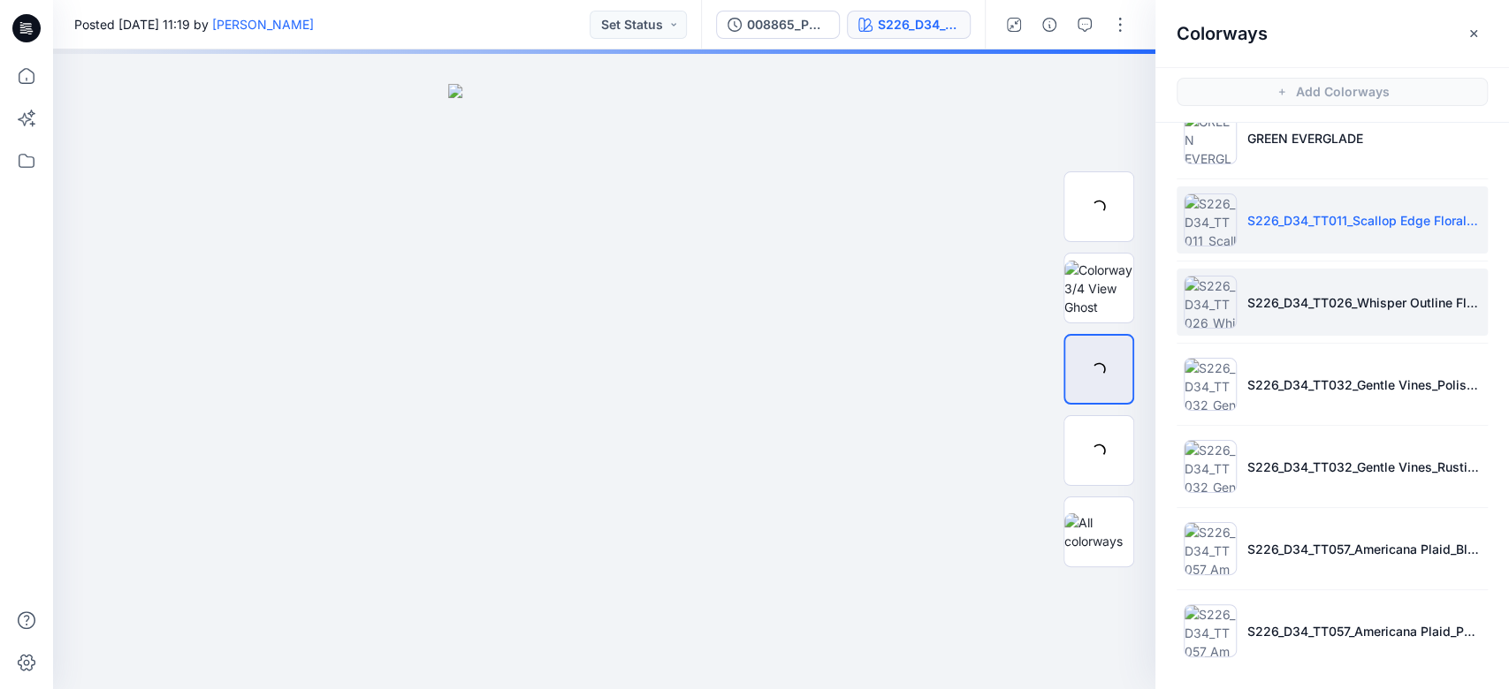
click at [1294, 309] on p "S226_D34_TT026_Whisper Outline Floral_Black Soot_32cm" at bounding box center [1363, 302] width 233 height 19
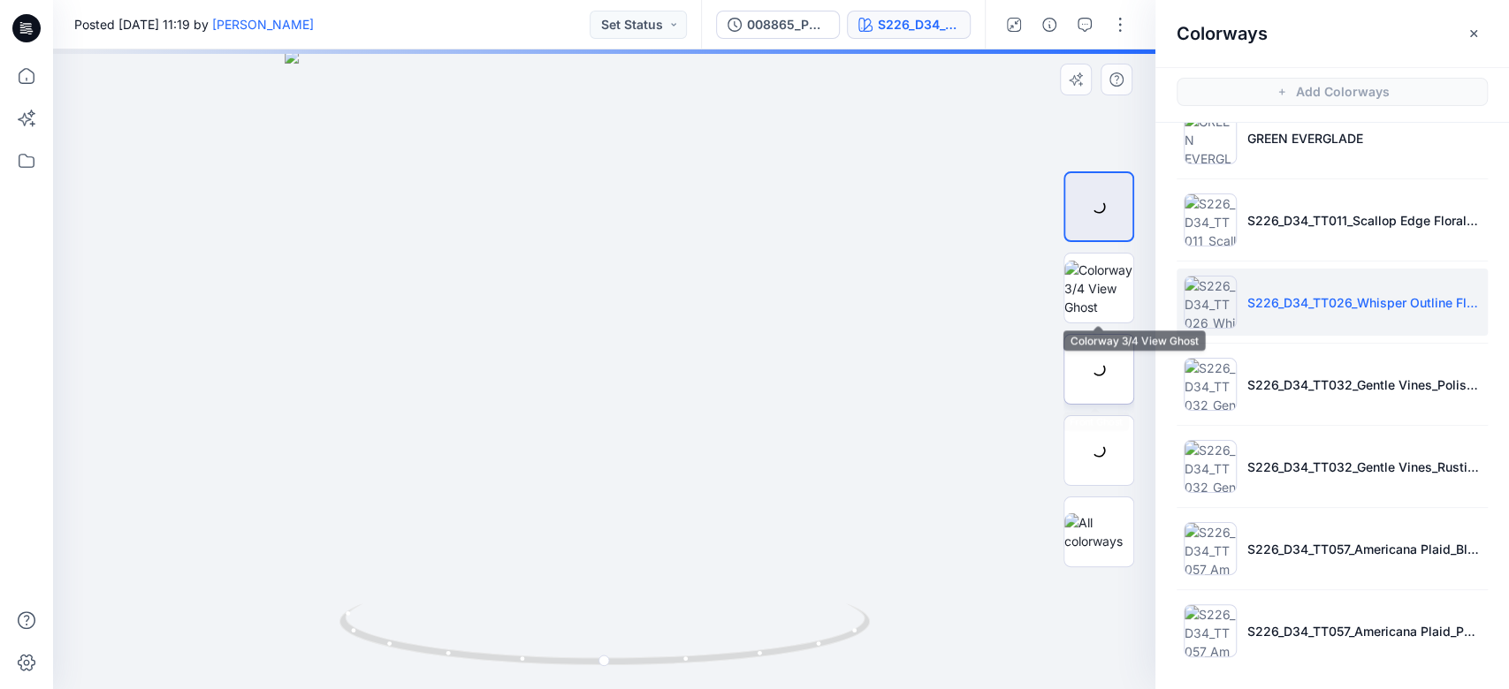
click at [1110, 364] on div at bounding box center [1098, 369] width 71 height 71
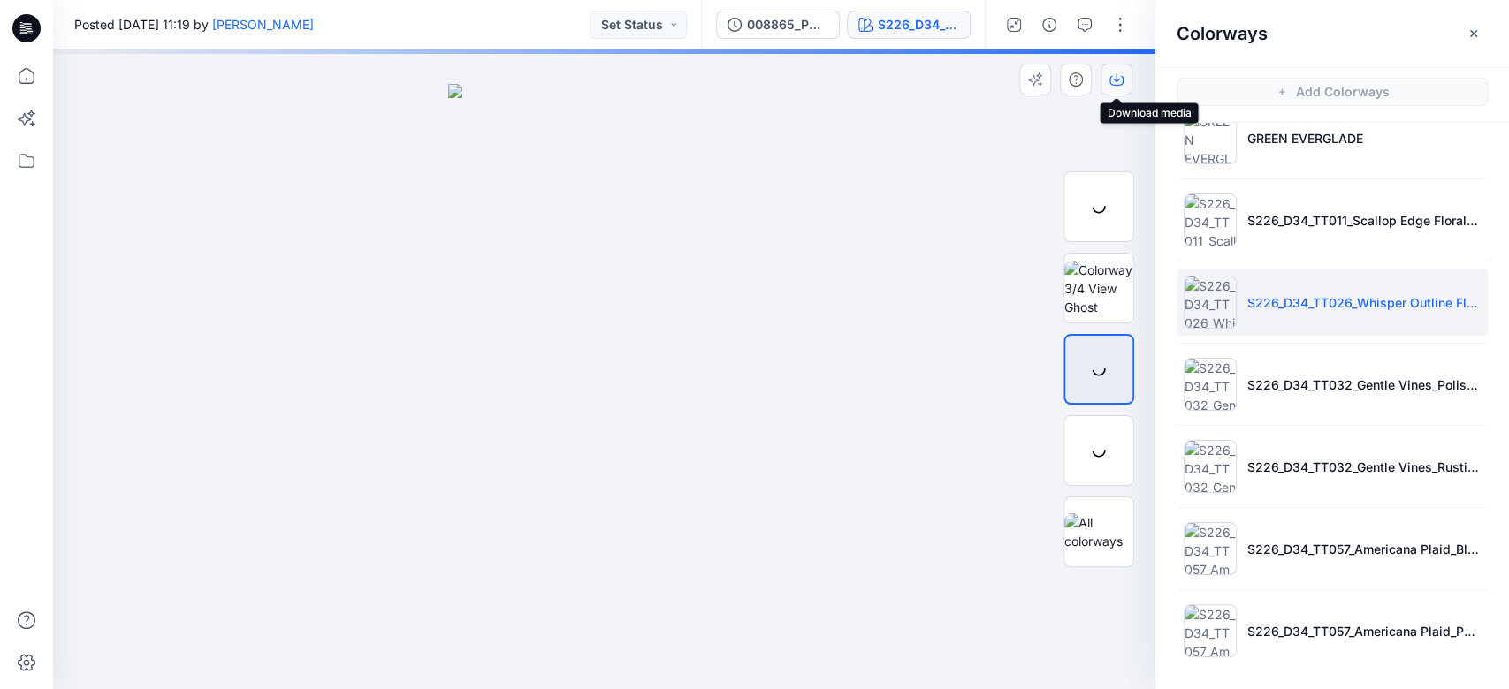
click at [1117, 80] on icon "button" at bounding box center [1116, 77] width 7 height 9
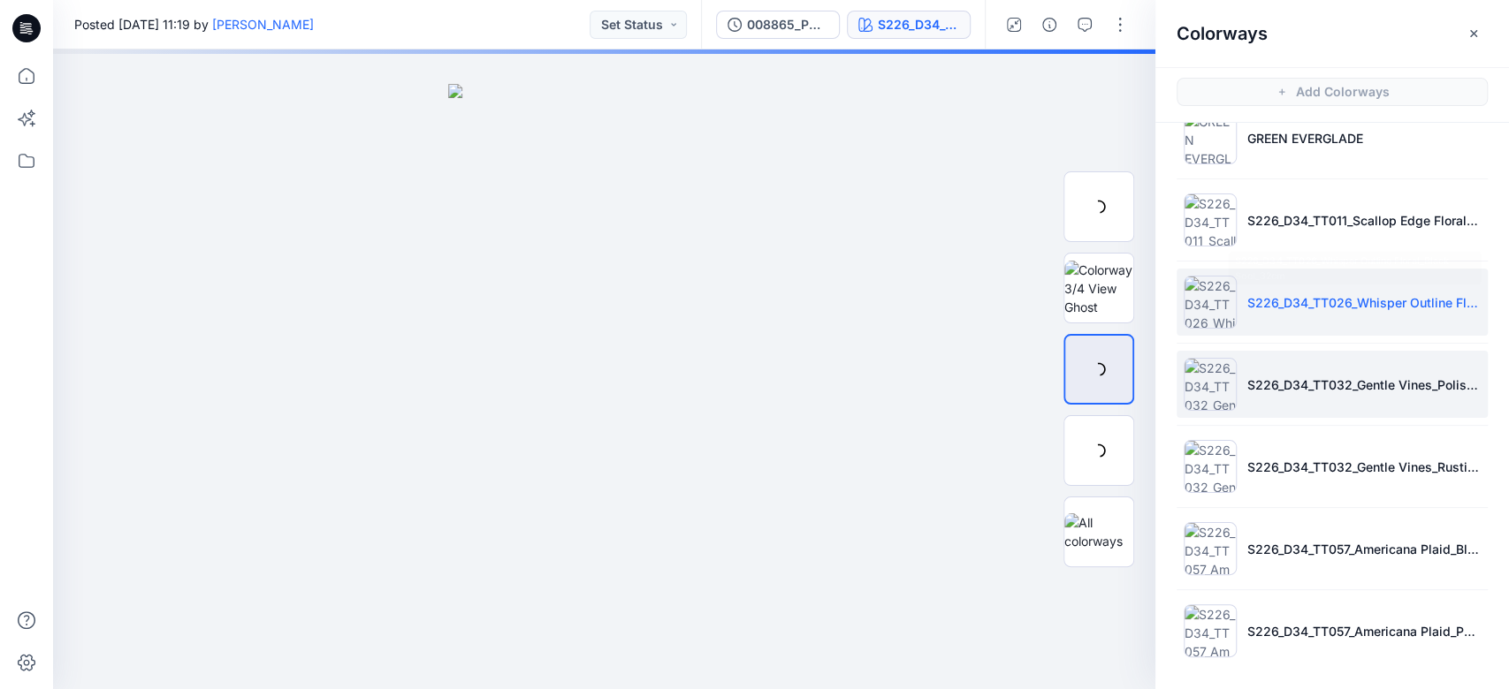
click at [1308, 384] on p "S226_D34_TT032_Gentle Vines_Polished Blue_32cm" at bounding box center [1363, 385] width 233 height 19
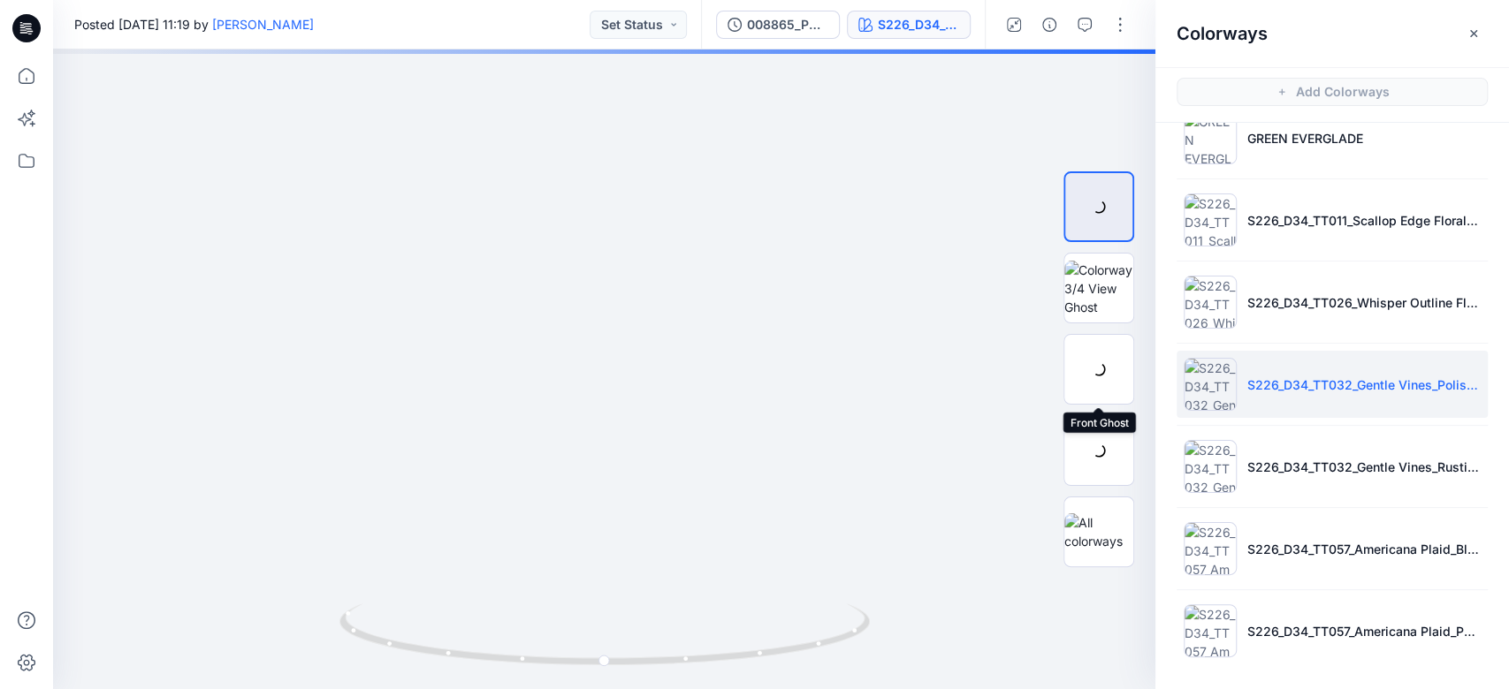
click at [1092, 367] on div at bounding box center [1098, 369] width 71 height 71
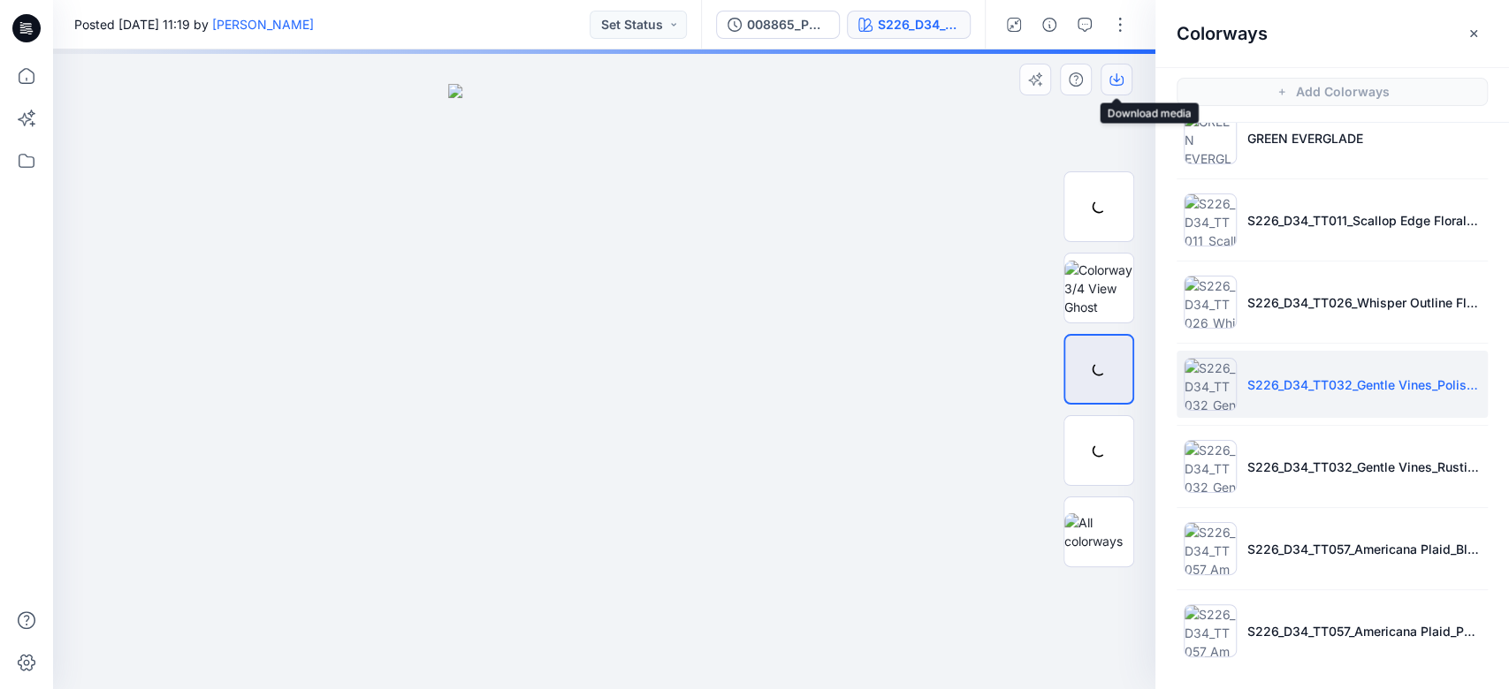
click at [1117, 86] on icon "button" at bounding box center [1116, 79] width 14 height 14
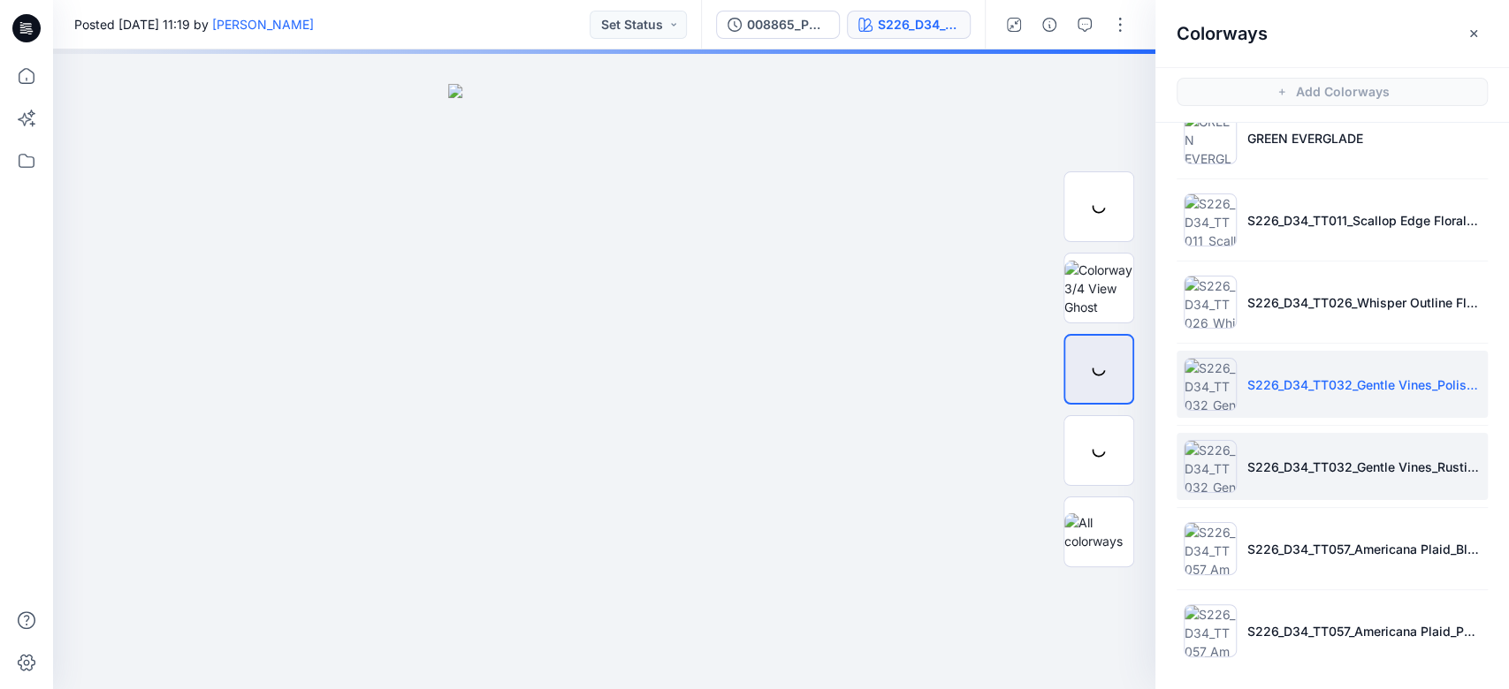
click at [1283, 452] on li "S226_D34_TT032_Gentle Vines_Rustic Red_32cm" at bounding box center [1331, 466] width 311 height 67
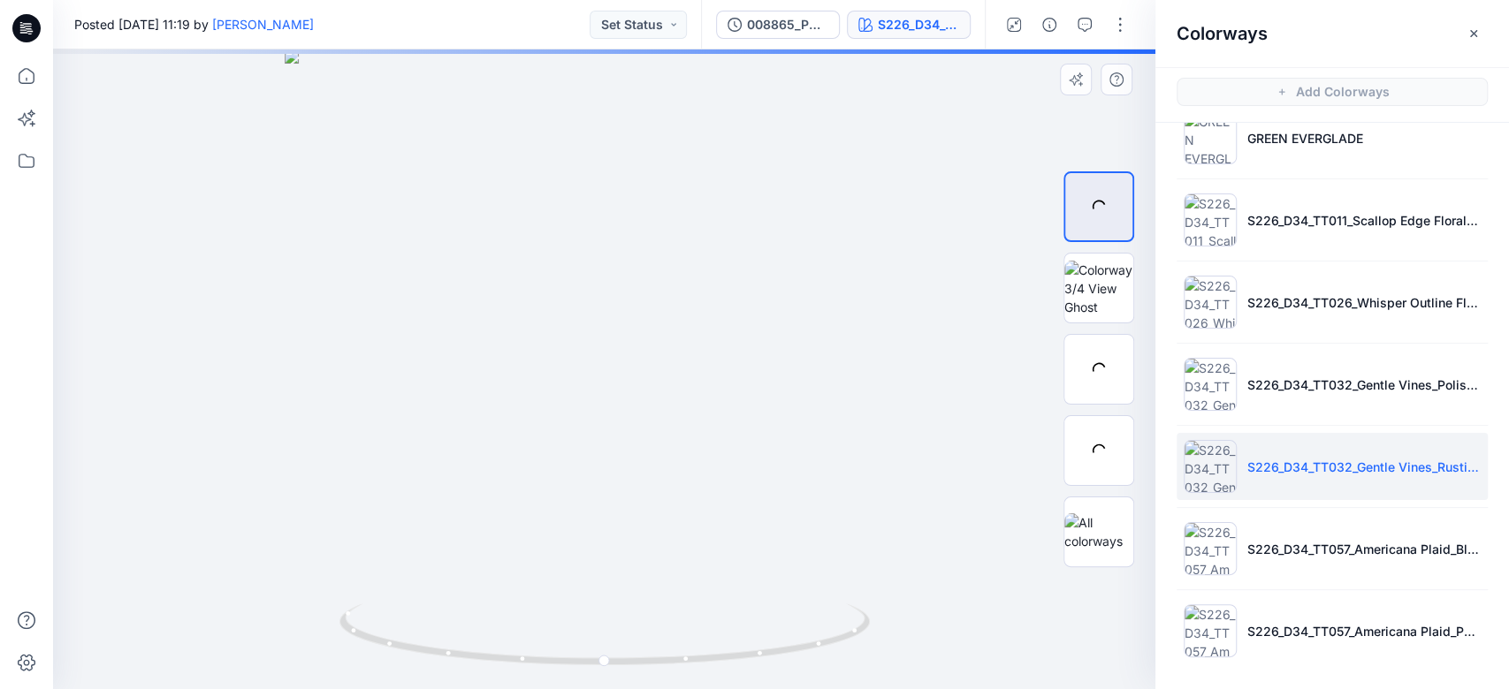
click at [946, 392] on div at bounding box center [604, 369] width 1102 height 640
click at [1095, 365] on div at bounding box center [1098, 369] width 71 height 71
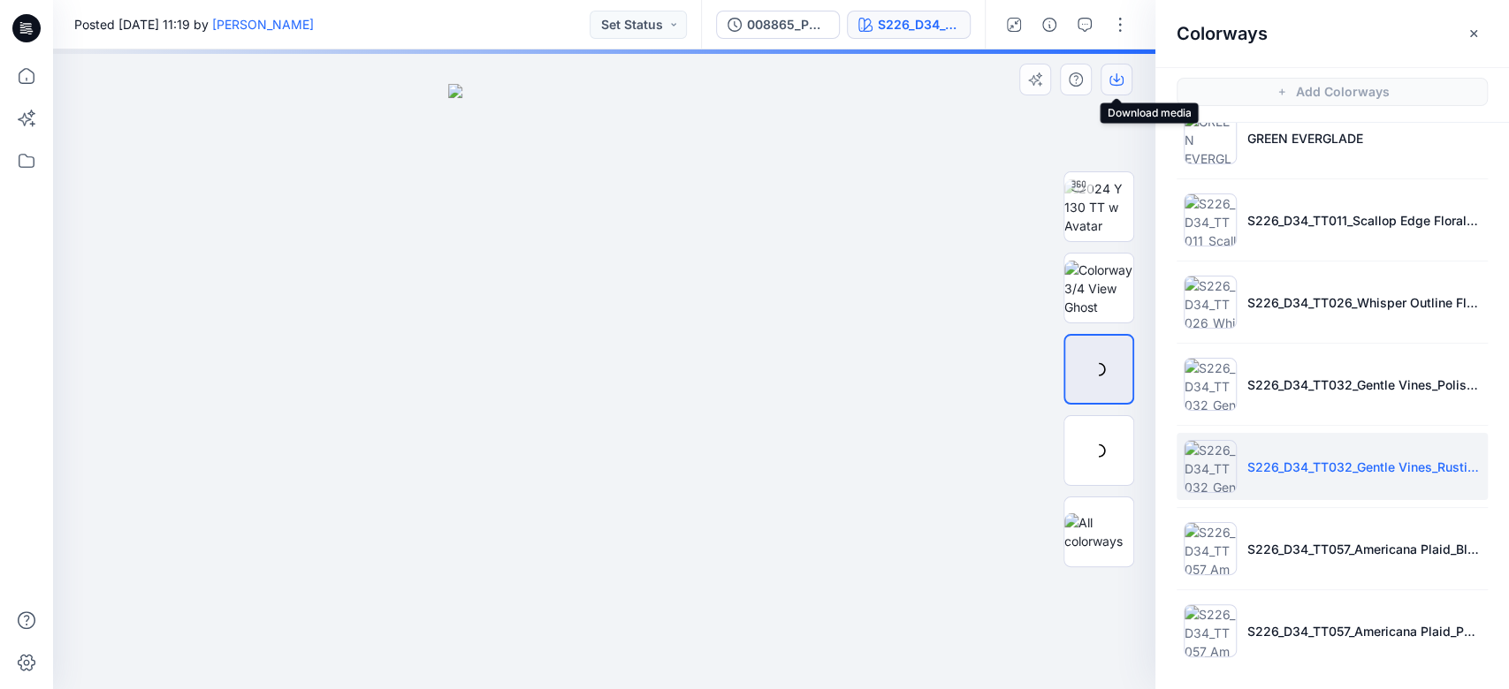
drag, startPoint x: 1119, startPoint y: 81, endPoint x: 1138, endPoint y: 171, distance: 91.4
click at [1120, 81] on icon "button" at bounding box center [1116, 79] width 14 height 14
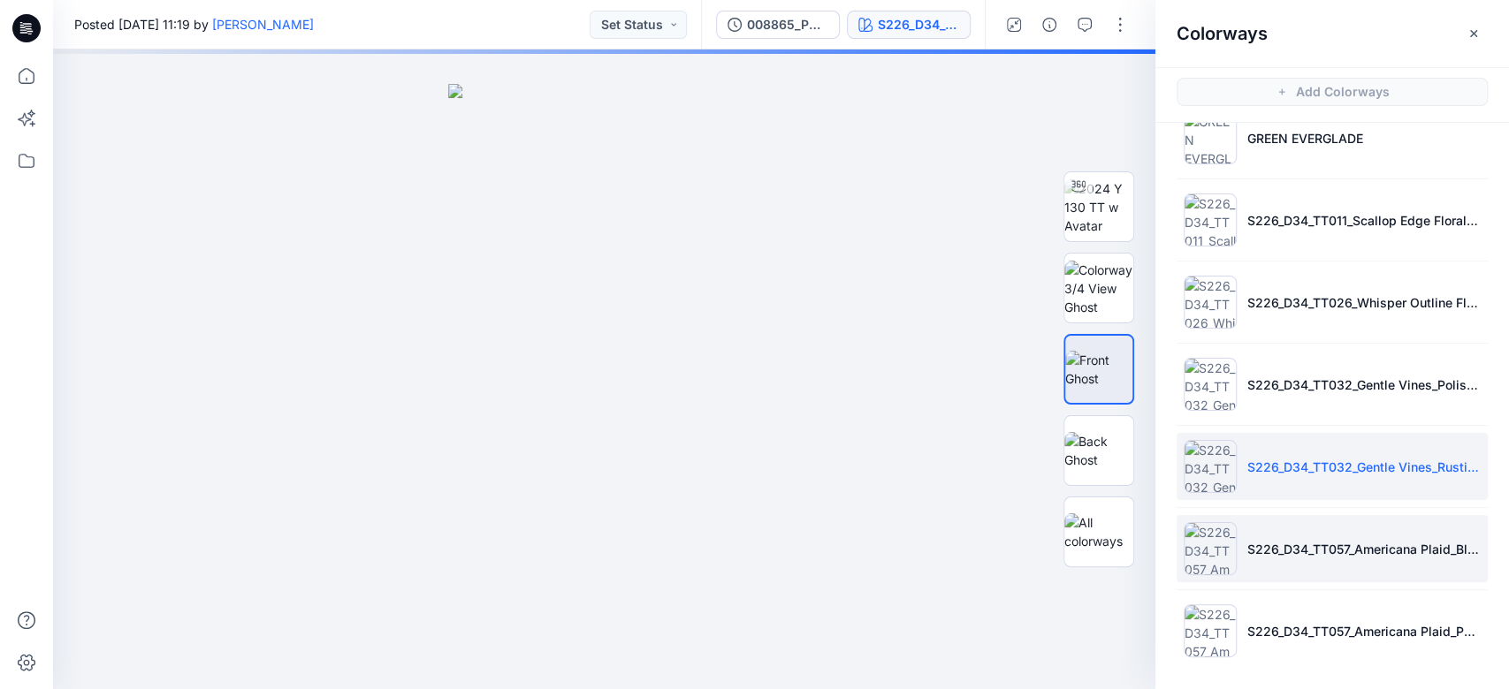
click at [1315, 527] on li "S226_D34_TT057_Americana Plaid_Blue Glory_4.11in" at bounding box center [1331, 548] width 311 height 67
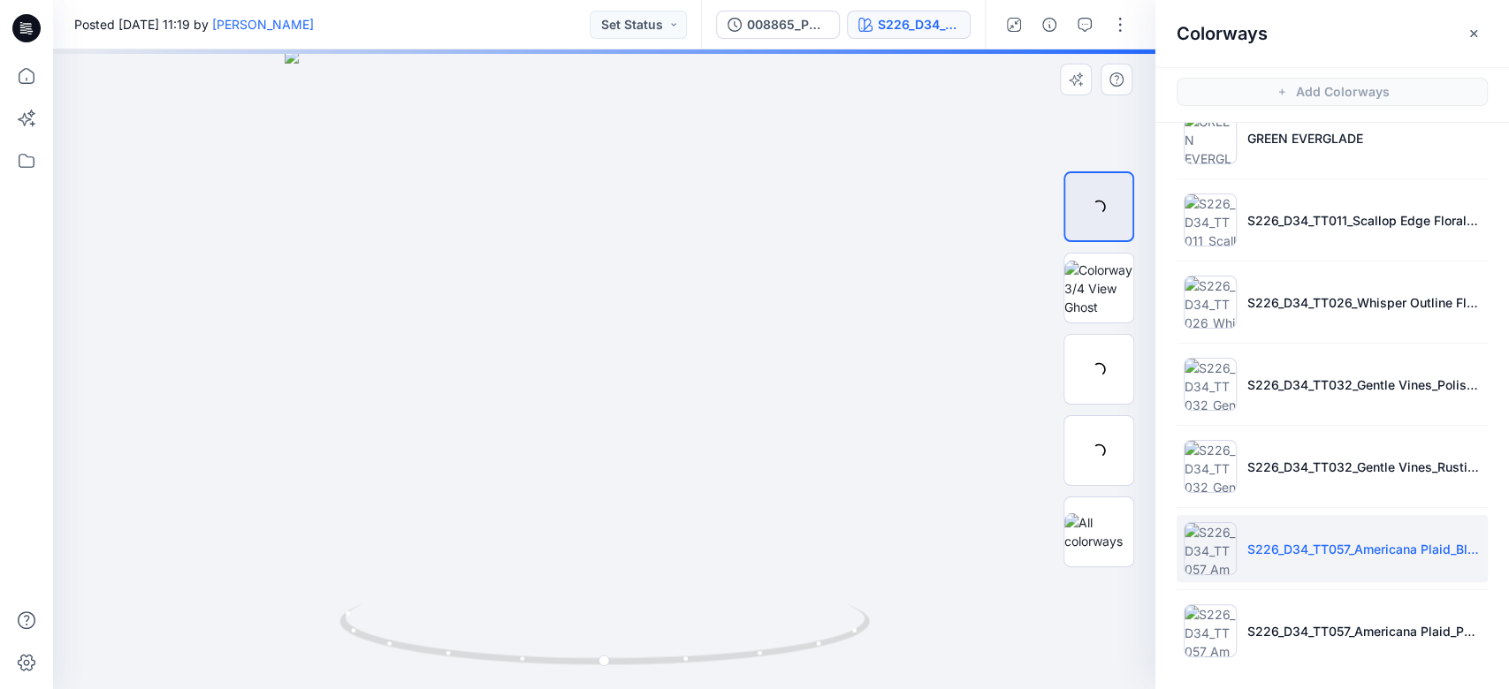
drag, startPoint x: 866, startPoint y: 398, endPoint x: 899, endPoint y: 398, distance: 32.7
click at [866, 398] on div at bounding box center [604, 369] width 1102 height 640
click at [1108, 370] on div at bounding box center [1098, 369] width 71 height 71
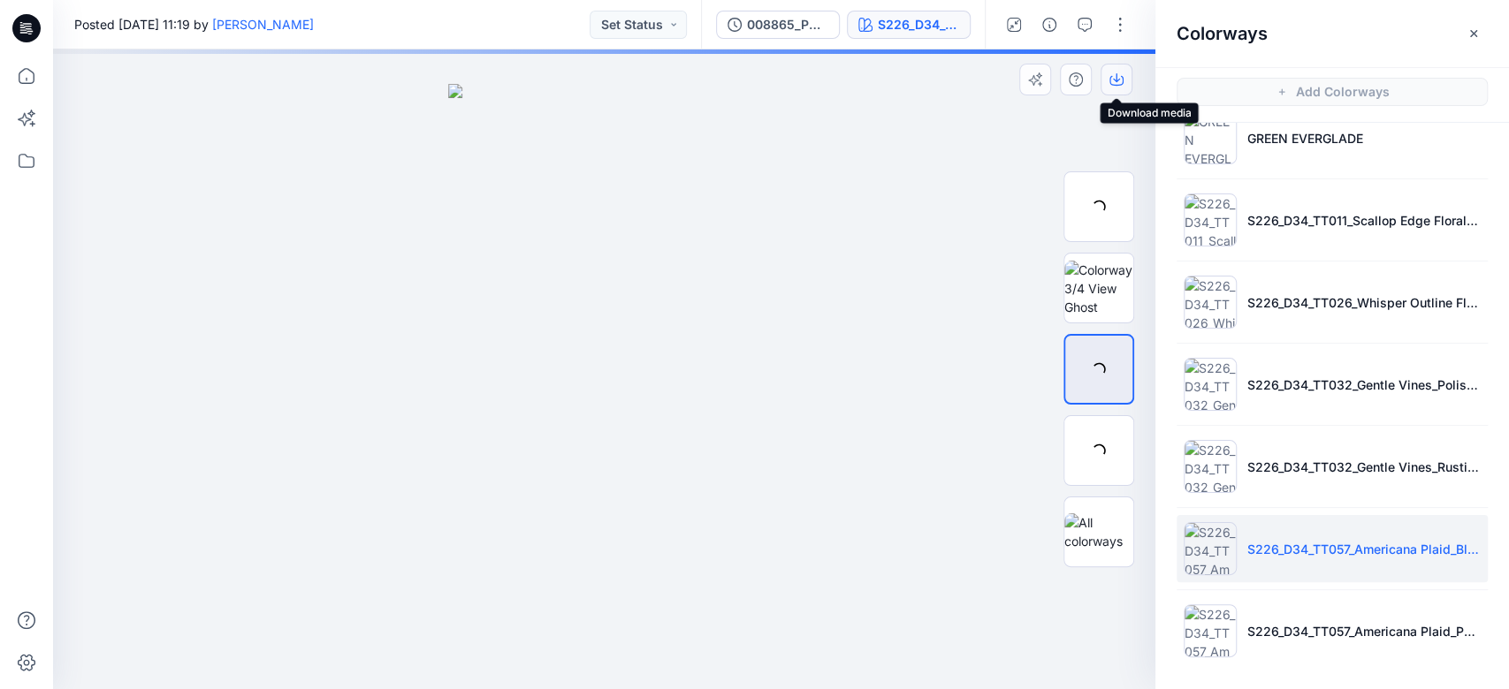
click at [1117, 83] on icon "button" at bounding box center [1116, 79] width 14 height 14
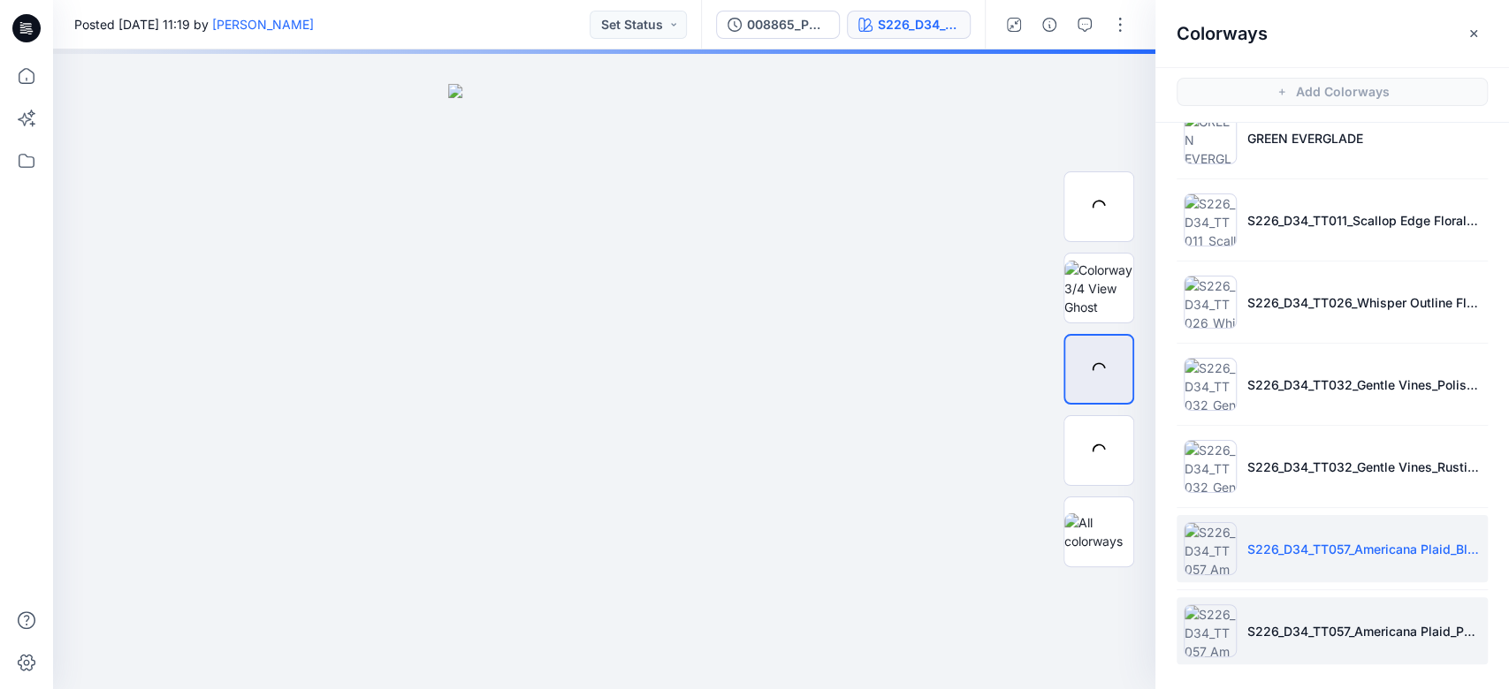
click at [1319, 605] on li "S226_D34_TT057_Americana Plaid_Porcelain Beige_4.11in" at bounding box center [1331, 630] width 311 height 67
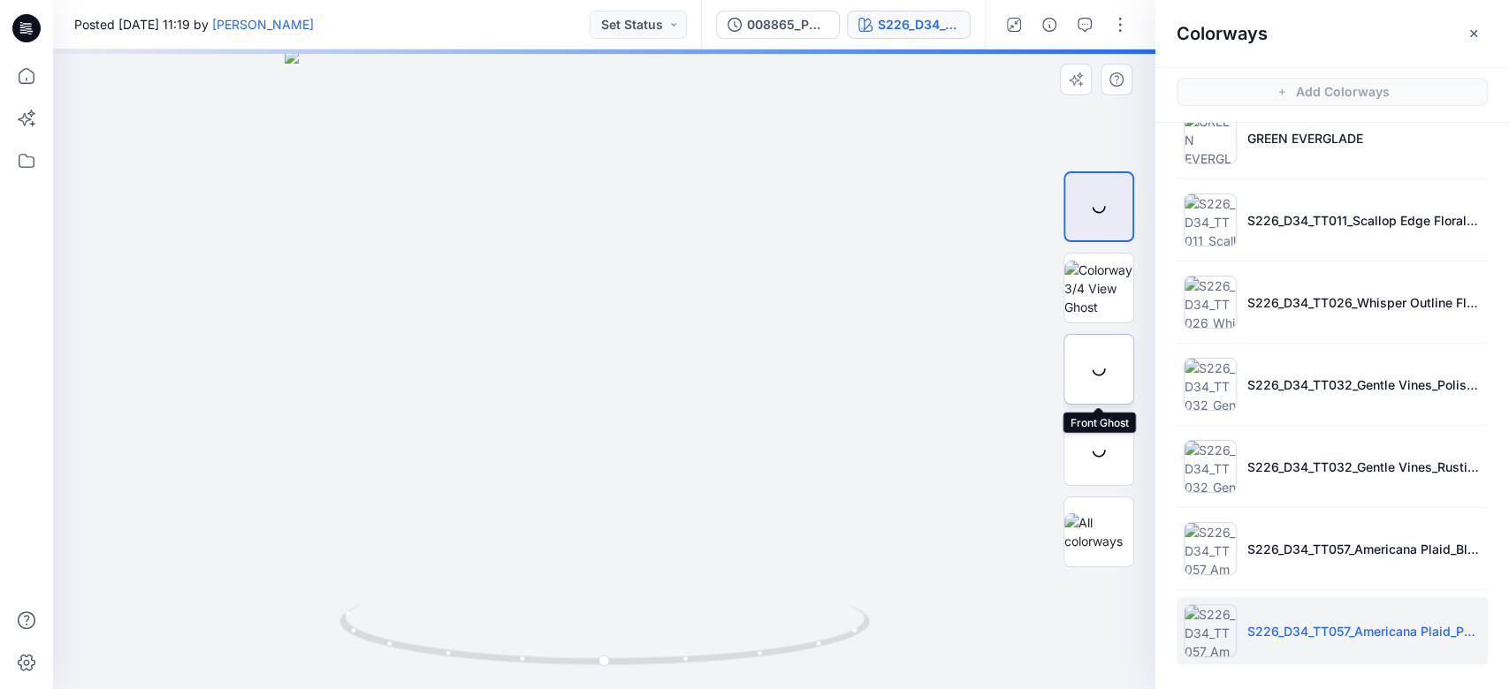
click at [1105, 386] on div at bounding box center [1098, 369] width 71 height 71
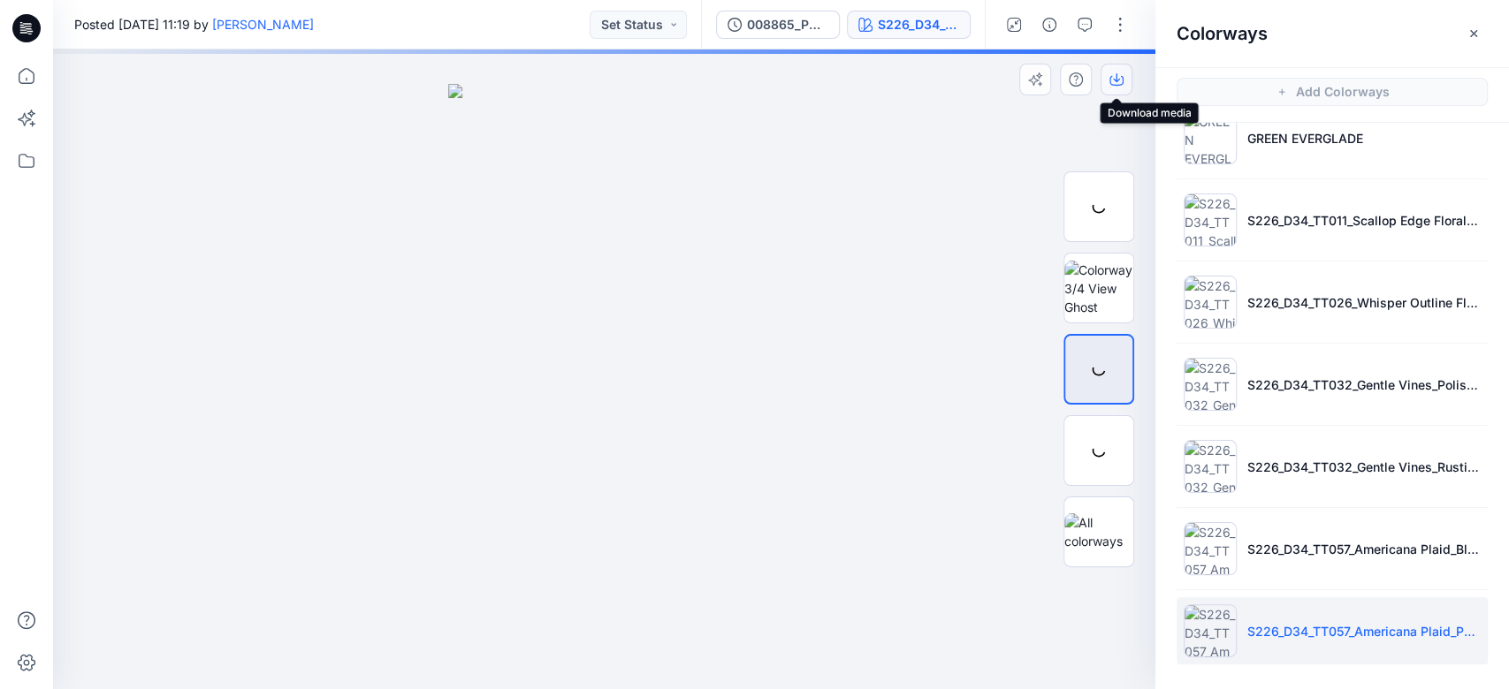
click at [1120, 85] on icon "button" at bounding box center [1116, 81] width 14 height 10
